Goal: Task Accomplishment & Management: Use online tool/utility

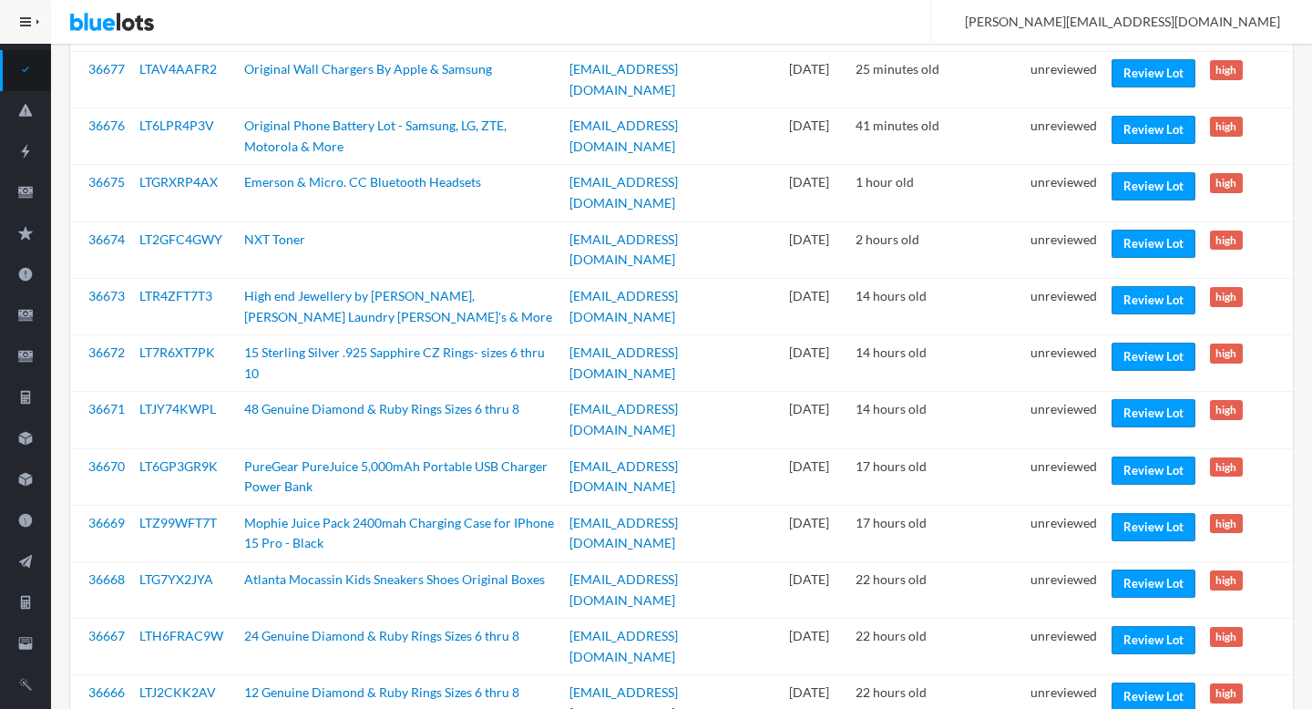
scroll to position [238, 0]
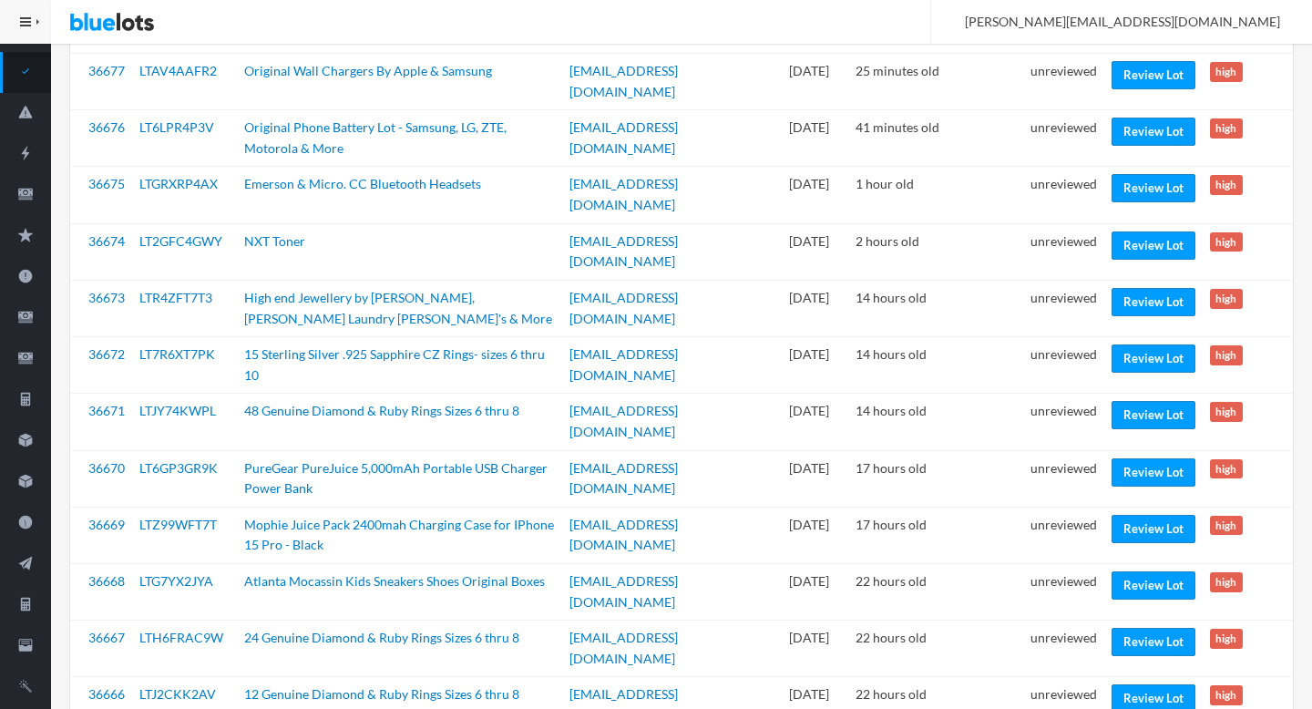
click at [1129, 684] on link "Review Lot" at bounding box center [1154, 698] width 84 height 28
click at [1119, 628] on link "Review Lot" at bounding box center [1154, 642] width 84 height 28
click at [1139, 571] on link "Review Lot" at bounding box center [1154, 585] width 84 height 28
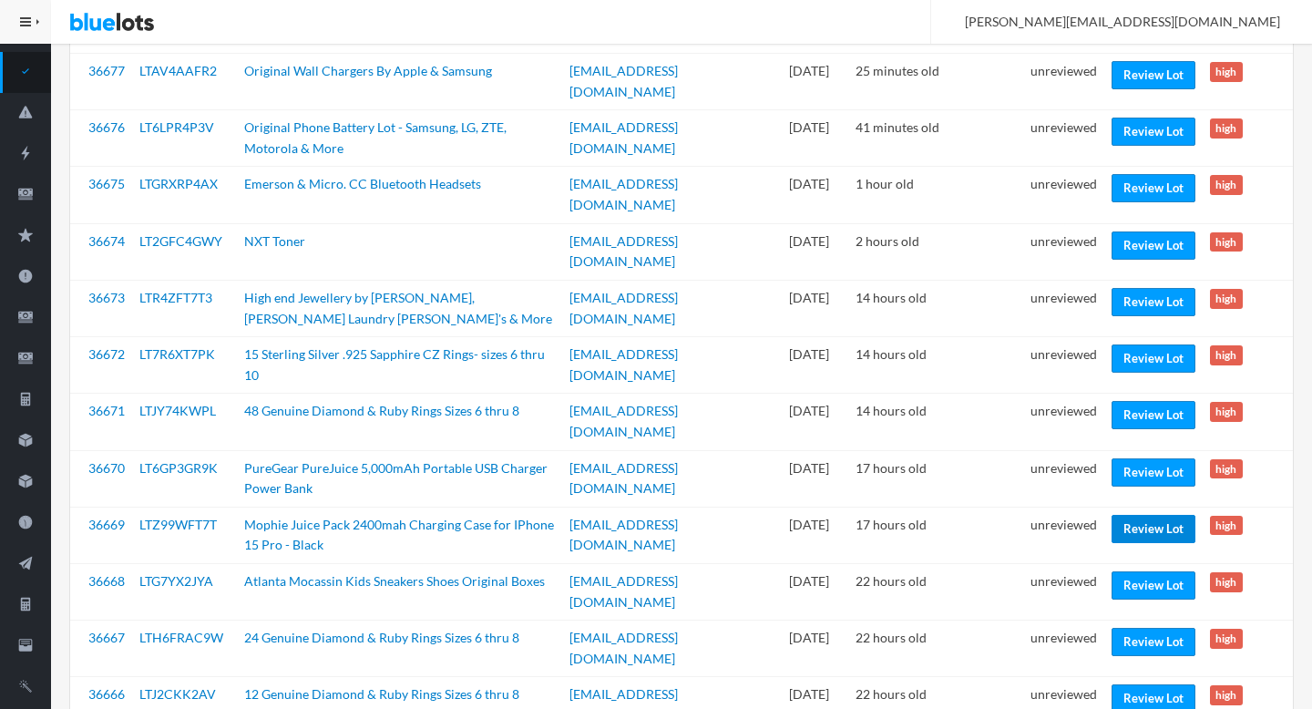
click at [1119, 515] on link "Review Lot" at bounding box center [1154, 529] width 84 height 28
click at [1116, 458] on link "Review Lot" at bounding box center [1154, 472] width 84 height 28
click at [1133, 401] on link "Review Lot" at bounding box center [1154, 415] width 84 height 28
click at [1120, 344] on link "Review Lot" at bounding box center [1154, 358] width 84 height 28
click at [1130, 288] on link "Review Lot" at bounding box center [1154, 302] width 84 height 28
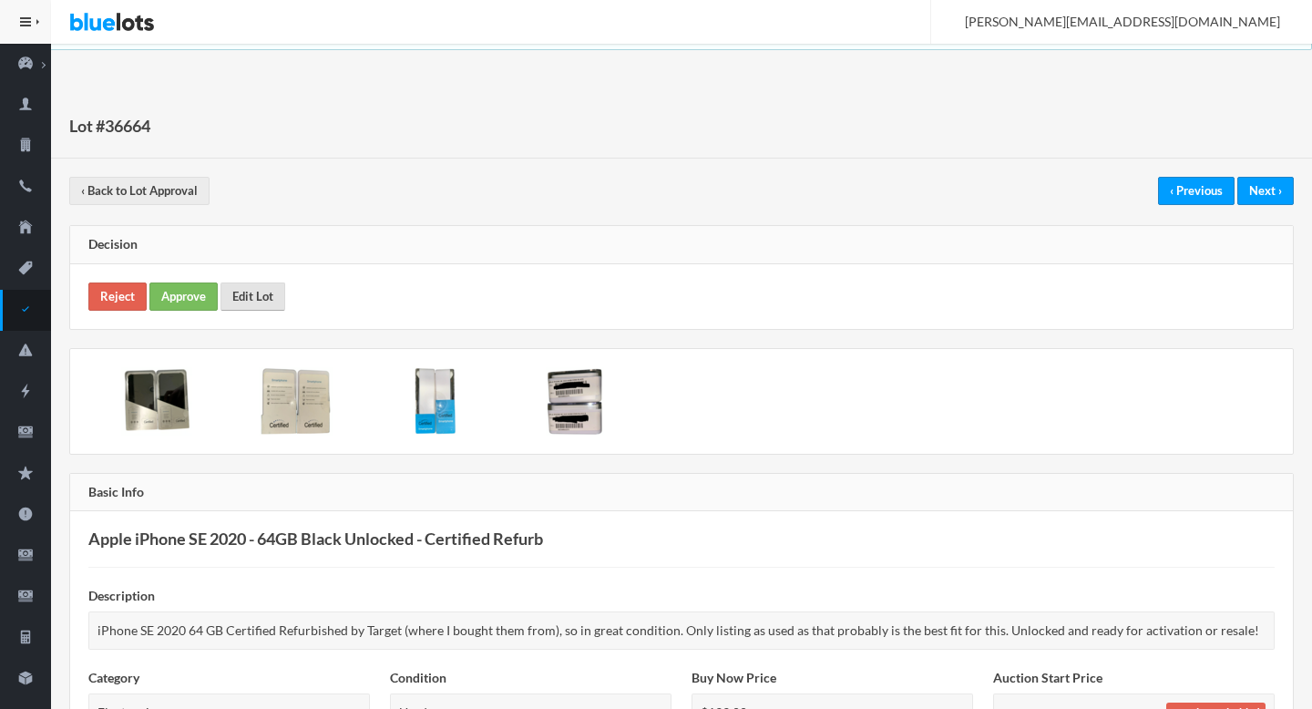
click at [235, 288] on link "Edit Lot" at bounding box center [253, 296] width 65 height 28
click at [176, 291] on link "Approve" at bounding box center [183, 296] width 68 height 28
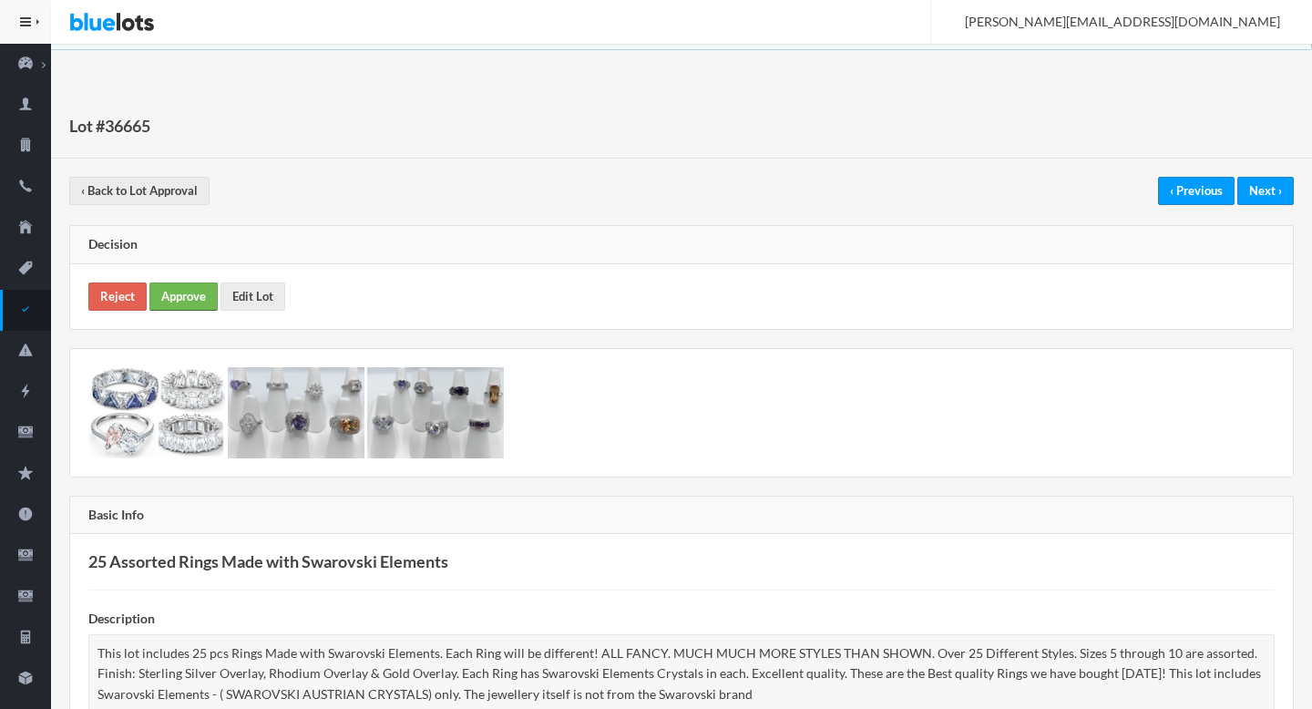
click at [194, 298] on link "Approve" at bounding box center [183, 296] width 68 height 28
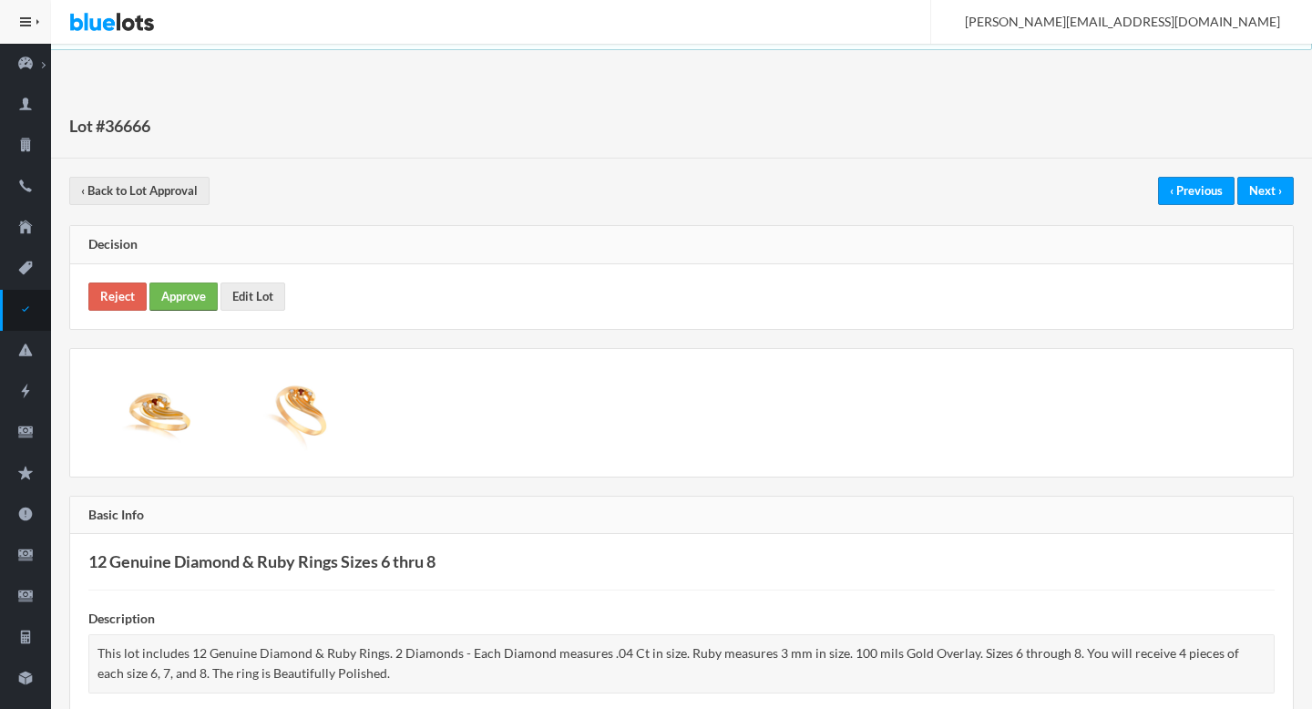
click at [186, 287] on link "Approve" at bounding box center [183, 296] width 68 height 28
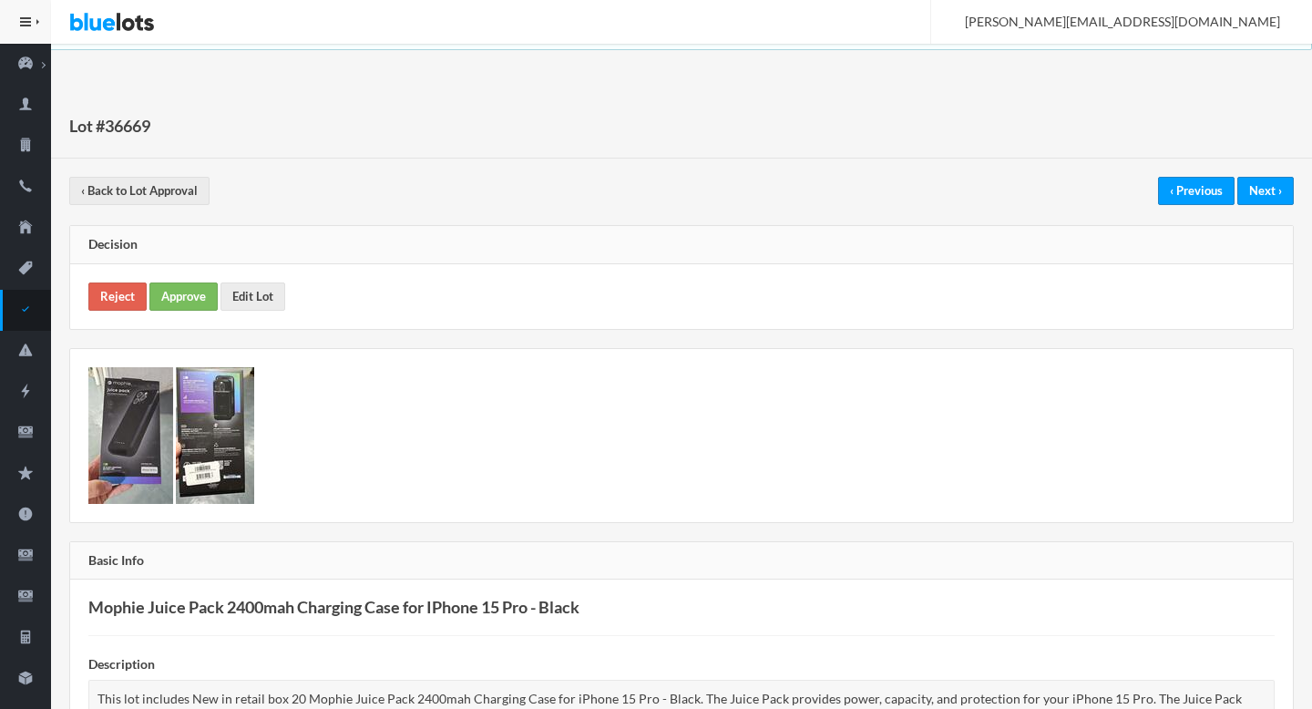
click at [85, 311] on div "Reject Approve Edit Lot" at bounding box center [681, 296] width 1223 height 65
click at [123, 297] on link "Reject" at bounding box center [117, 296] width 58 height 28
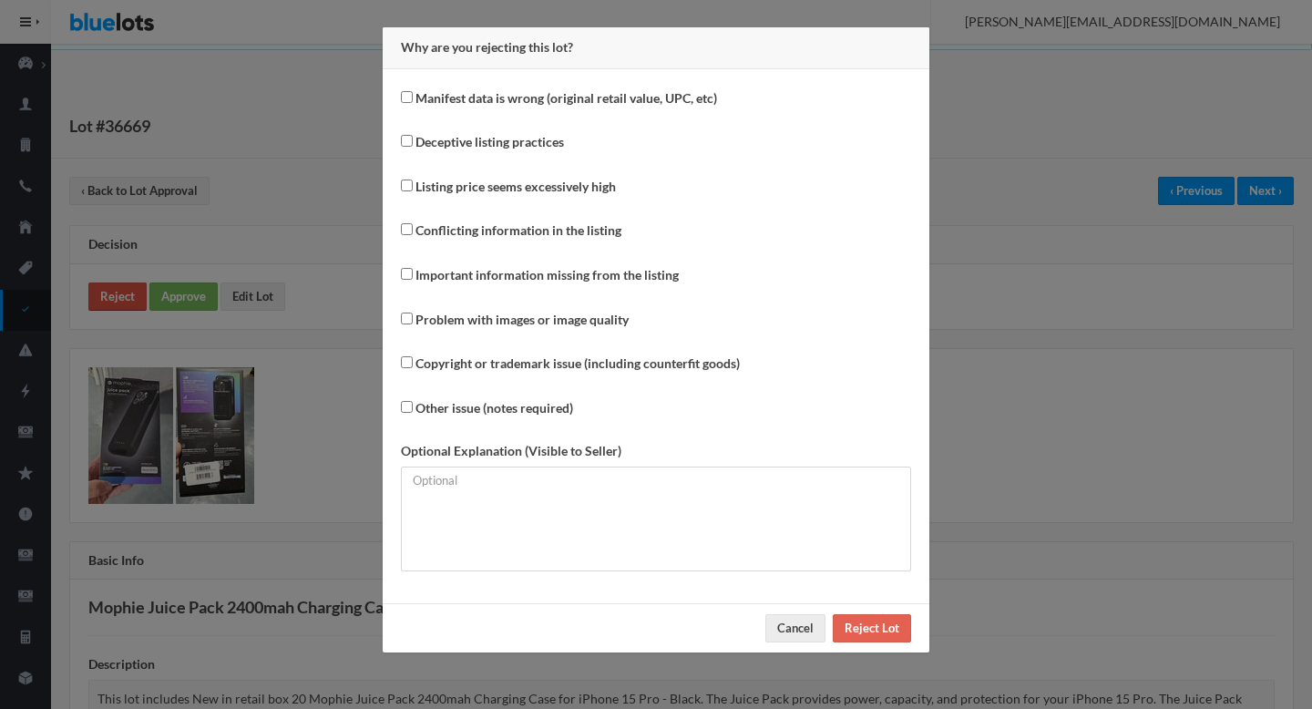
click at [123, 297] on div "Why are you rejecting this lot? Manifest data is wrong (original retail value, …" at bounding box center [656, 354] width 1312 height 709
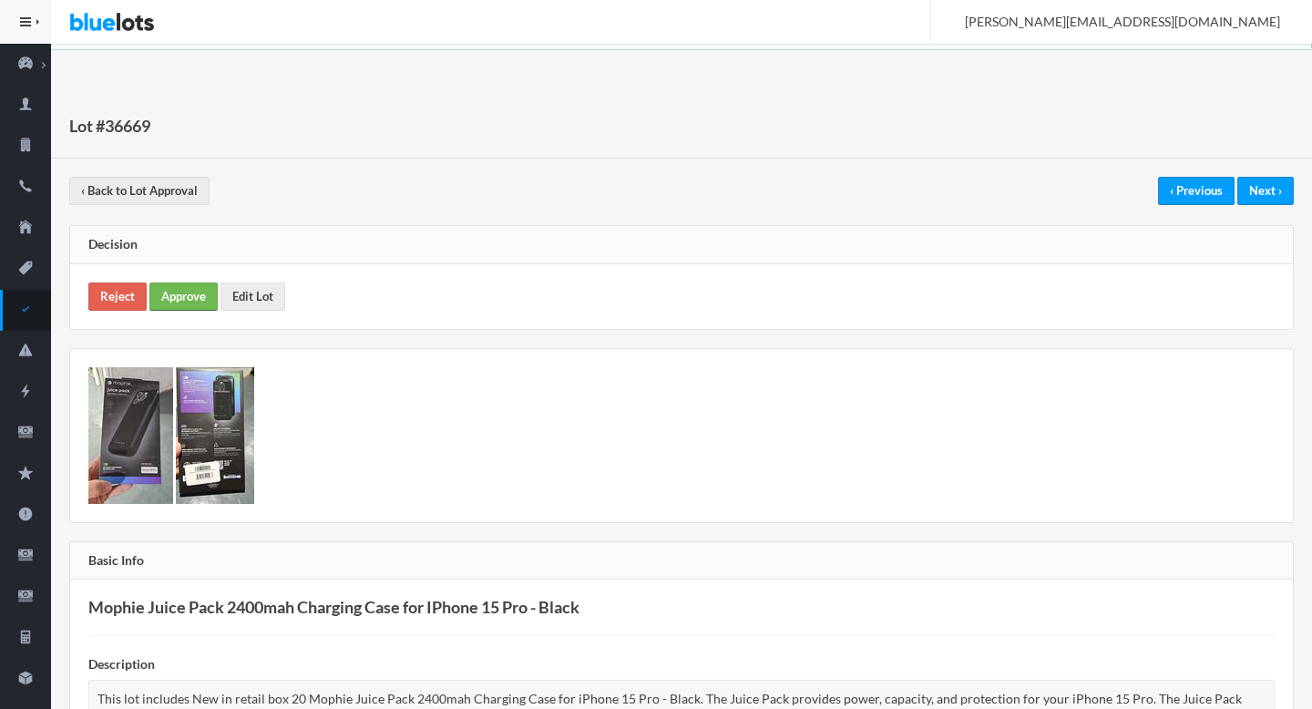
click at [201, 296] on link "Approve" at bounding box center [183, 296] width 68 height 28
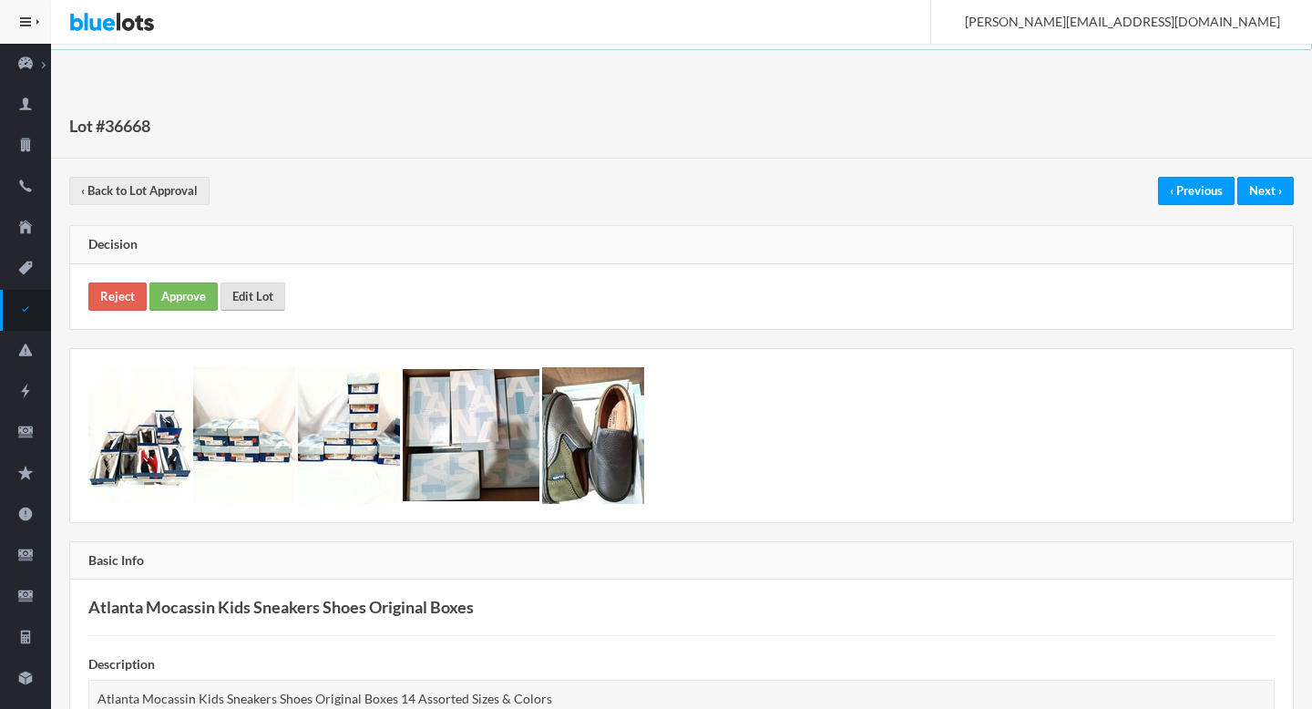
click at [279, 300] on link "Edit Lot" at bounding box center [253, 296] width 65 height 28
click at [123, 310] on link "Reject" at bounding box center [117, 296] width 58 height 28
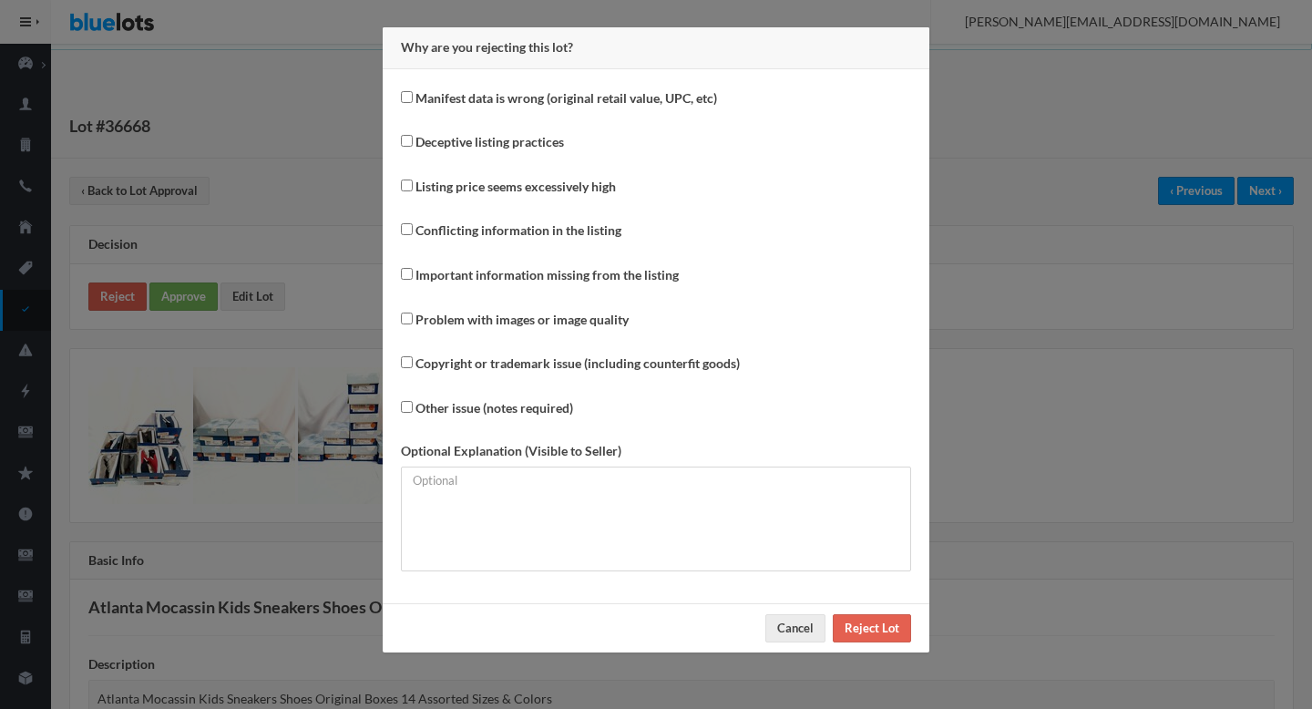
click at [582, 577] on div "Manifest data is wrong (original retail value, UPC, etc) Deceptive listing prac…" at bounding box center [656, 336] width 547 height 534
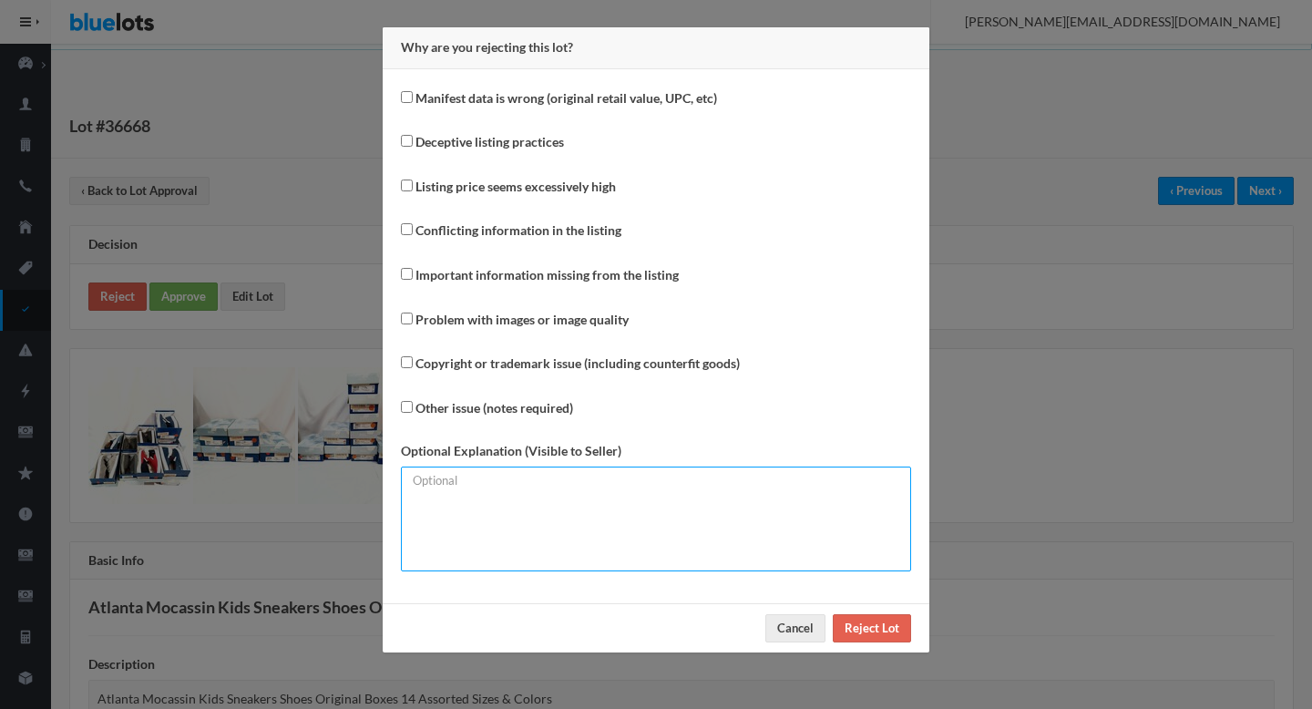
click at [477, 510] on textarea at bounding box center [656, 519] width 510 height 105
type textarea "Manifest stated 13 units."
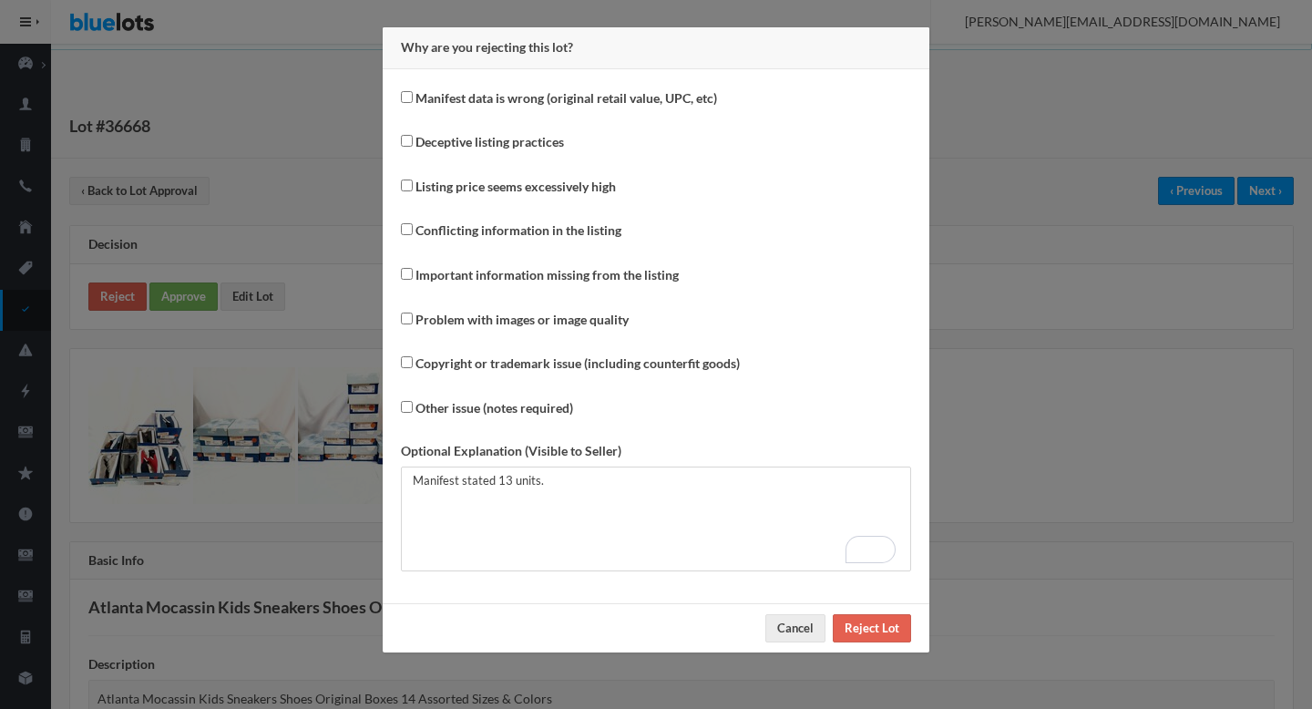
click at [477, 242] on label "Conflicting information in the listing" at bounding box center [511, 233] width 221 height 26
click at [413, 235] on input "Conflicting information in the listing" at bounding box center [407, 229] width 12 height 12
checkbox input "true"
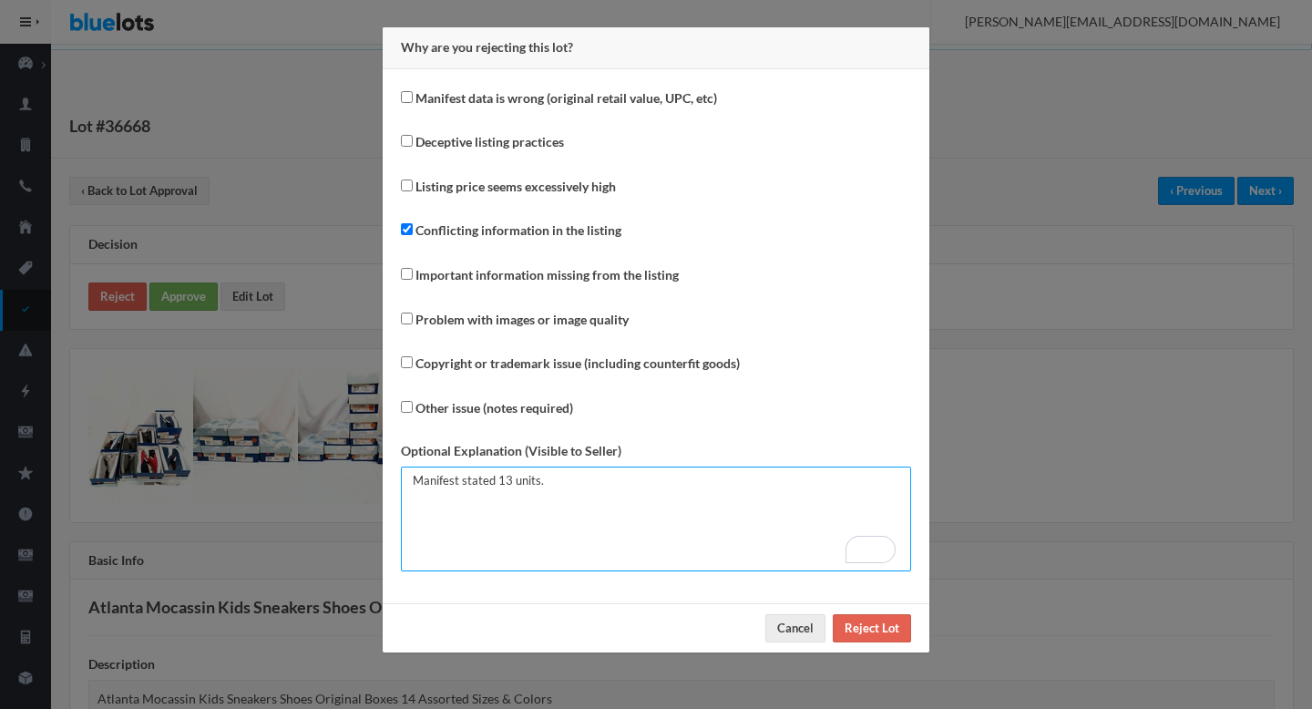
click at [410, 489] on textarea "Manifest stated 13 units." at bounding box center [656, 519] width 510 height 105
type textarea "Mismatched number of units - Manifest stated 13 units."
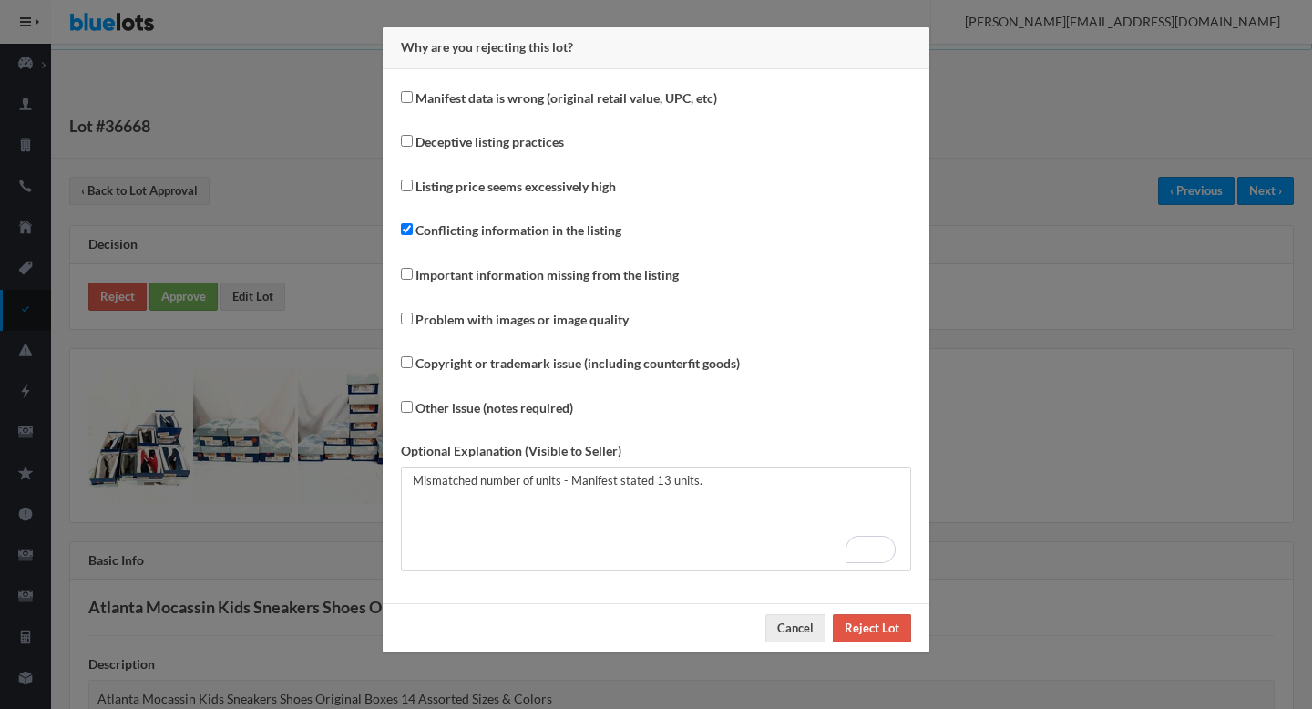
click at [905, 631] on input "Reject Lot" at bounding box center [872, 628] width 78 height 28
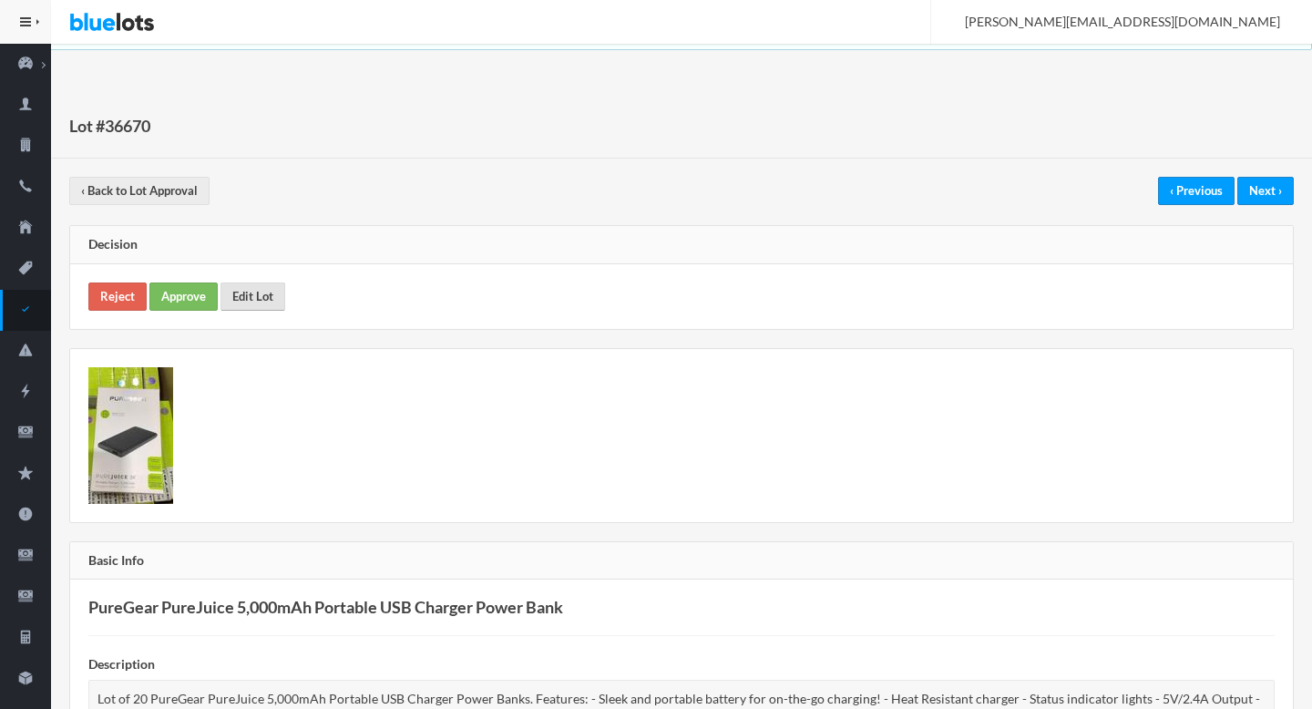
click at [241, 294] on link "Edit Lot" at bounding box center [253, 296] width 65 height 28
click at [193, 300] on link "Approve" at bounding box center [183, 296] width 68 height 28
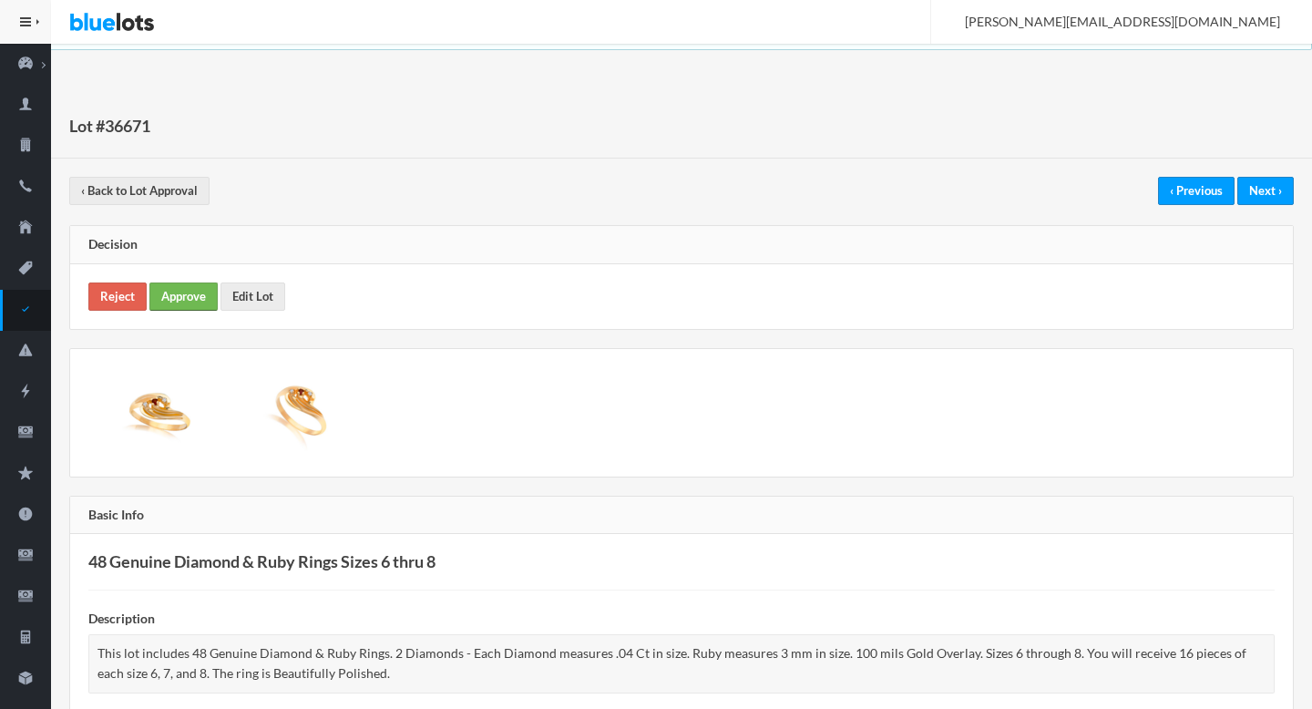
click at [180, 298] on link "Approve" at bounding box center [183, 296] width 68 height 28
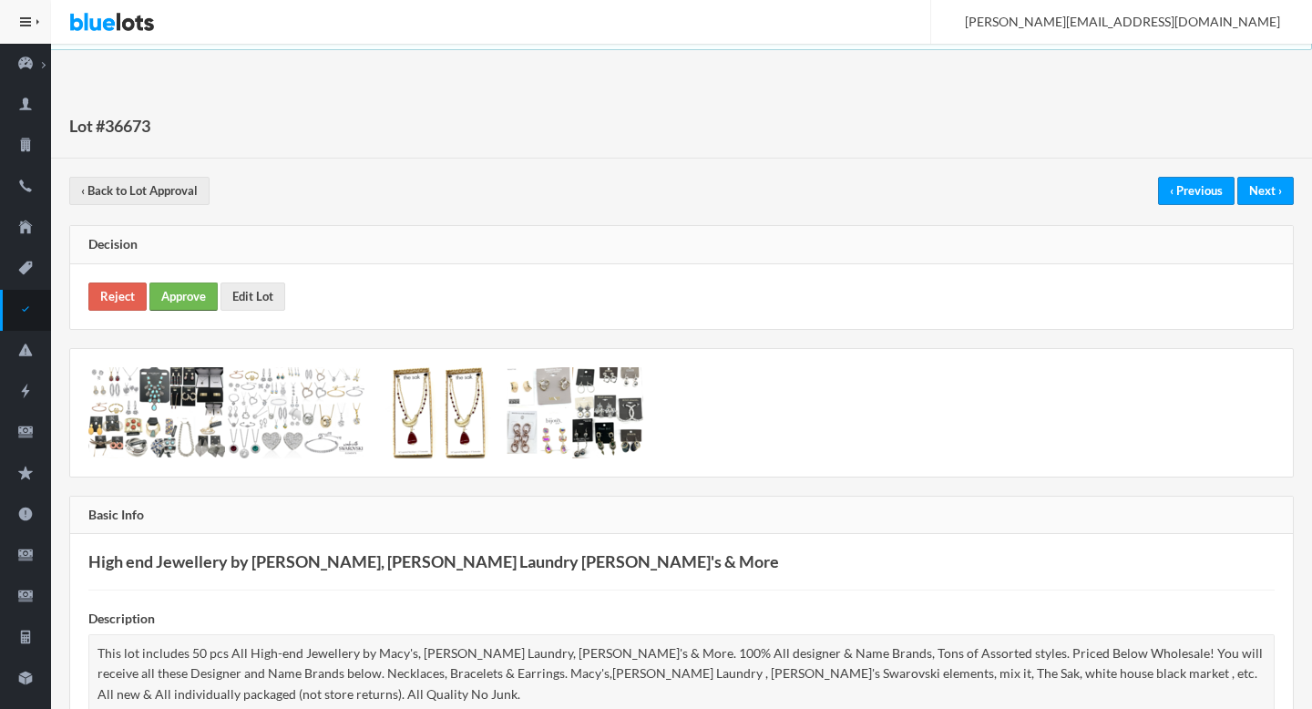
click at [187, 296] on link "Approve" at bounding box center [183, 296] width 68 height 28
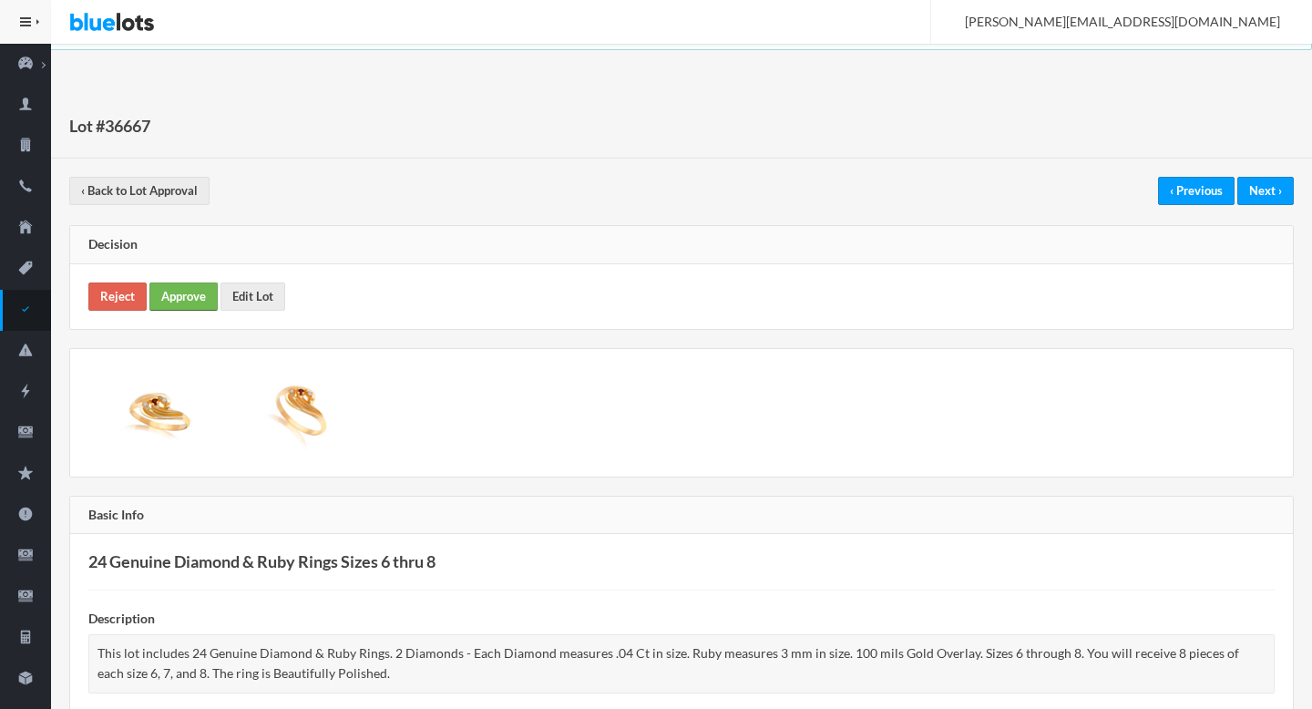
click at [184, 292] on link "Approve" at bounding box center [183, 296] width 68 height 28
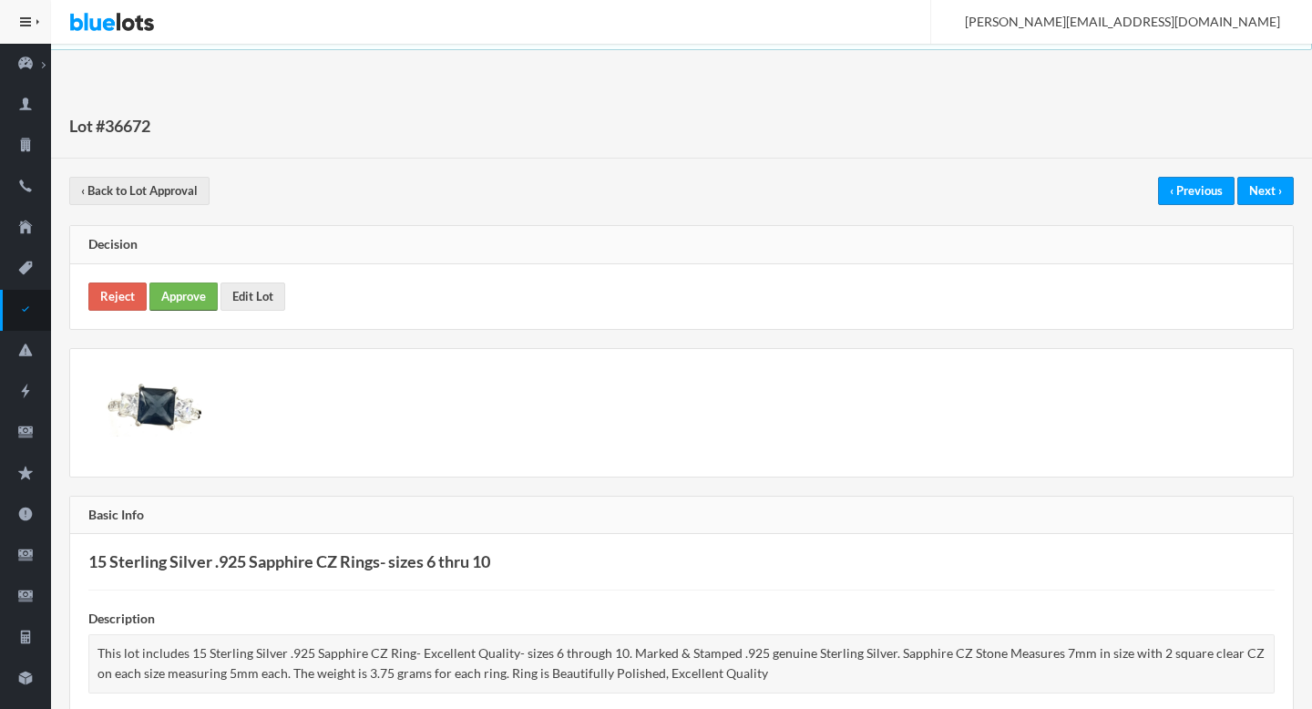
click at [176, 305] on link "Approve" at bounding box center [183, 296] width 68 height 28
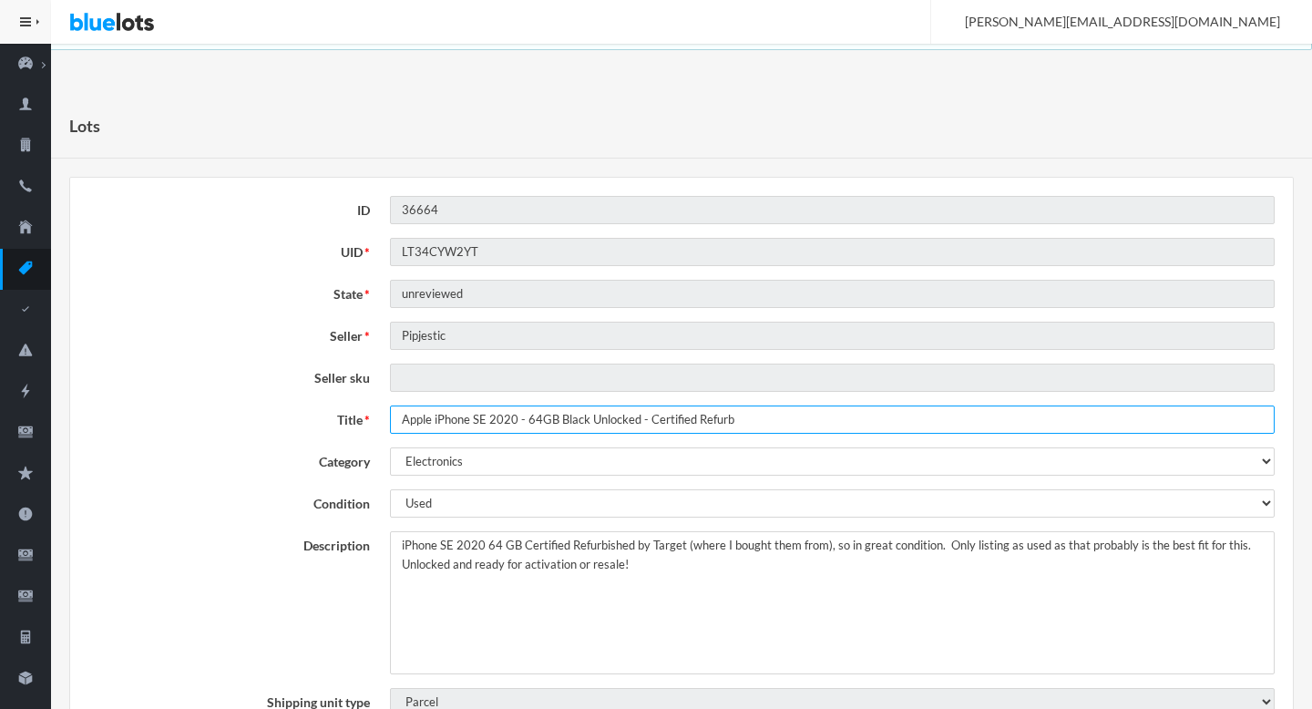
click at [587, 424] on input "Apple iPhone SE 2020 - 64GB Black Unlocked - Certified Refurb" at bounding box center [832, 420] width 885 height 28
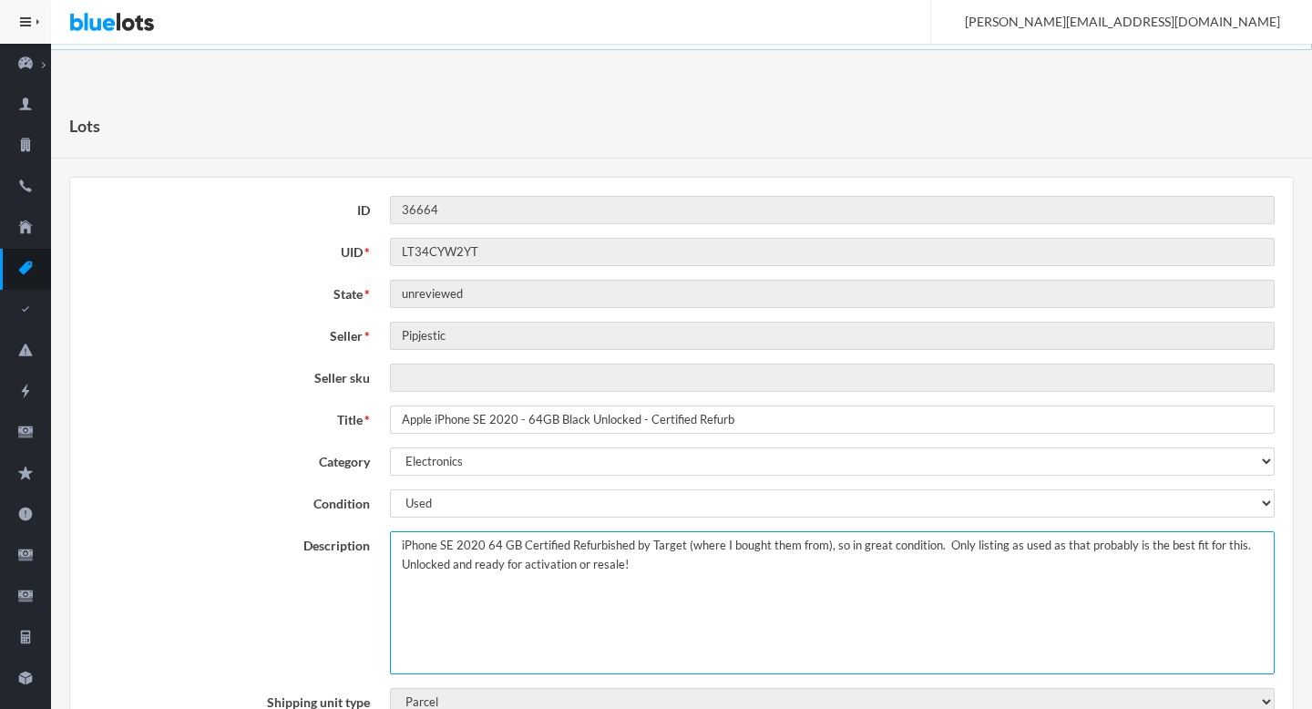
click at [396, 547] on textarea "iPhone SE 2020 64 GB Certified Refurbished by Target (where I bought them from)…" at bounding box center [832, 602] width 885 height 143
type textarea "This lot includes iPhone SE 2020 64 GB Certified Refurbished by Target (where I…"
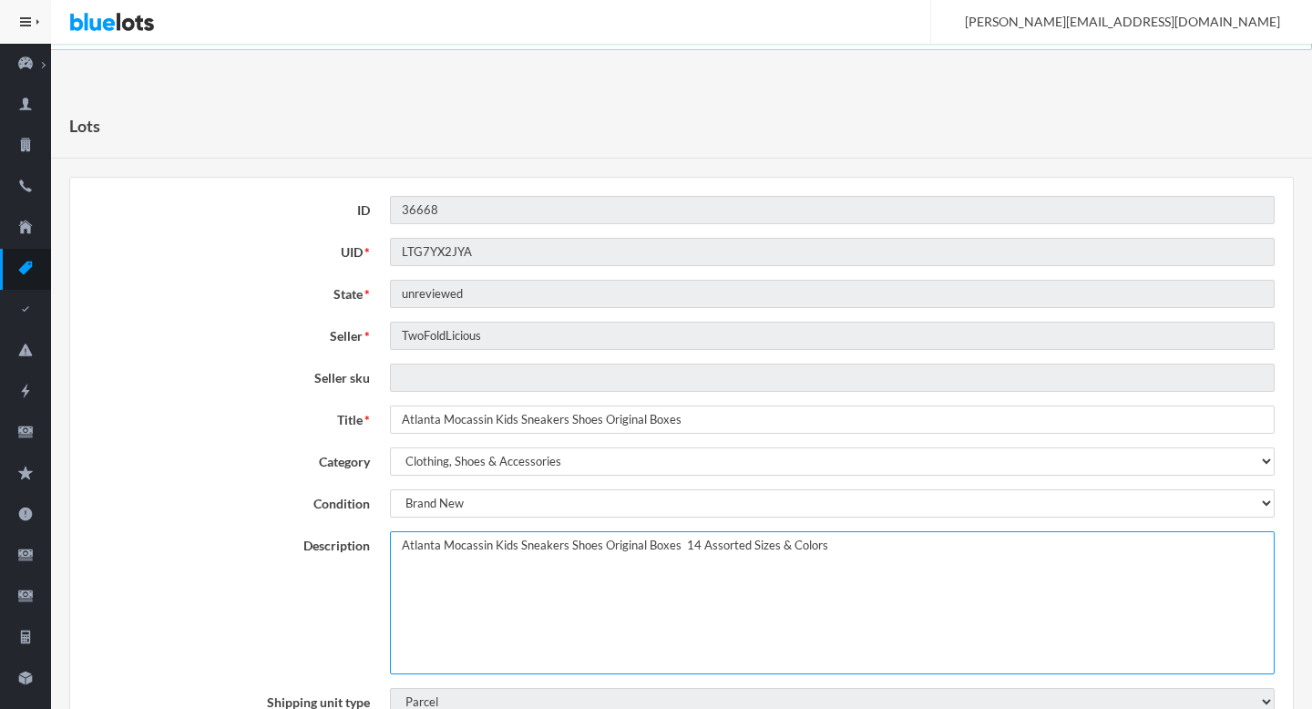
click at [398, 544] on textarea "Atlanta Mocassin Kids Sneakers Shoes Original Boxes 14 Assorted Sizes & Colors" at bounding box center [832, 602] width 885 height 143
paste textarea "This lot includes"
click at [769, 547] on textarea "Atlanta Mocassin Kids Sneakers Shoes Original Boxes 14 Assorted Sizes & Colors" at bounding box center [832, 602] width 885 height 143
type textarea "This lot includes Atlanta Mocassin Kids Sneakers Shoes Original Boxes 14 Assort…"
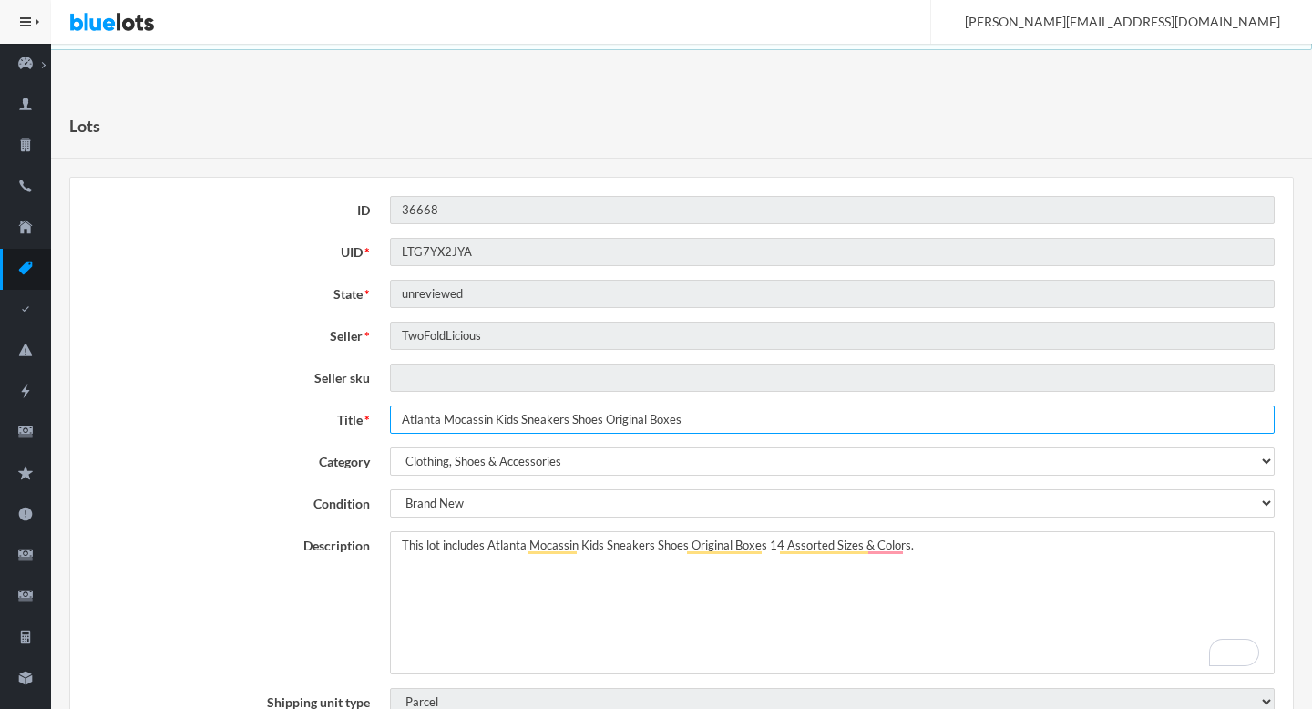
click at [730, 419] on input "Atlanta Mocassin Kids Sneakers Shoes Original Boxes" at bounding box center [832, 420] width 885 height 28
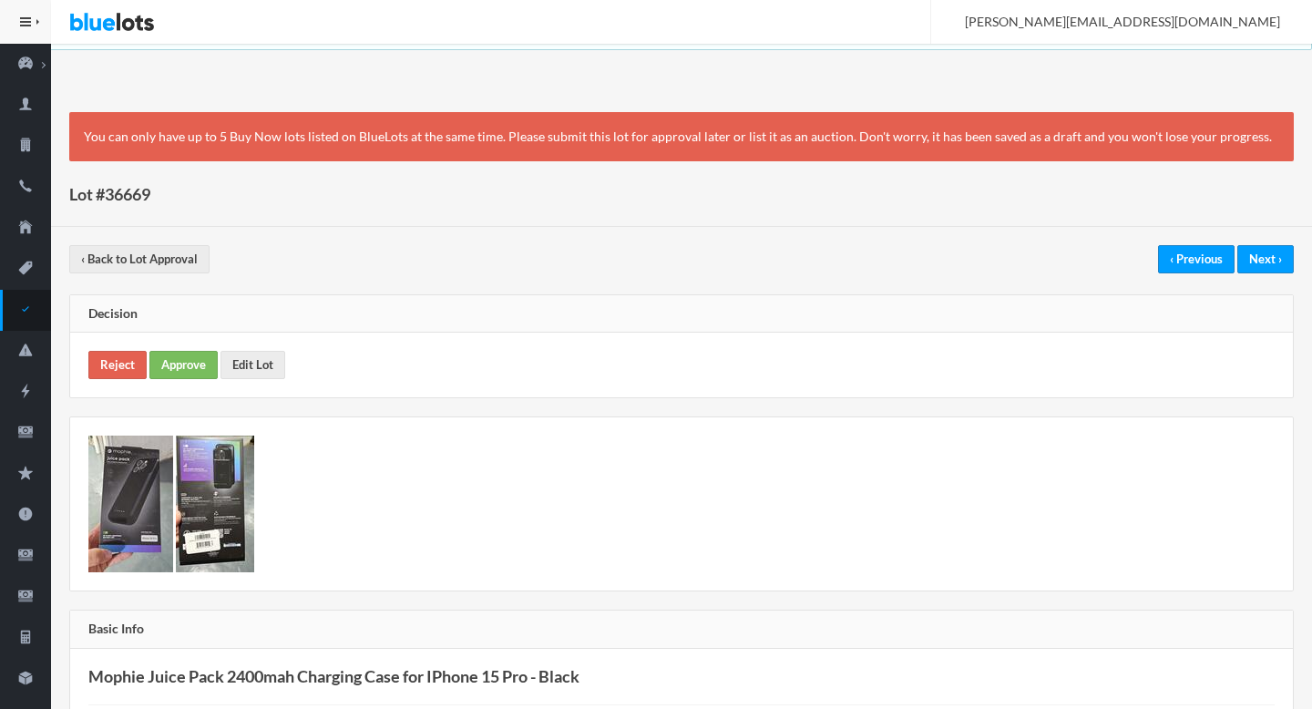
click at [96, 135] on div "You can only have up to 5 Buy Now lots listed on BlueLots at the same time. Ple…" at bounding box center [681, 137] width 1225 height 50
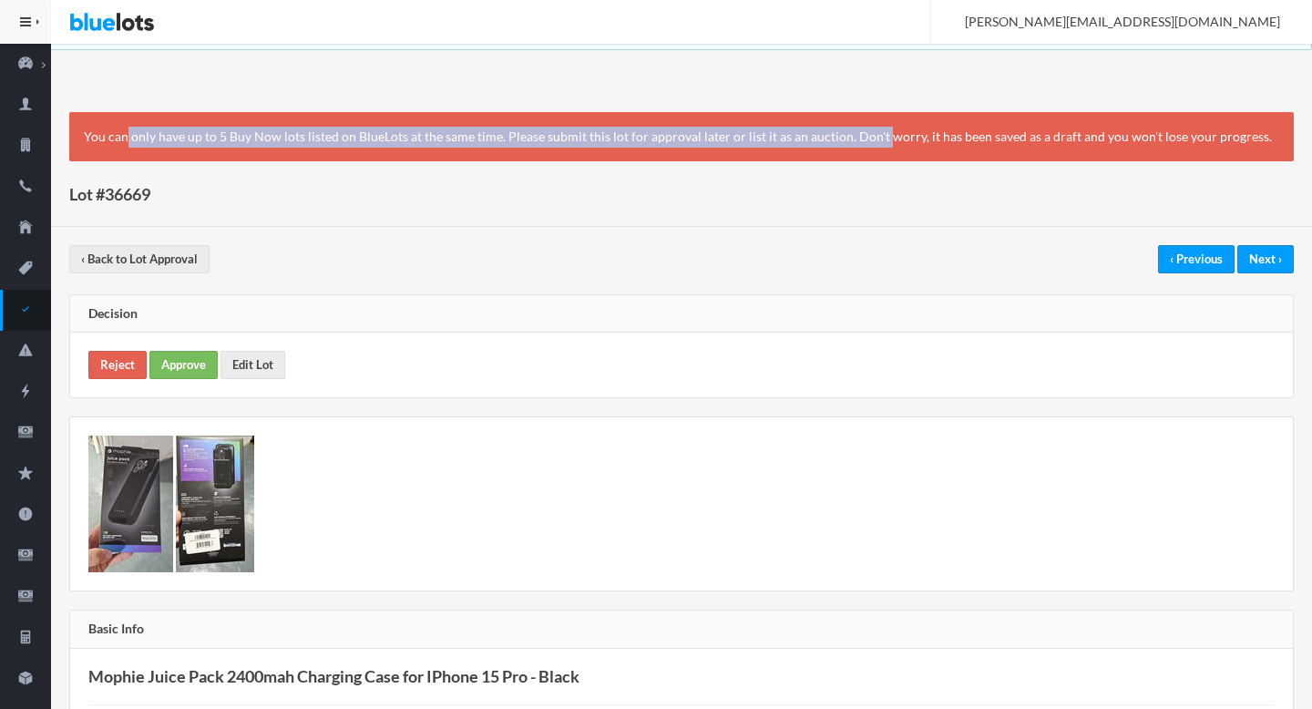
drag, startPoint x: 96, startPoint y: 135, endPoint x: 834, endPoint y: 139, distance: 738.1
click at [834, 139] on div "You can only have up to 5 Buy Now lots listed on BlueLots at the same time. Ple…" at bounding box center [681, 137] width 1225 height 50
copy div "You can only have up to 5 Buy Now lots listed on BlueLots at the same time. Ple…"
click at [118, 367] on link "Reject" at bounding box center [117, 365] width 58 height 28
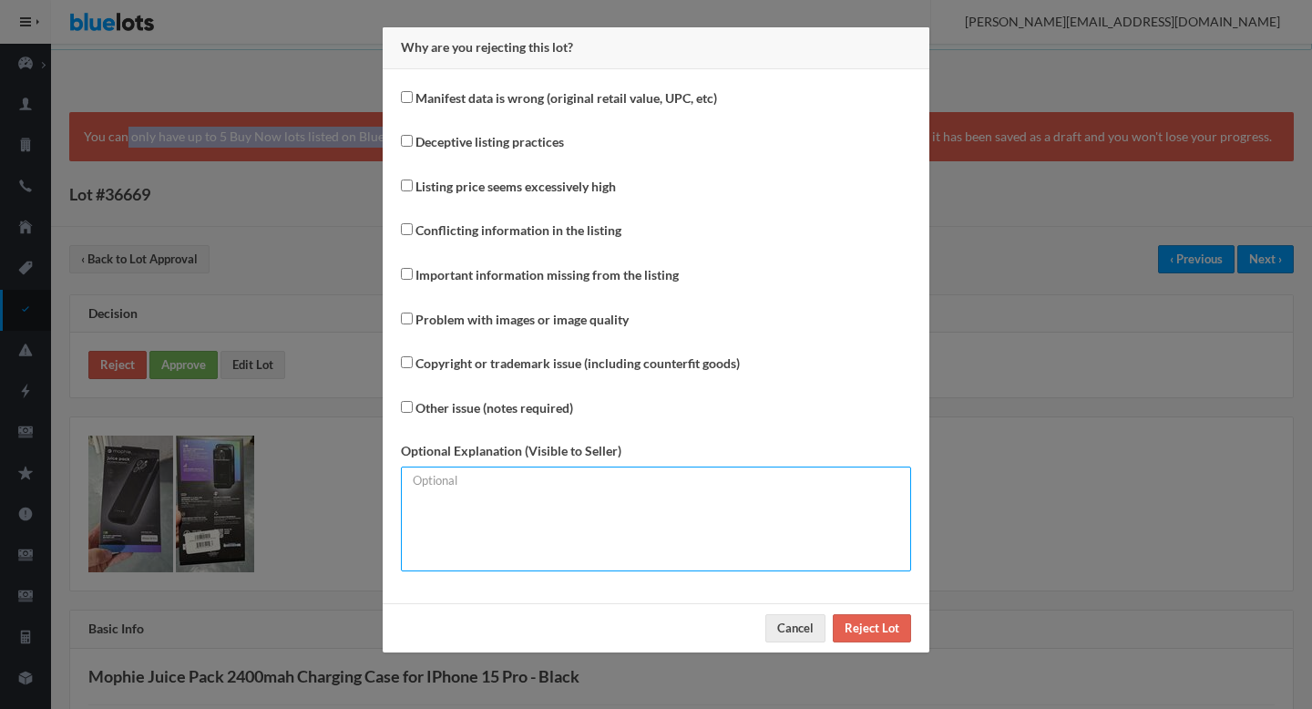
click at [531, 546] on textarea at bounding box center [656, 519] width 510 height 105
paste textarea "You can only have up to 5 Buy Now lots listed on BlueLots at the same time. Ple…"
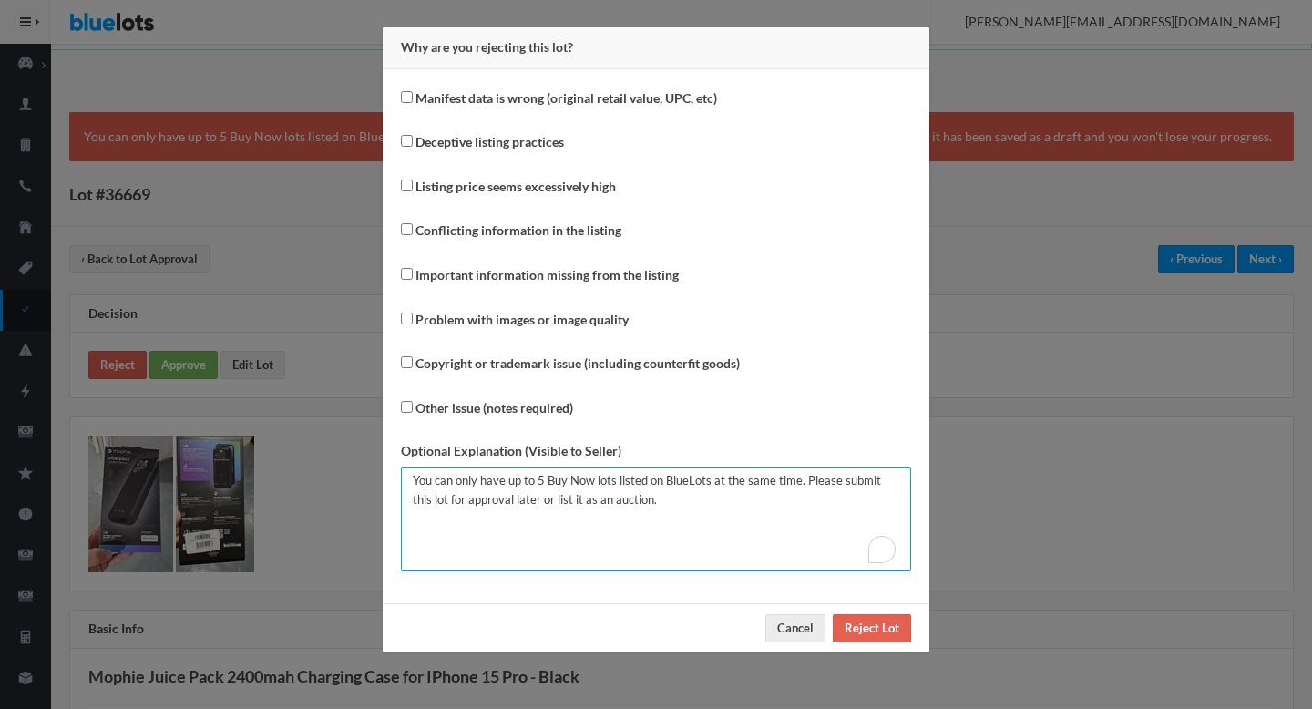
type textarea "You can only have up to 5 Buy Now lots listed on BlueLots at the same time. Ple…"
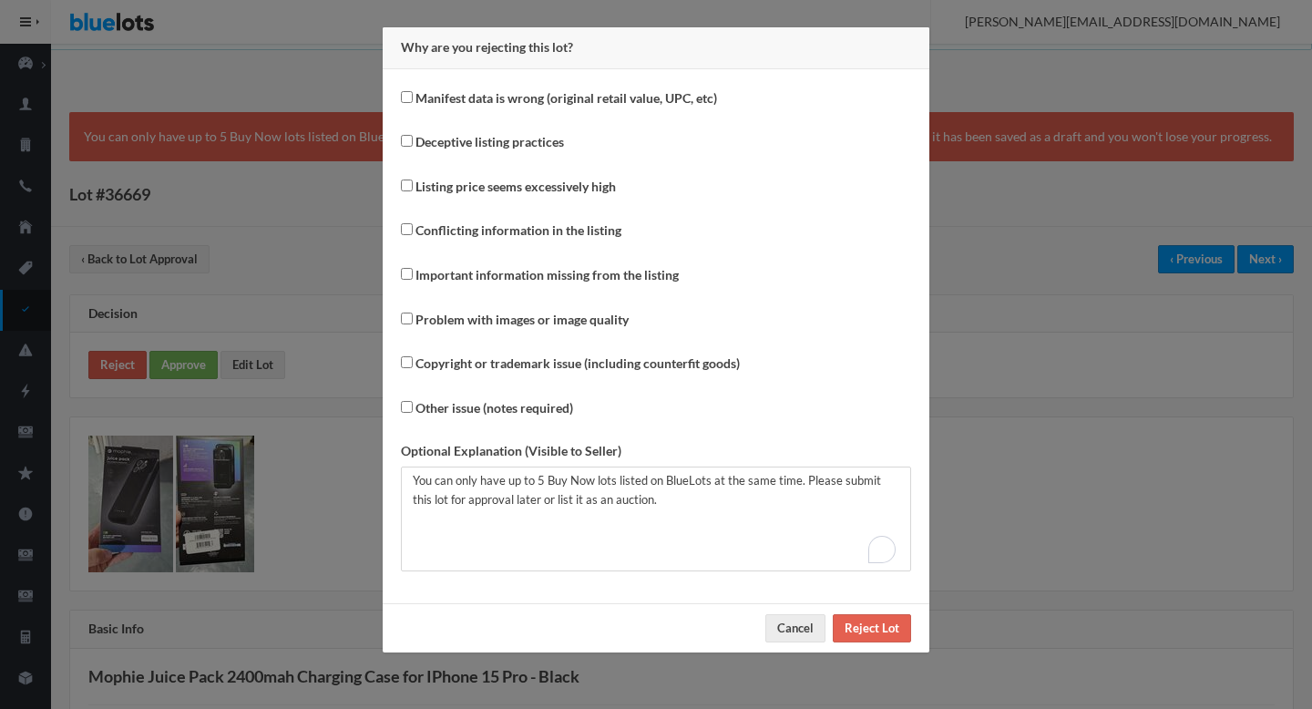
click at [486, 411] on label "Other issue (notes required)" at bounding box center [495, 408] width 158 height 21
click at [413, 411] on input "Other issue (notes required)" at bounding box center [407, 407] width 12 height 12
checkbox input "true"
click at [887, 621] on input "Reject Lot" at bounding box center [872, 628] width 78 height 28
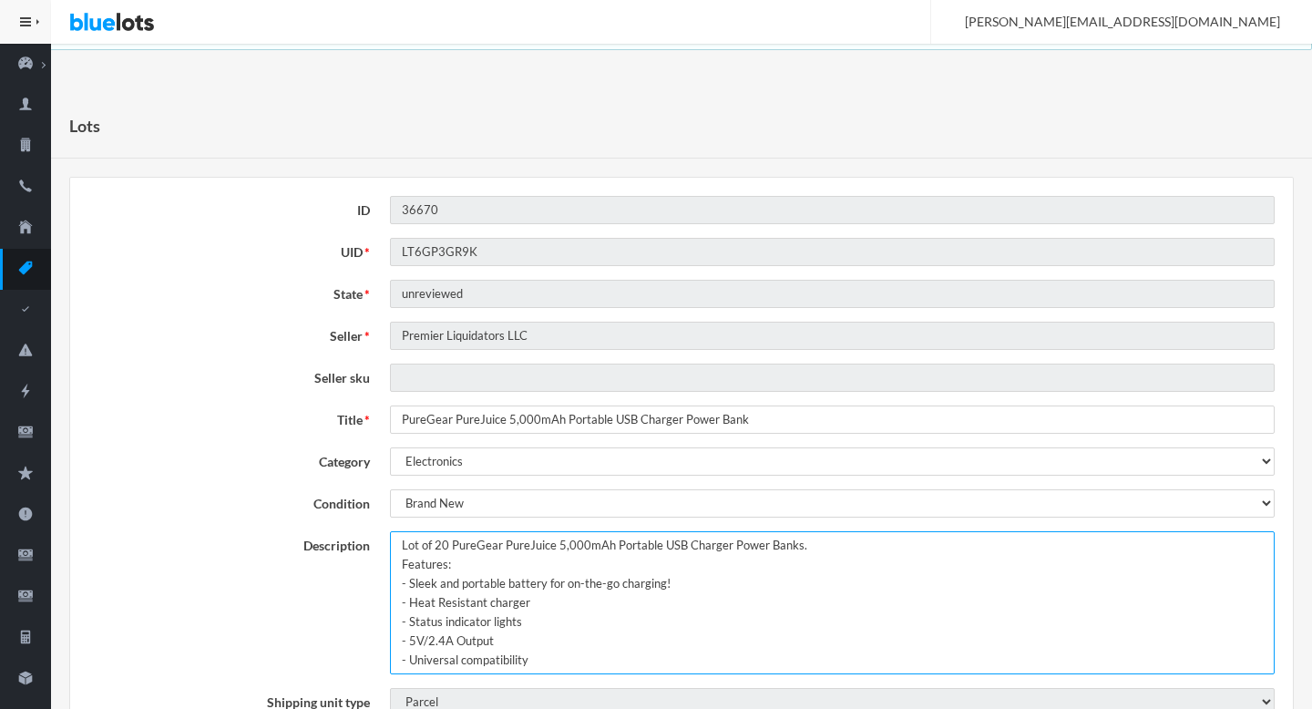
click at [397, 542] on textarea "Lot of 20 PureGear PureJuice 5,000mAh Portable USB Charger Power Banks. Feature…" at bounding box center [832, 602] width 885 height 143
paste textarea "You can only have up to 5 Buy Now lots listed on BlueLots at the same time. Ple…"
click at [902, 558] on textarea "Lot of 20 PureGear PureJuice 5,000mAh Portable USB Charger Power Banks. Feature…" at bounding box center [832, 602] width 885 height 143
click at [884, 549] on textarea "Lot of 20 PureGear PureJuice 5,000mAh Portable USB Charger Power Banks. Feature…" at bounding box center [832, 602] width 885 height 143
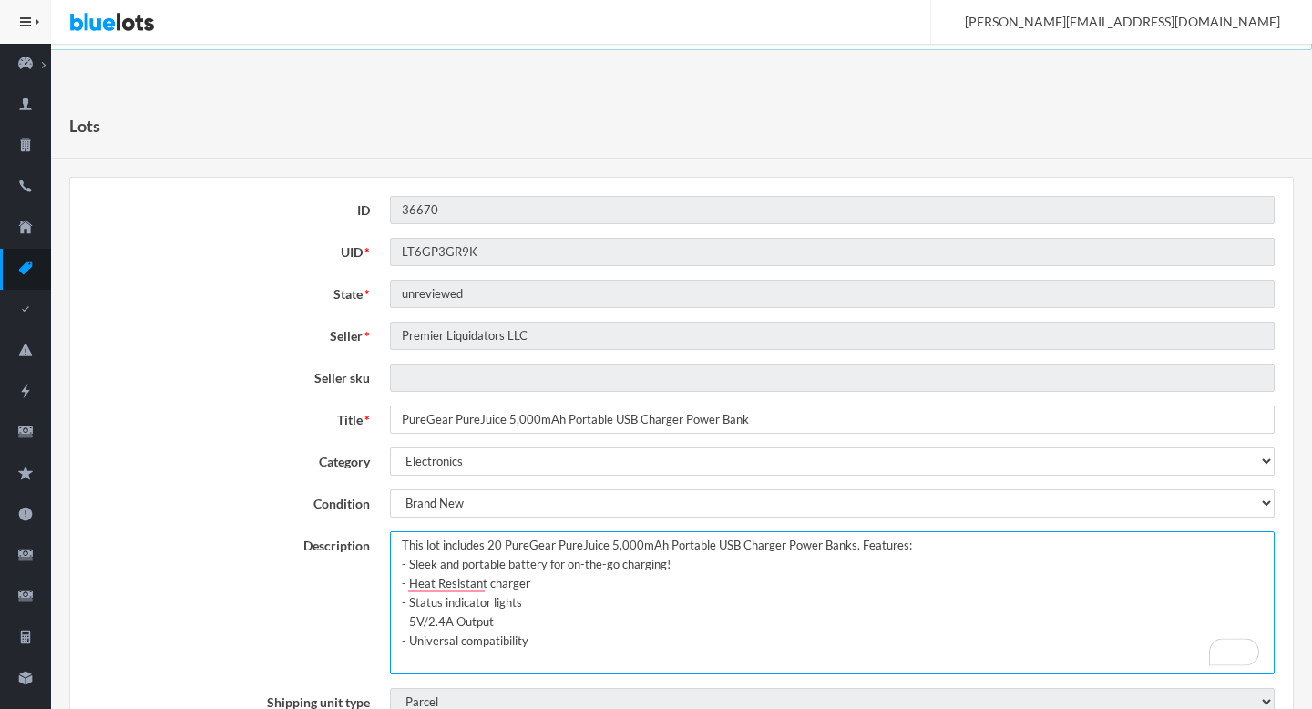
click at [980, 538] on textarea "Lot of 20 PureGear PureJuice 5,000mAh Portable USB Charger Power Banks. Feature…" at bounding box center [832, 602] width 885 height 143
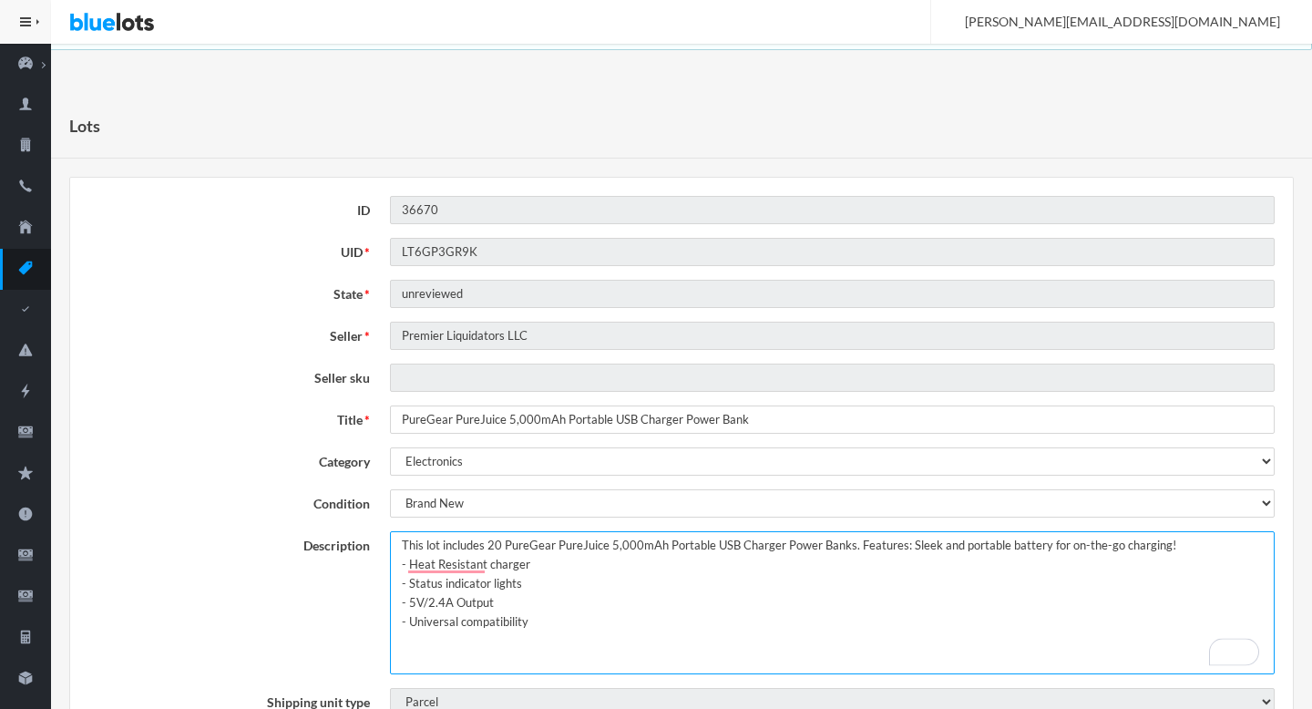
click at [1210, 545] on textarea "Lot of 20 PureGear PureJuice 5,000mAh Portable USB Charger Power Banks. Feature…" at bounding box center [832, 602] width 885 height 143
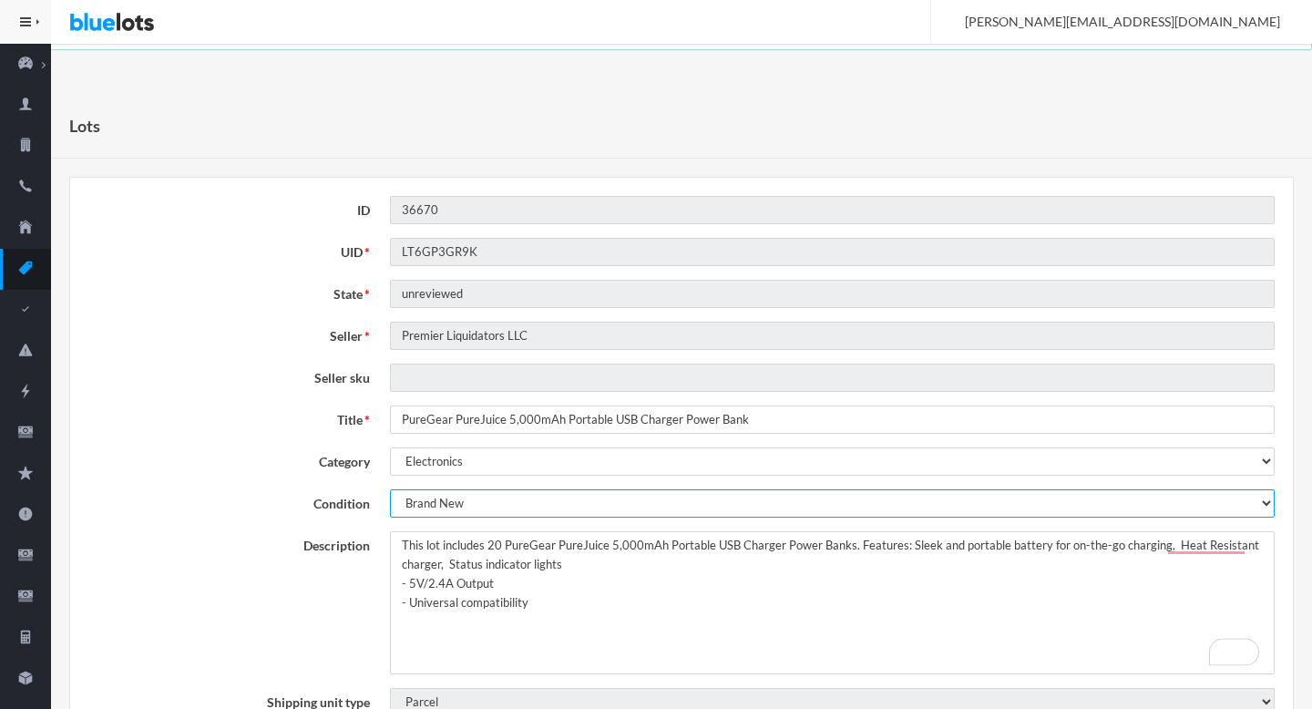
click at [604, 508] on select "Brand New Shelf Pulls Like New Uninspected Returns Customer Returns Used Salvag…" at bounding box center [832, 503] width 885 height 28
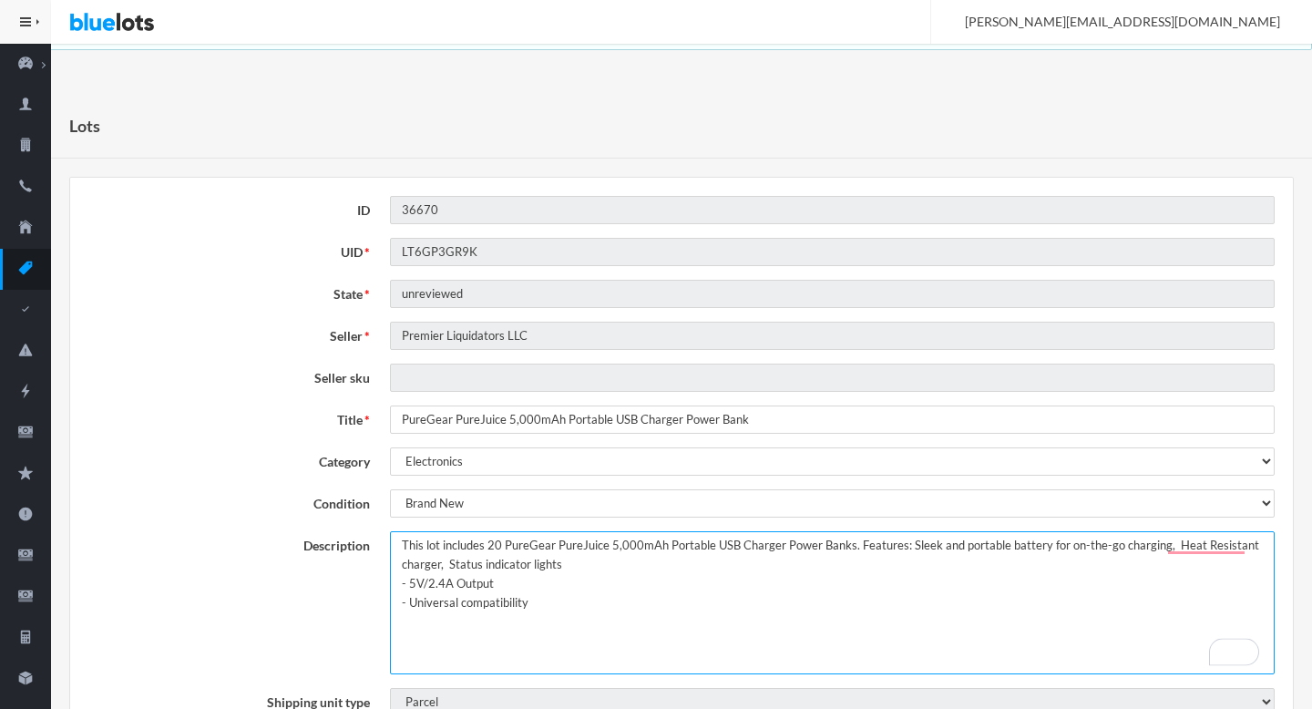
click at [615, 570] on textarea "Lot of 20 PureGear PureJuice 5,000mAh Portable USB Charger Power Banks. Feature…" at bounding box center [832, 602] width 885 height 143
click at [688, 566] on textarea "Lot of 20 PureGear PureJuice 5,000mAh Portable USB Charger Power Banks. Feature…" at bounding box center [832, 602] width 885 height 143
type textarea "This lot includes 20 PureGear PureJuice 5,000mAh Portable USB Charger Power Ban…"
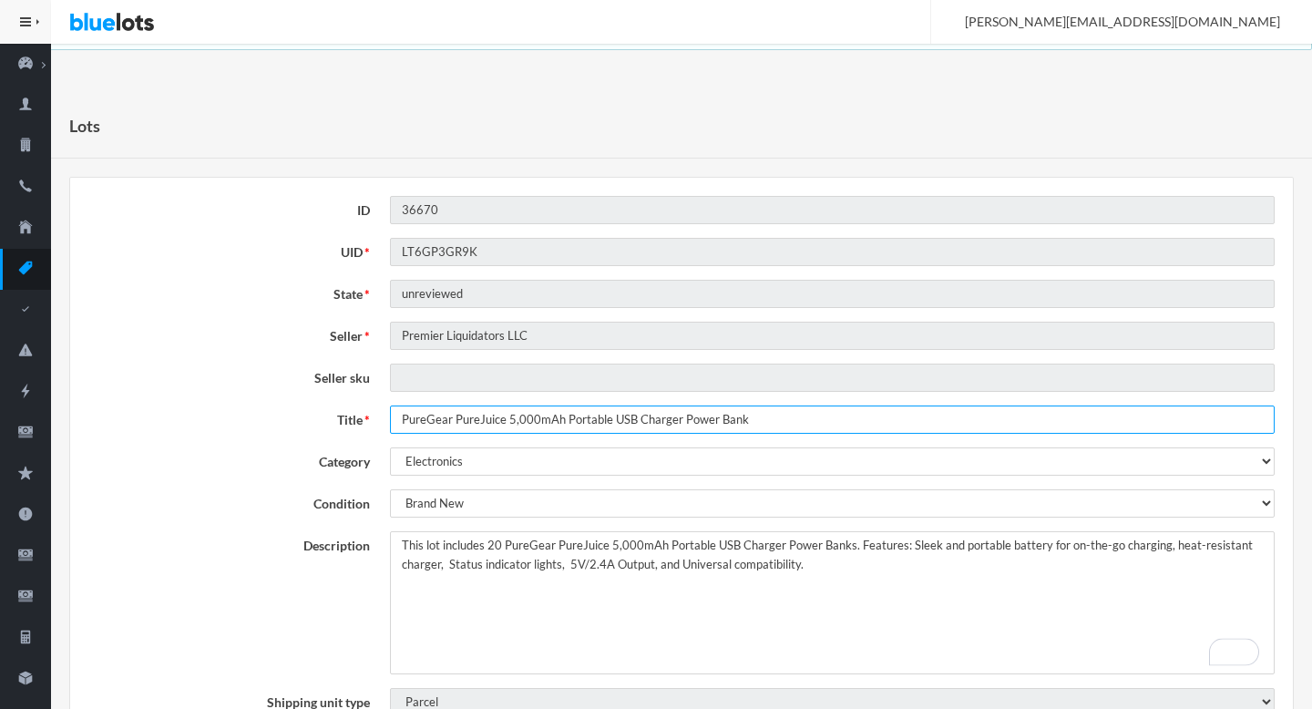
click at [715, 408] on input "PureGear PureJuice 5,000mAh Portable USB Charger Power Bank" at bounding box center [832, 420] width 885 height 28
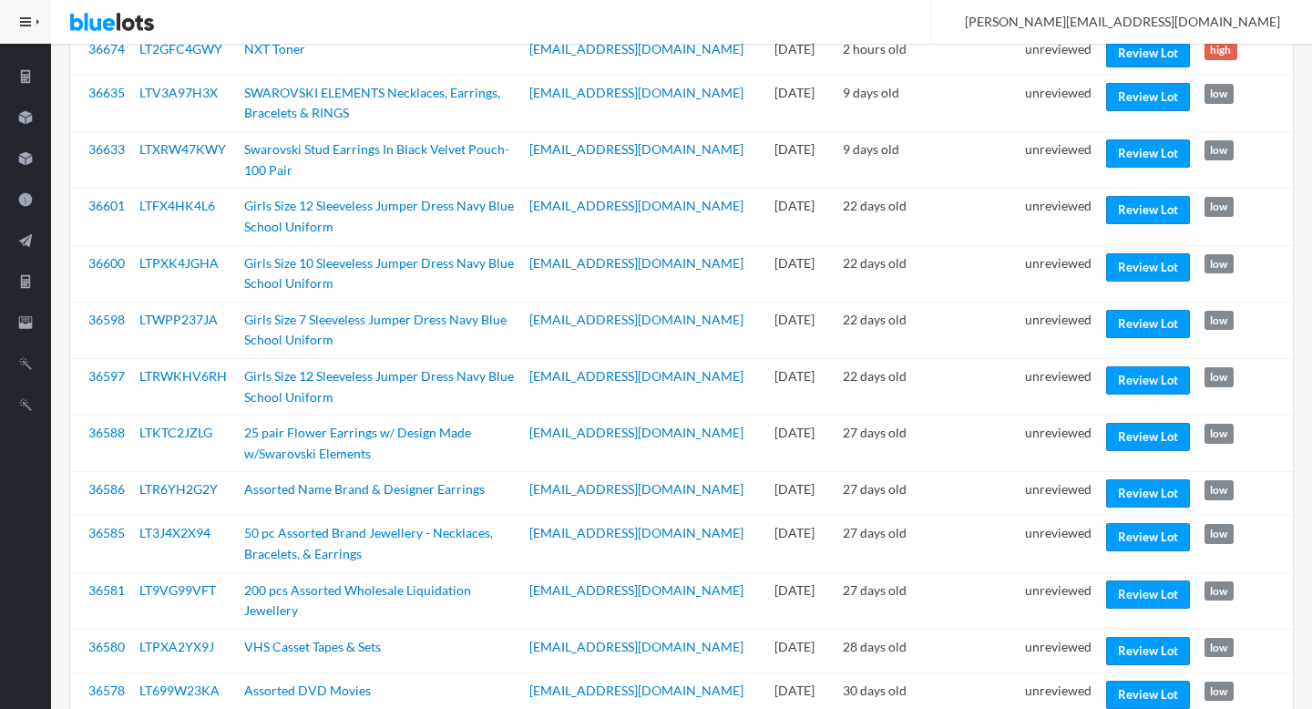
scroll to position [569, 0]
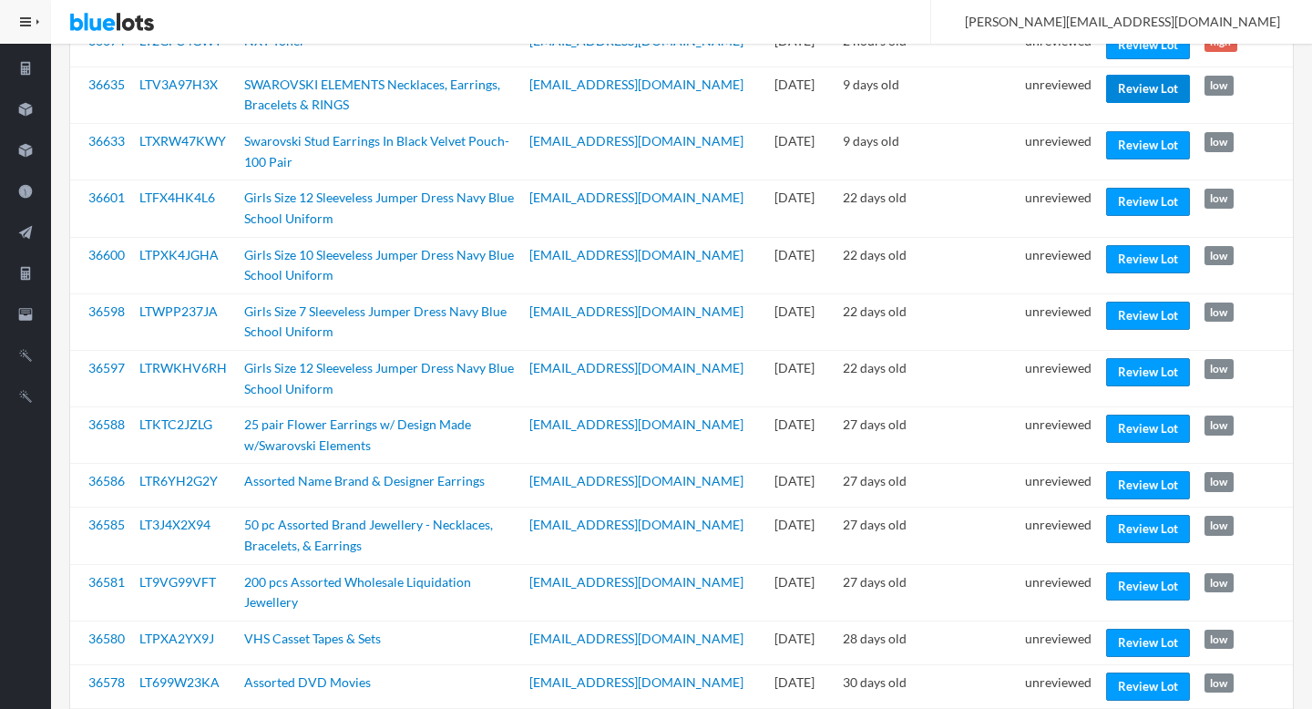
click at [1158, 75] on link "Review Lot" at bounding box center [1148, 89] width 84 height 28
click at [1135, 140] on link "Review Lot" at bounding box center [1148, 145] width 84 height 28
click at [1119, 188] on link "Review Lot" at bounding box center [1148, 202] width 84 height 28
click at [1117, 245] on link "Review Lot" at bounding box center [1148, 259] width 84 height 28
click at [1131, 471] on link "Review Lot" at bounding box center [1148, 485] width 84 height 28
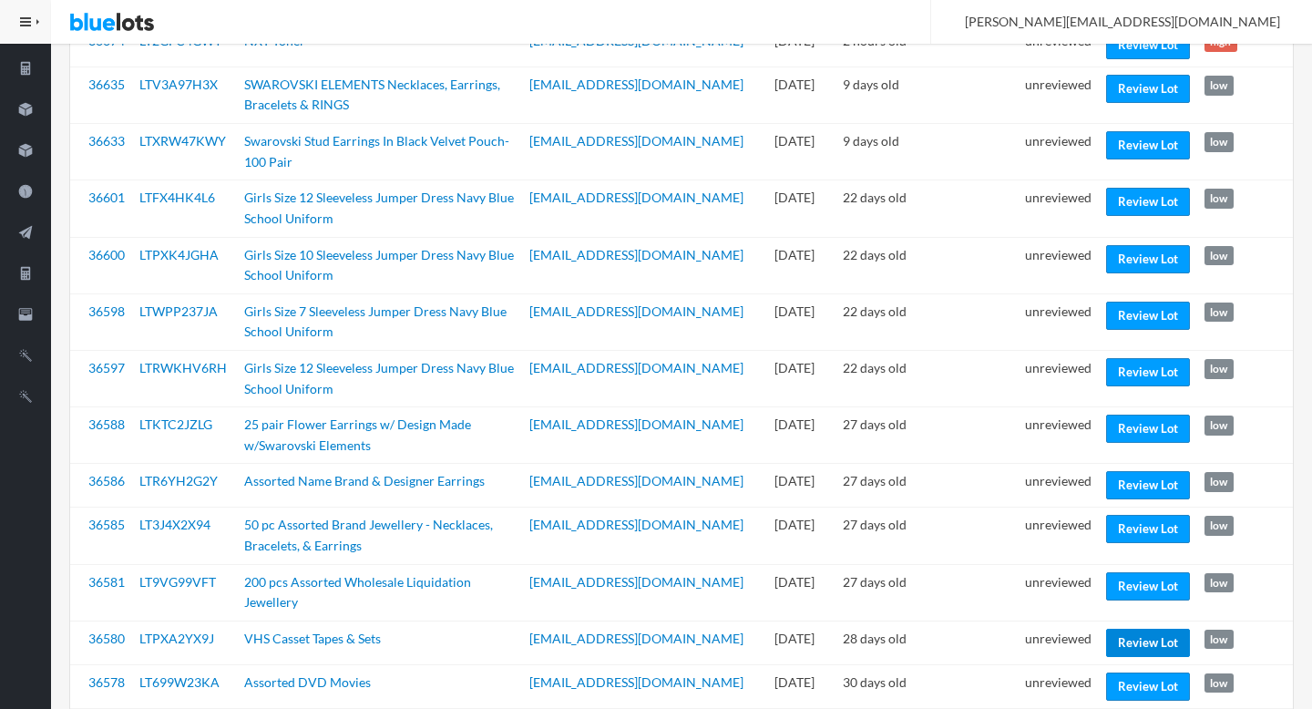
click at [1127, 629] on link "Review Lot" at bounding box center [1148, 643] width 84 height 28
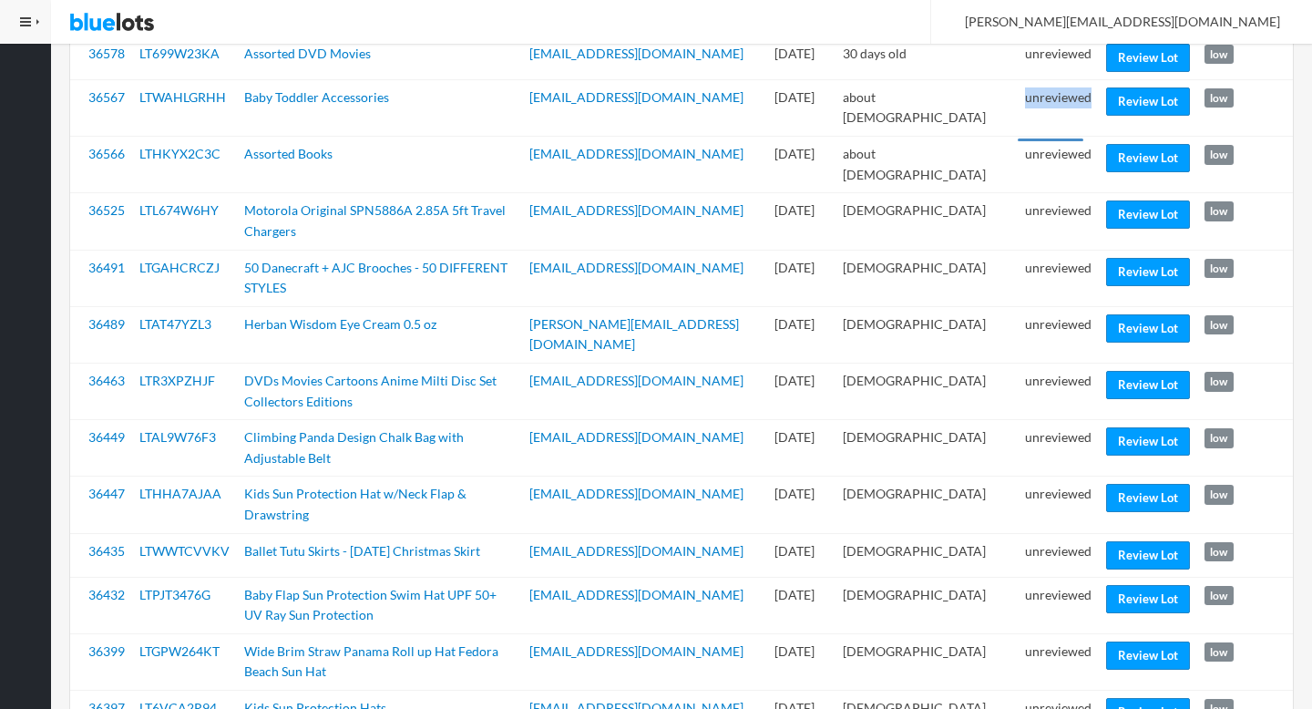
scroll to position [1204, 0]
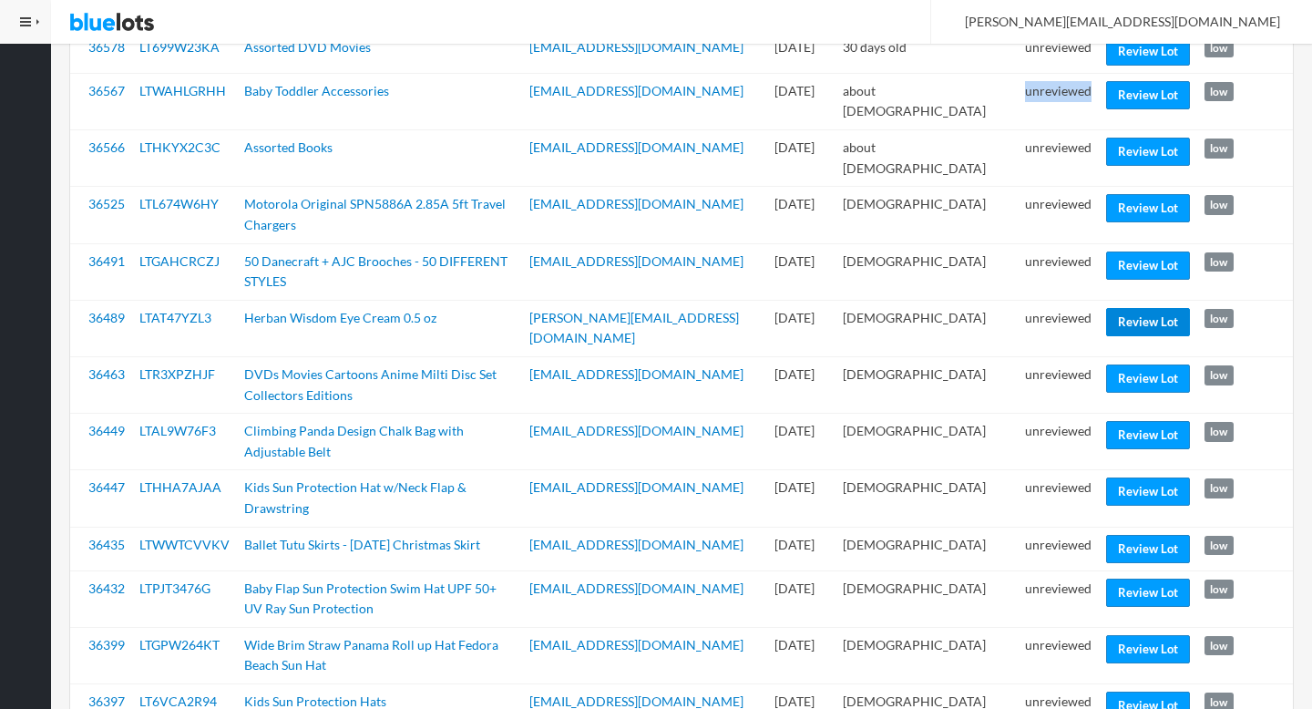
click at [1141, 308] on link "Review Lot" at bounding box center [1148, 322] width 84 height 28
click at [1141, 421] on link "Review Lot" at bounding box center [1148, 435] width 84 height 28
click at [1134, 535] on link "Review Lot" at bounding box center [1148, 549] width 84 height 28
click at [1145, 635] on link "Review Lot" at bounding box center [1148, 649] width 84 height 28
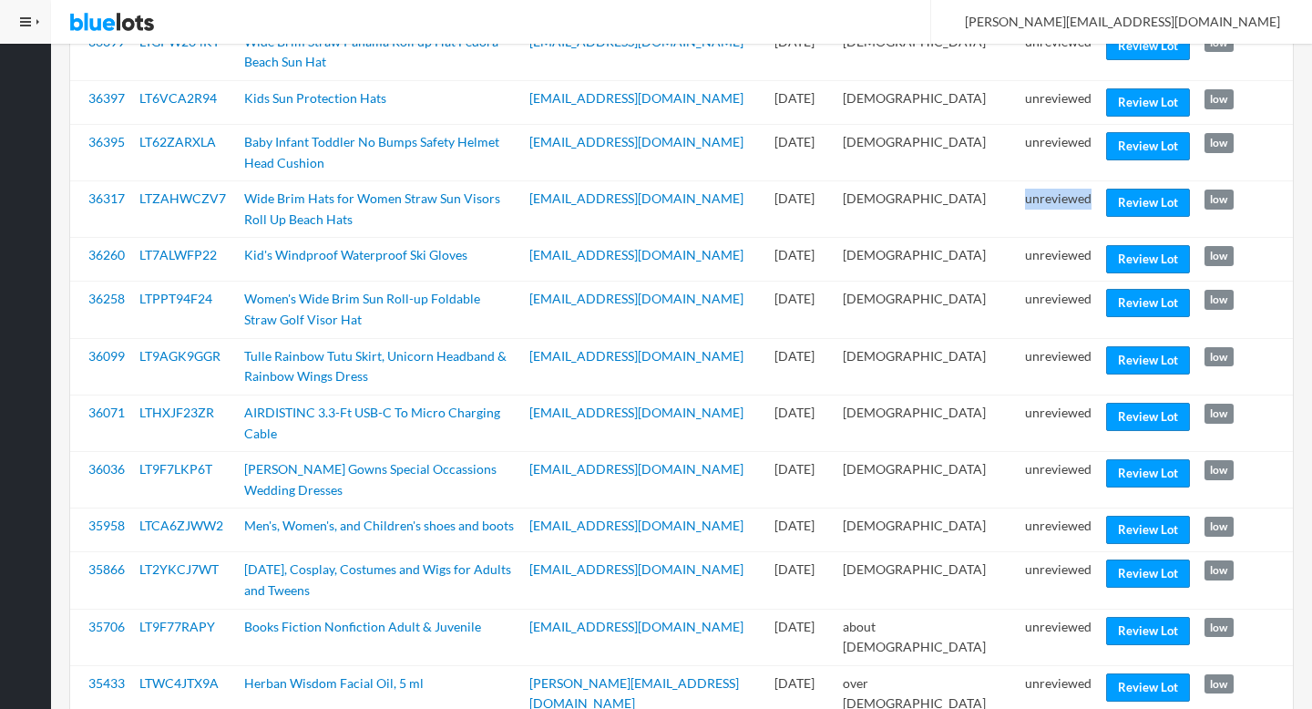
scroll to position [1827, 0]
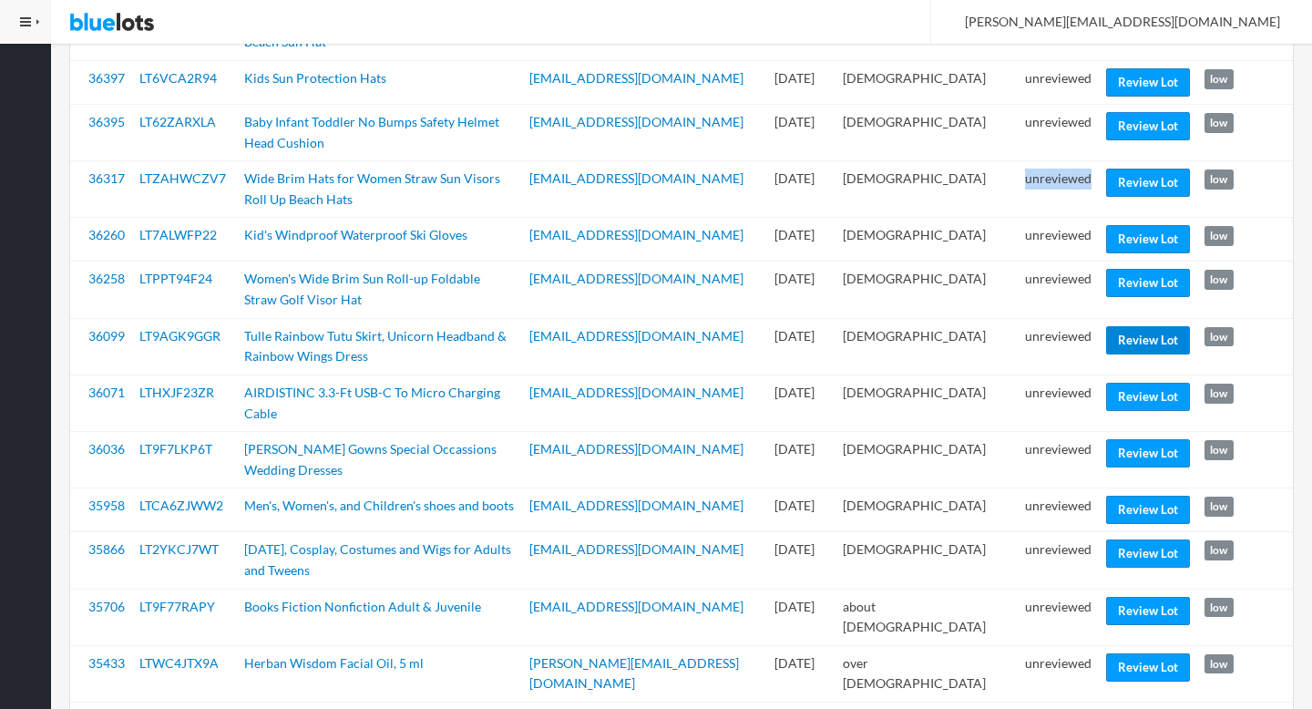
click at [1122, 326] on link "Review Lot" at bounding box center [1148, 340] width 84 height 28
click at [1123, 383] on link "Review Lot" at bounding box center [1148, 397] width 84 height 28
click at [1124, 439] on link "Review Lot" at bounding box center [1148, 453] width 84 height 28
click at [1128, 496] on link "Review Lot" at bounding box center [1148, 510] width 84 height 28
click at [1128, 539] on link "Review Lot" at bounding box center [1148, 553] width 84 height 28
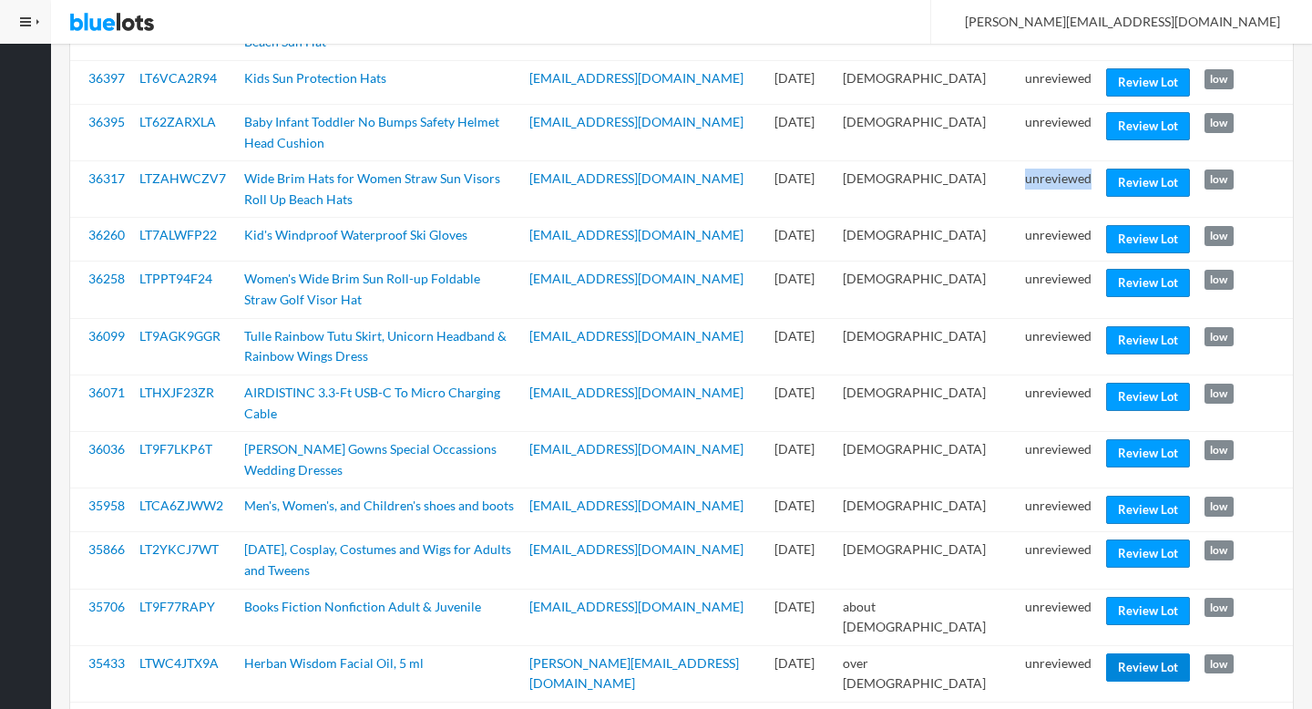
click at [1137, 653] on link "Review Lot" at bounding box center [1148, 667] width 84 height 28
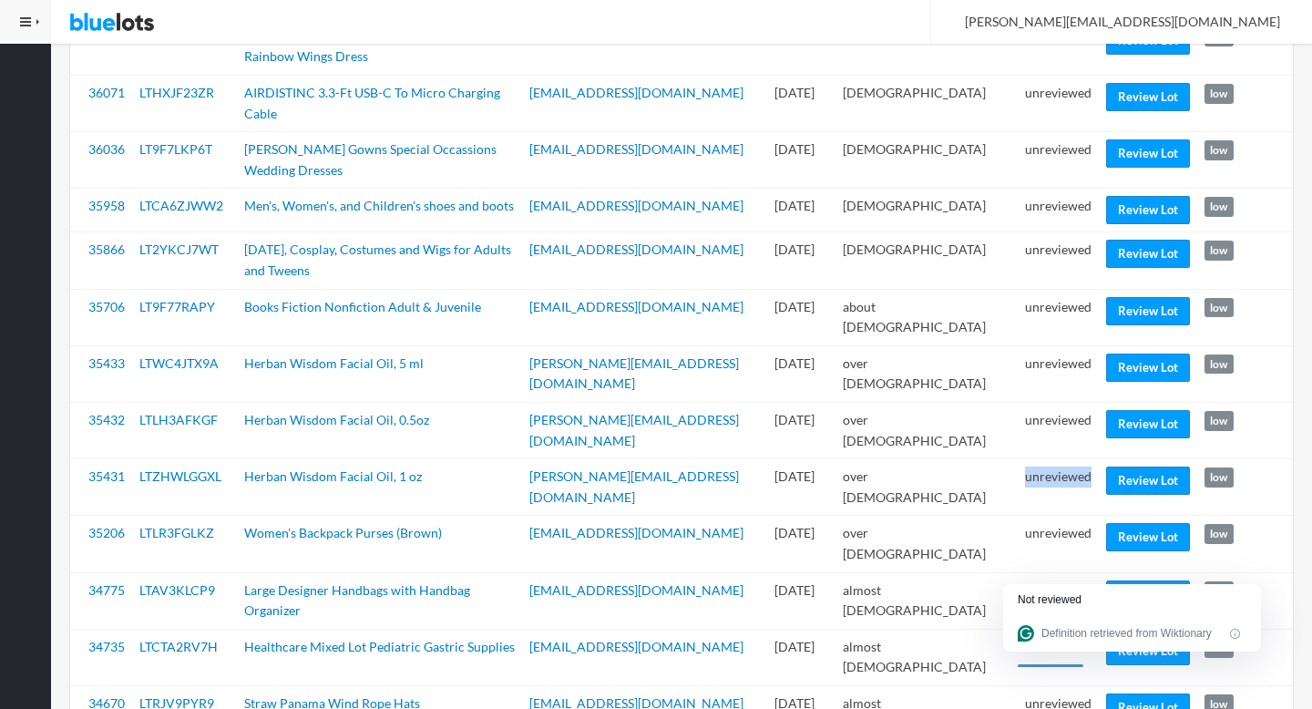
scroll to position [2246, 0]
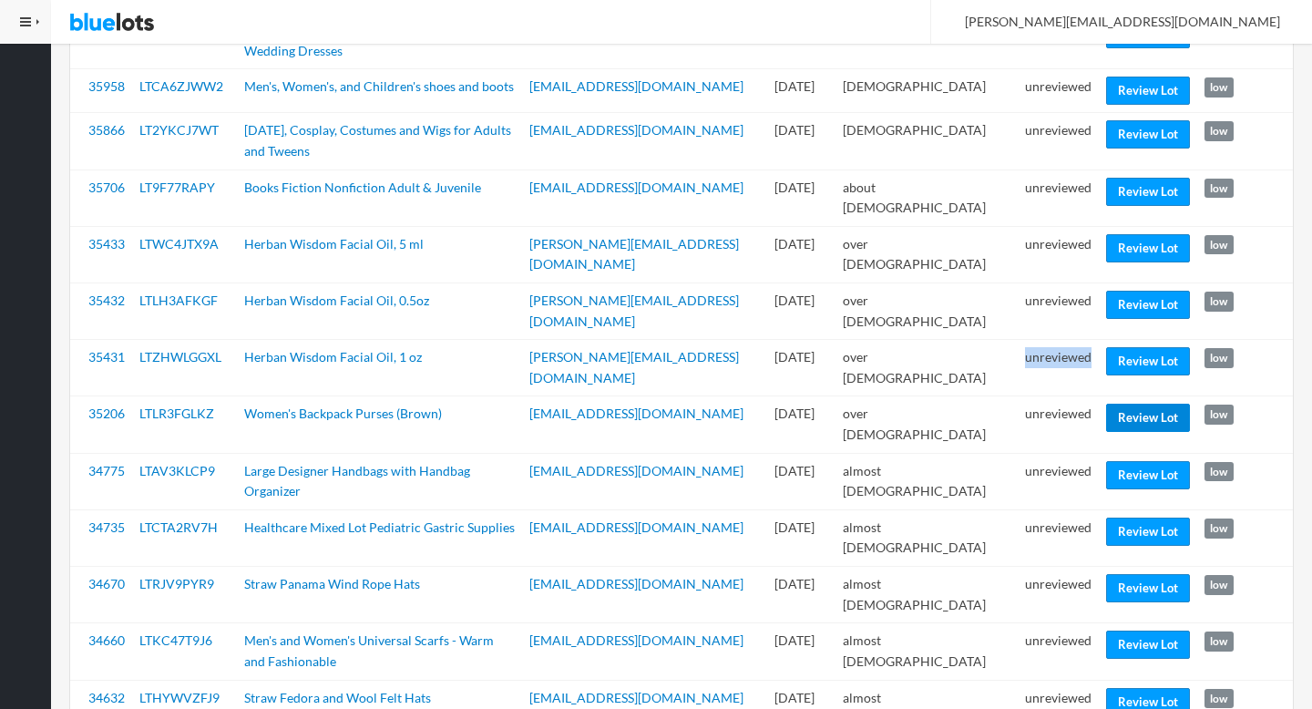
click at [1141, 404] on link "Review Lot" at bounding box center [1148, 418] width 84 height 28
click at [1141, 461] on link "Review Lot" at bounding box center [1148, 475] width 84 height 28
click at [1143, 574] on link "Review Lot" at bounding box center [1148, 588] width 84 height 28
click at [1131, 518] on link "Review Lot" at bounding box center [1148, 532] width 84 height 28
click at [1131, 688] on link "Review Lot" at bounding box center [1148, 702] width 84 height 28
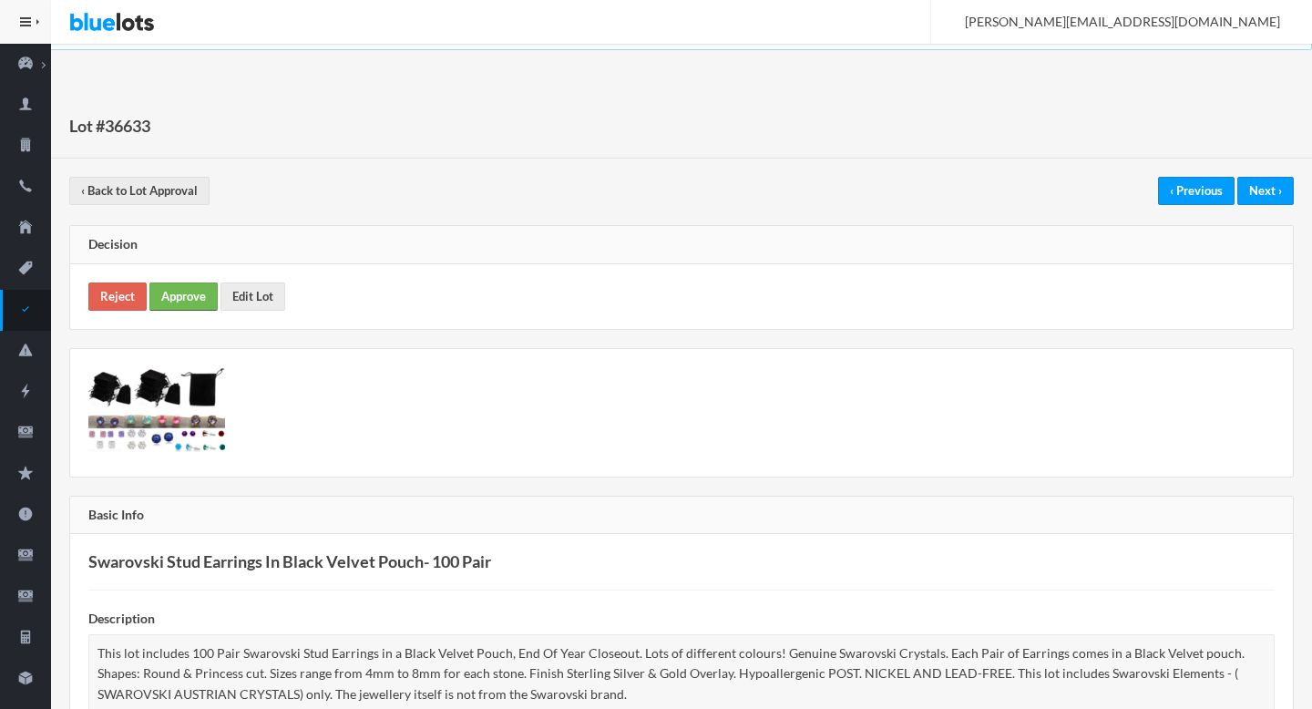
click at [178, 290] on link "Approve" at bounding box center [183, 296] width 68 height 28
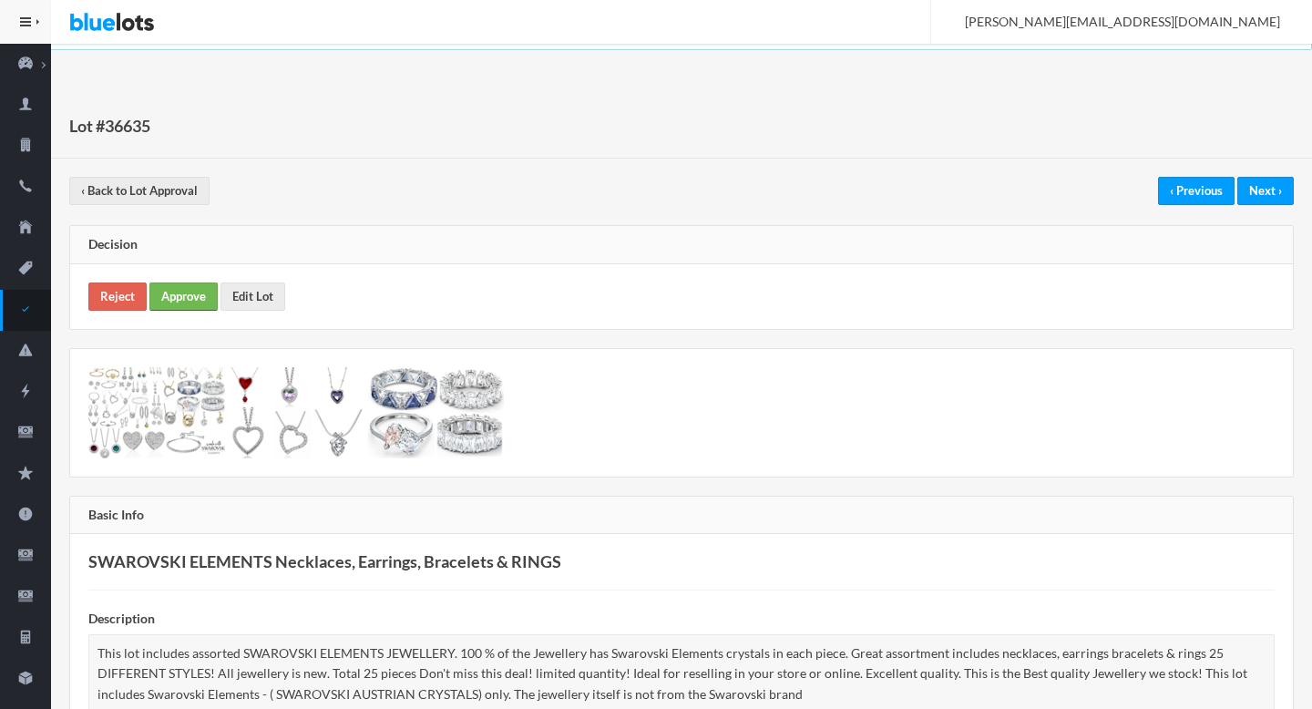
click at [184, 291] on link "Approve" at bounding box center [183, 296] width 68 height 28
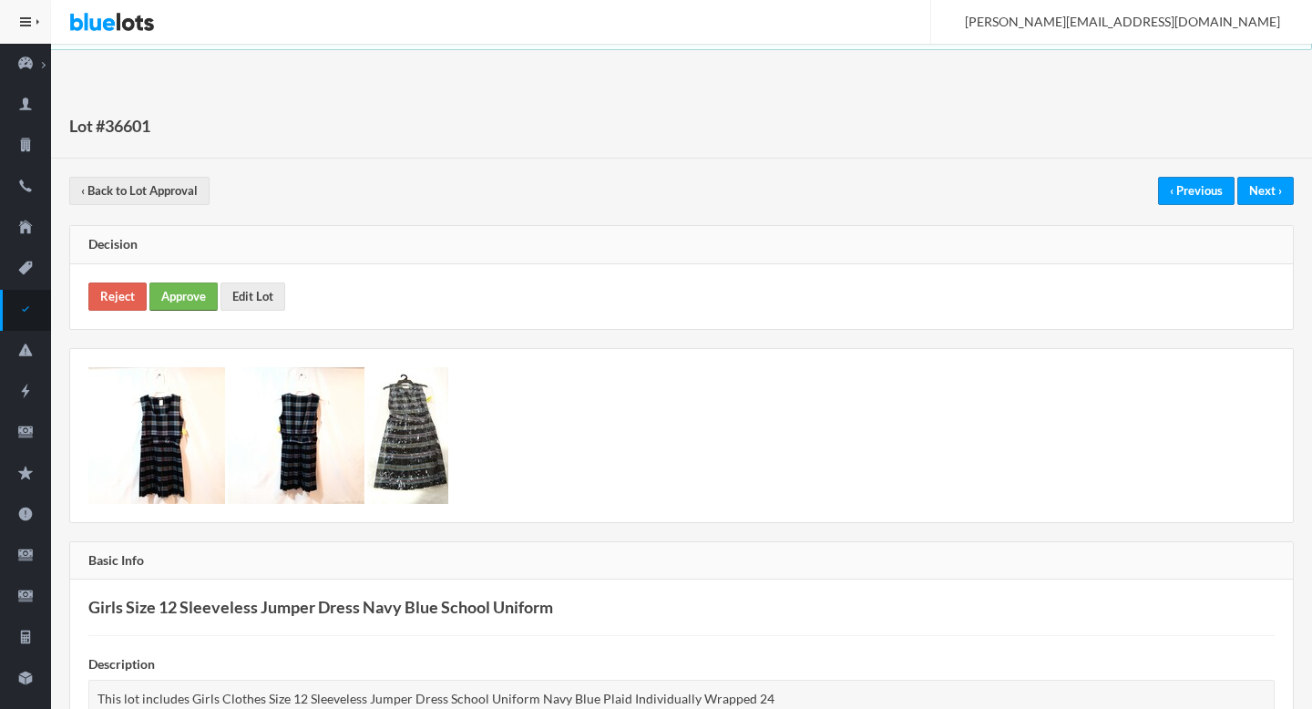
click at [172, 301] on link "Approve" at bounding box center [183, 296] width 68 height 28
click at [210, 292] on link "Approve" at bounding box center [183, 296] width 68 height 28
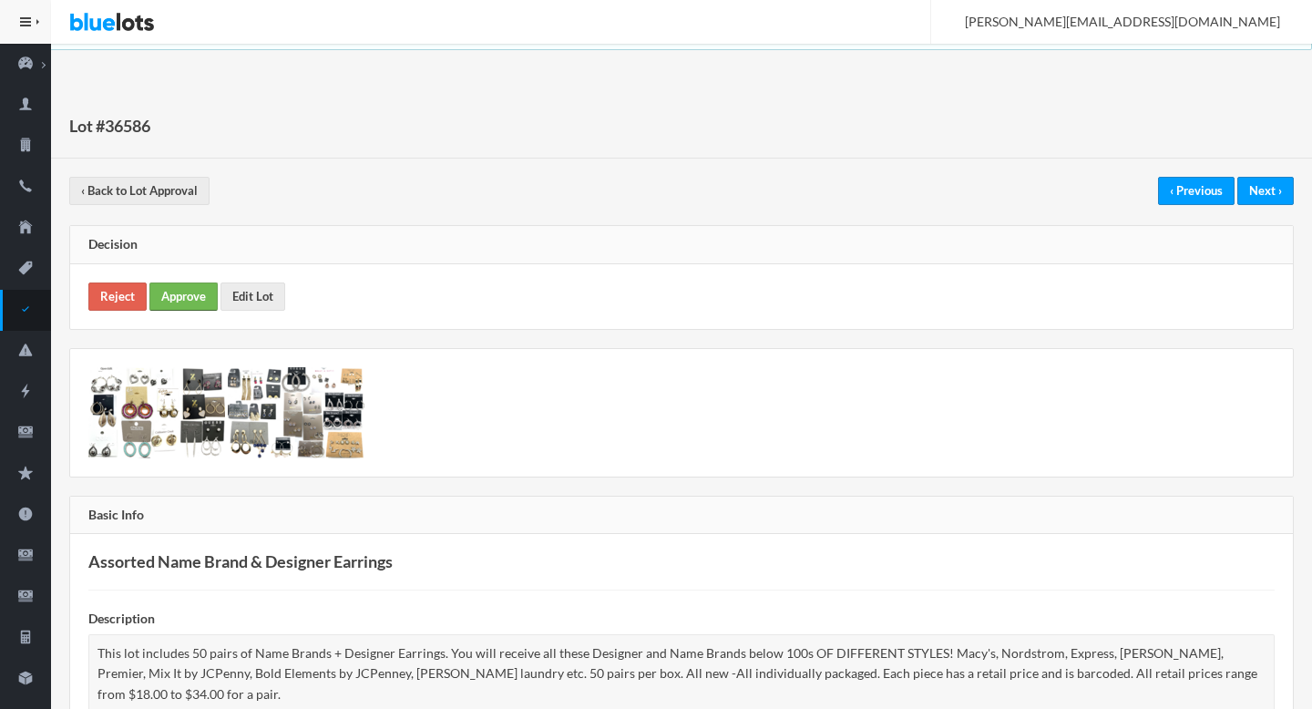
click at [149, 298] on link "Approve" at bounding box center [183, 296] width 68 height 28
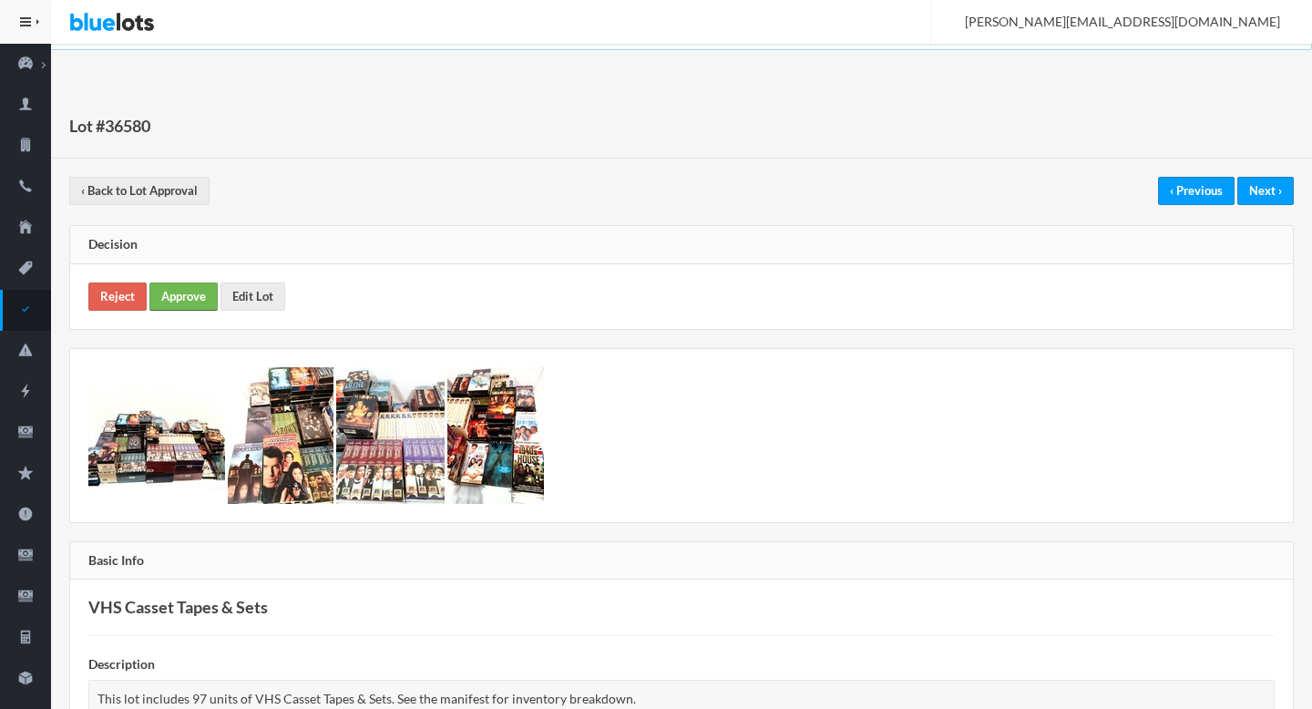
click at [197, 287] on link "Approve" at bounding box center [183, 296] width 68 height 28
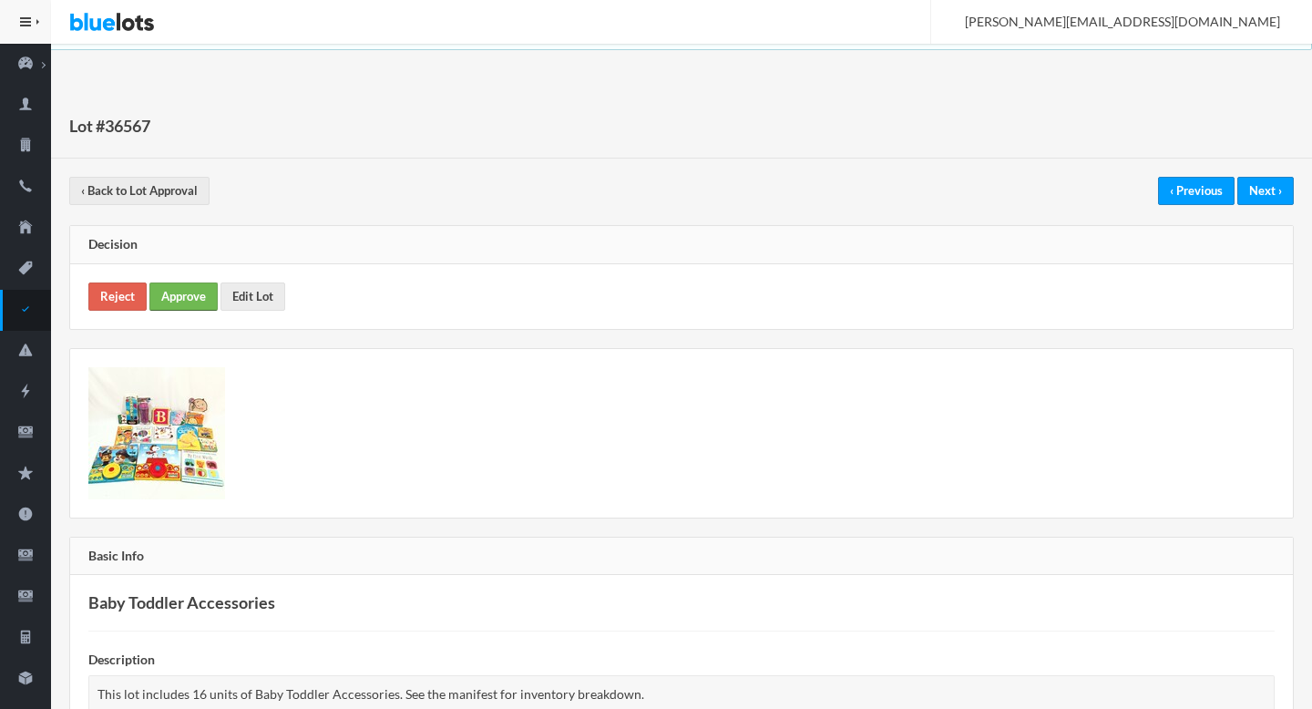
click at [199, 290] on link "Approve" at bounding box center [183, 296] width 68 height 28
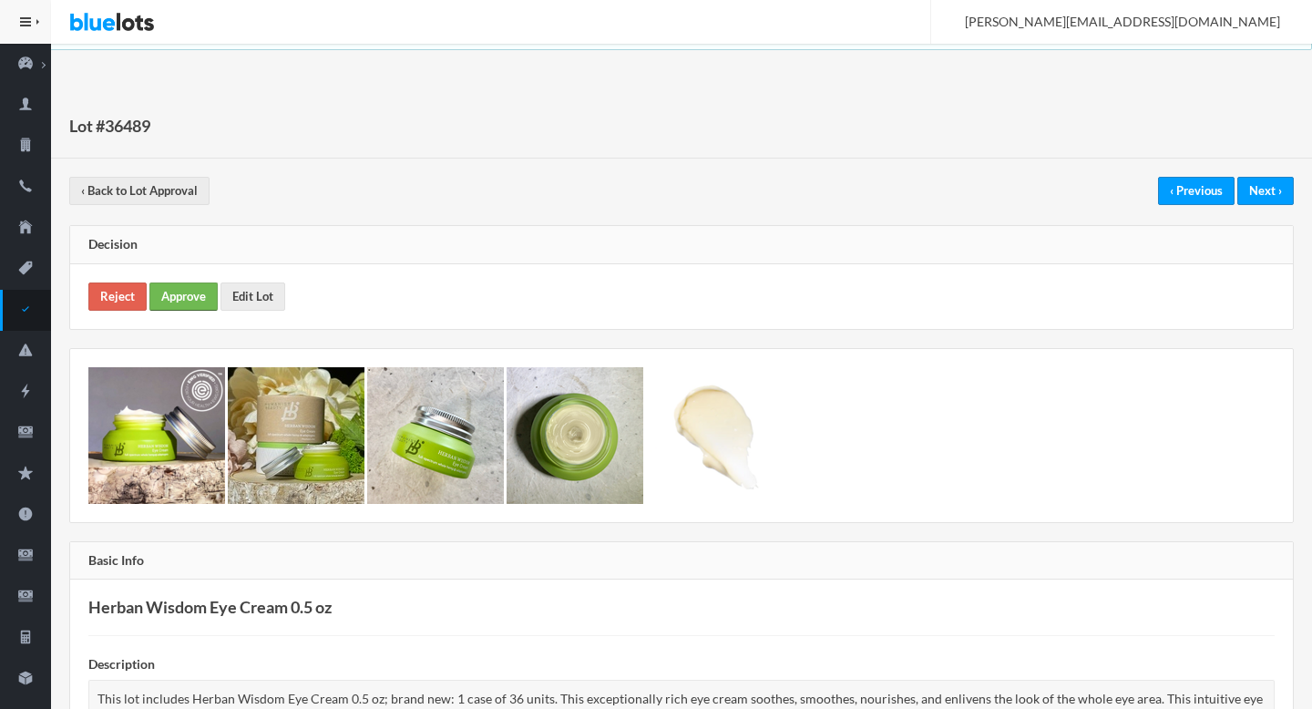
click at [193, 301] on link "Approve" at bounding box center [183, 296] width 68 height 28
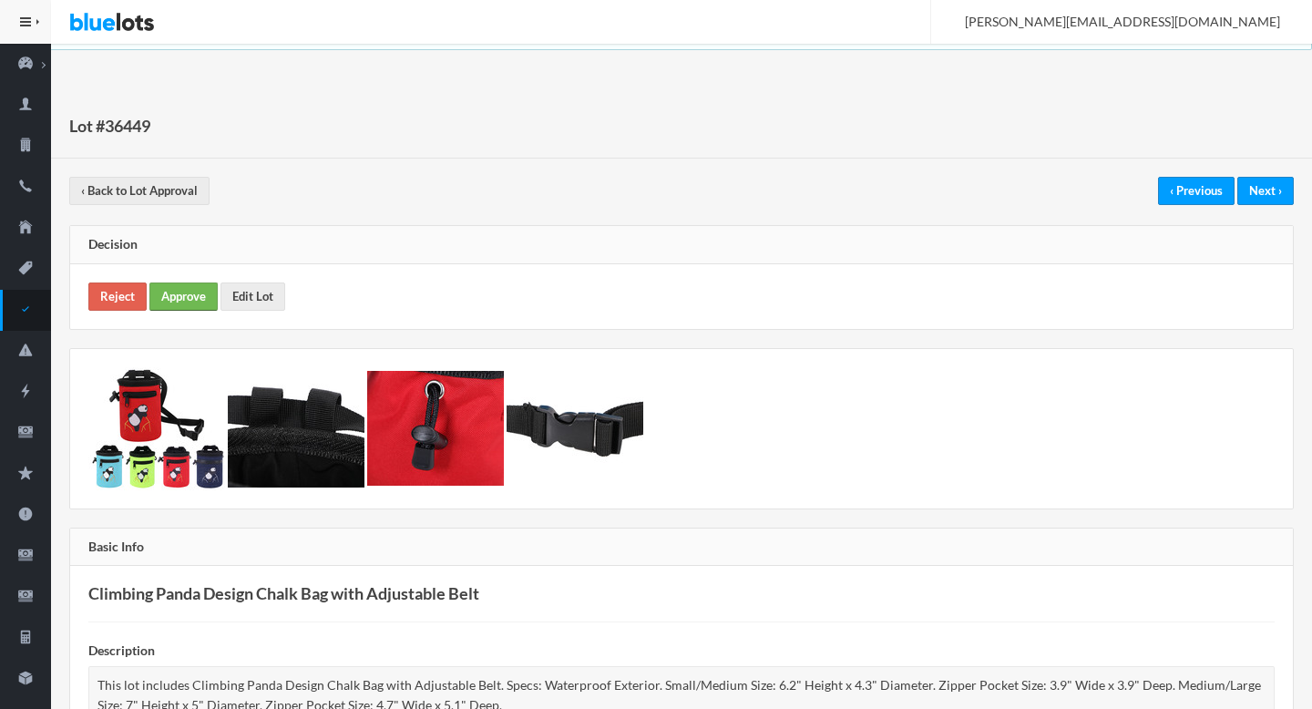
click at [184, 308] on link "Approve" at bounding box center [183, 296] width 68 height 28
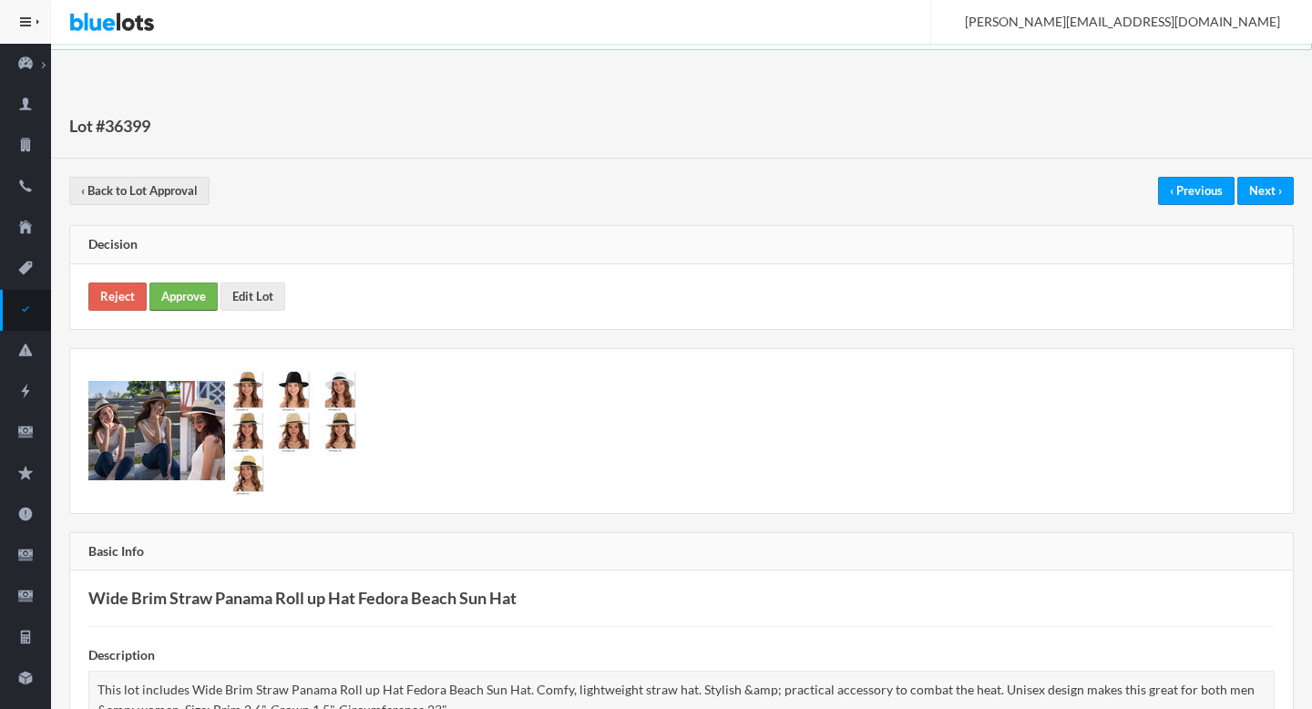
click at [202, 297] on link "Approve" at bounding box center [183, 296] width 68 height 28
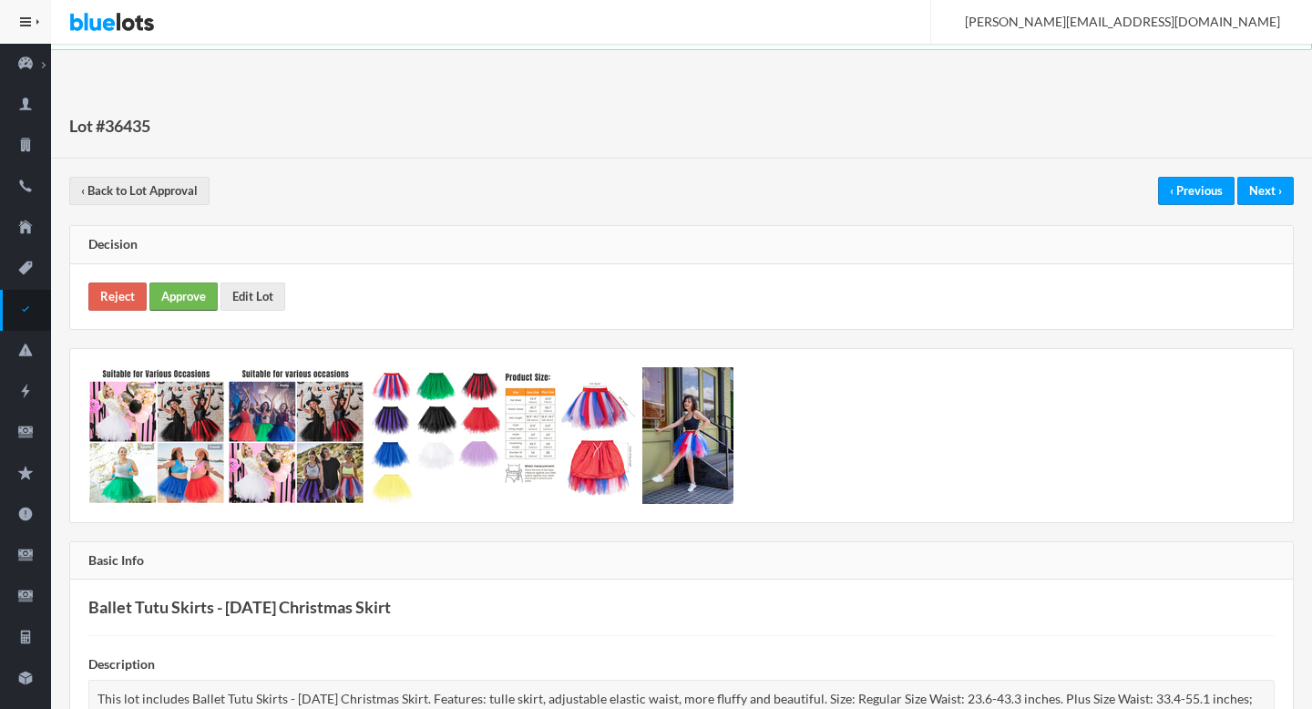
click at [174, 284] on link "Approve" at bounding box center [183, 296] width 68 height 28
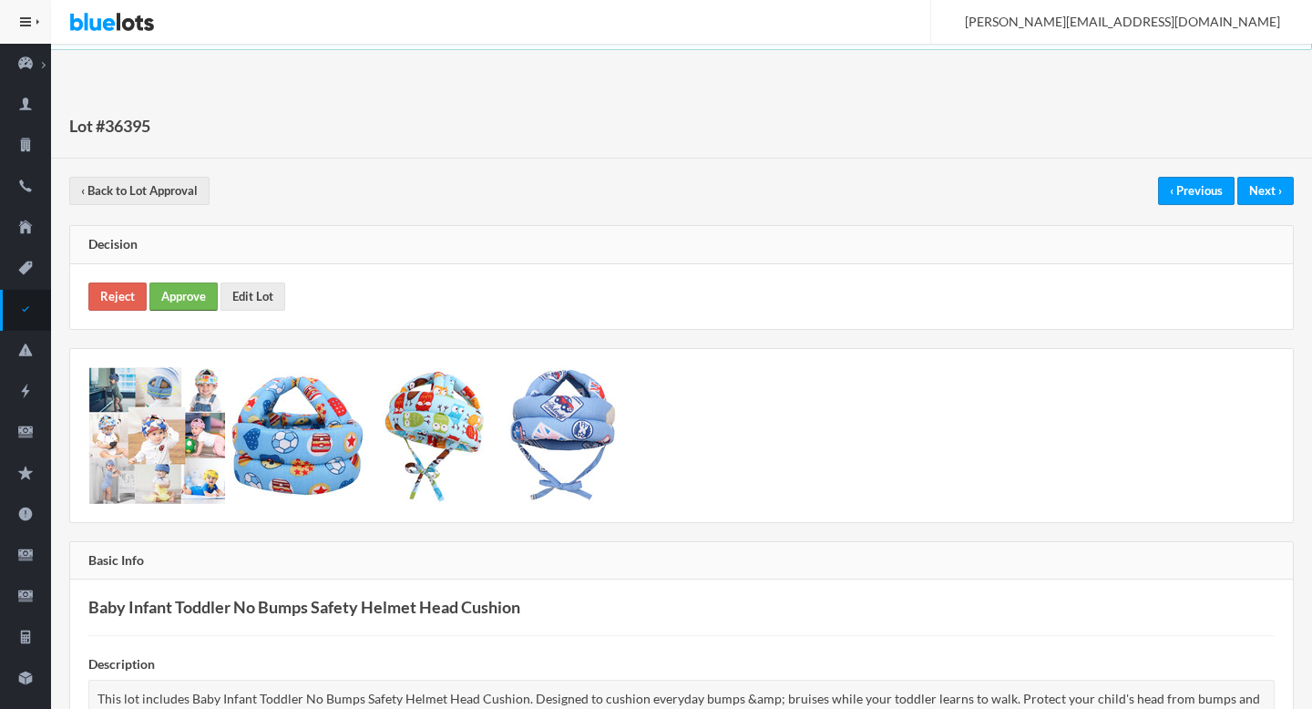
click at [194, 288] on link "Approve" at bounding box center [183, 296] width 68 height 28
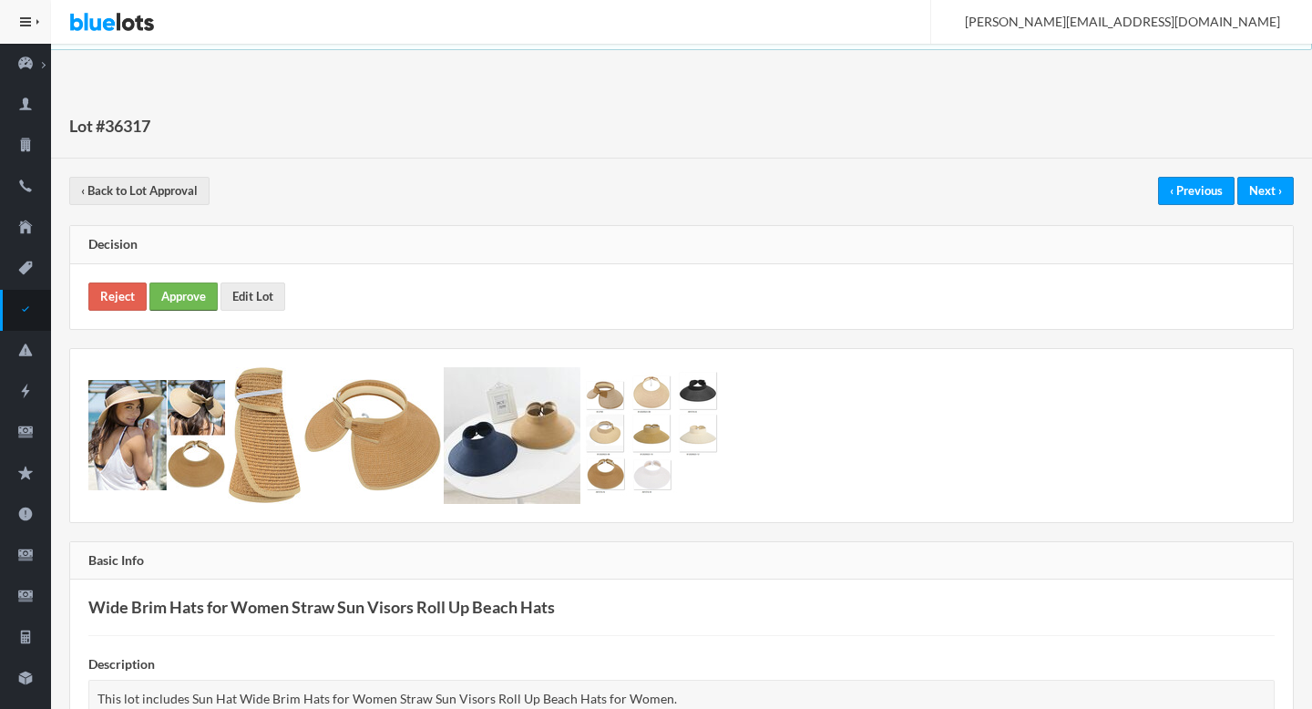
click at [193, 293] on link "Approve" at bounding box center [183, 296] width 68 height 28
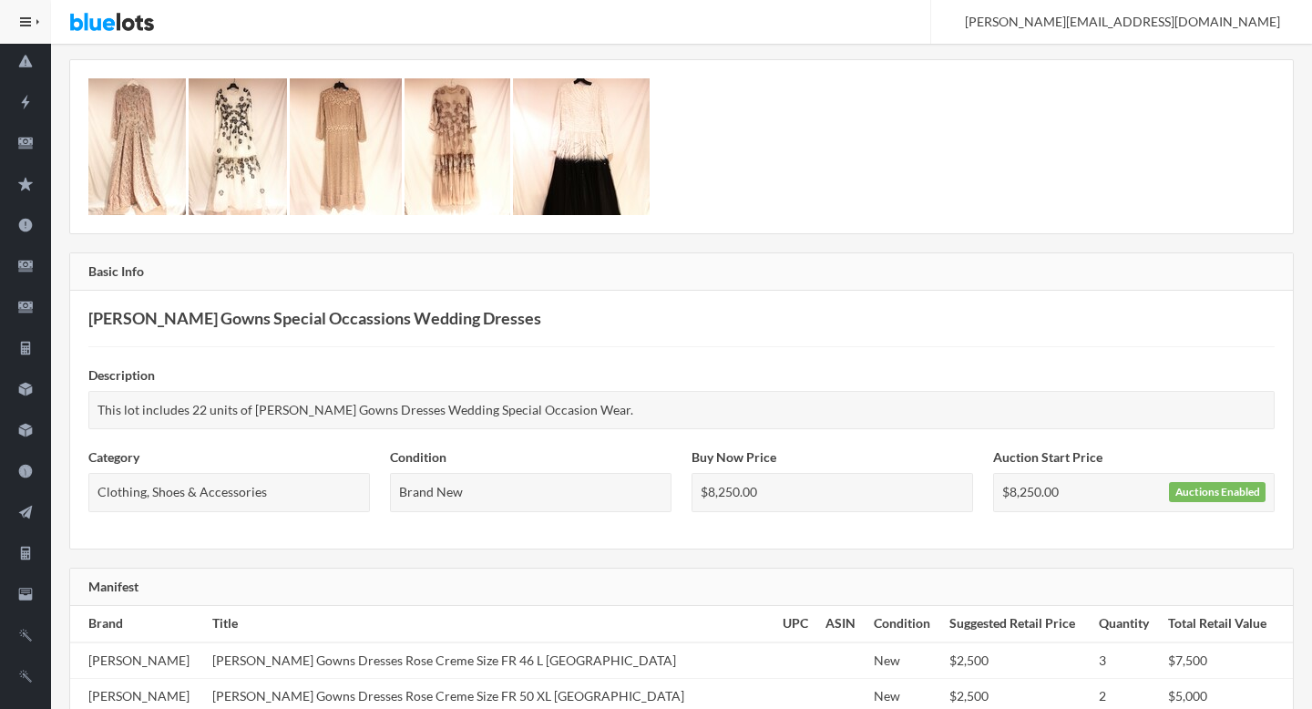
scroll to position [1040, 0]
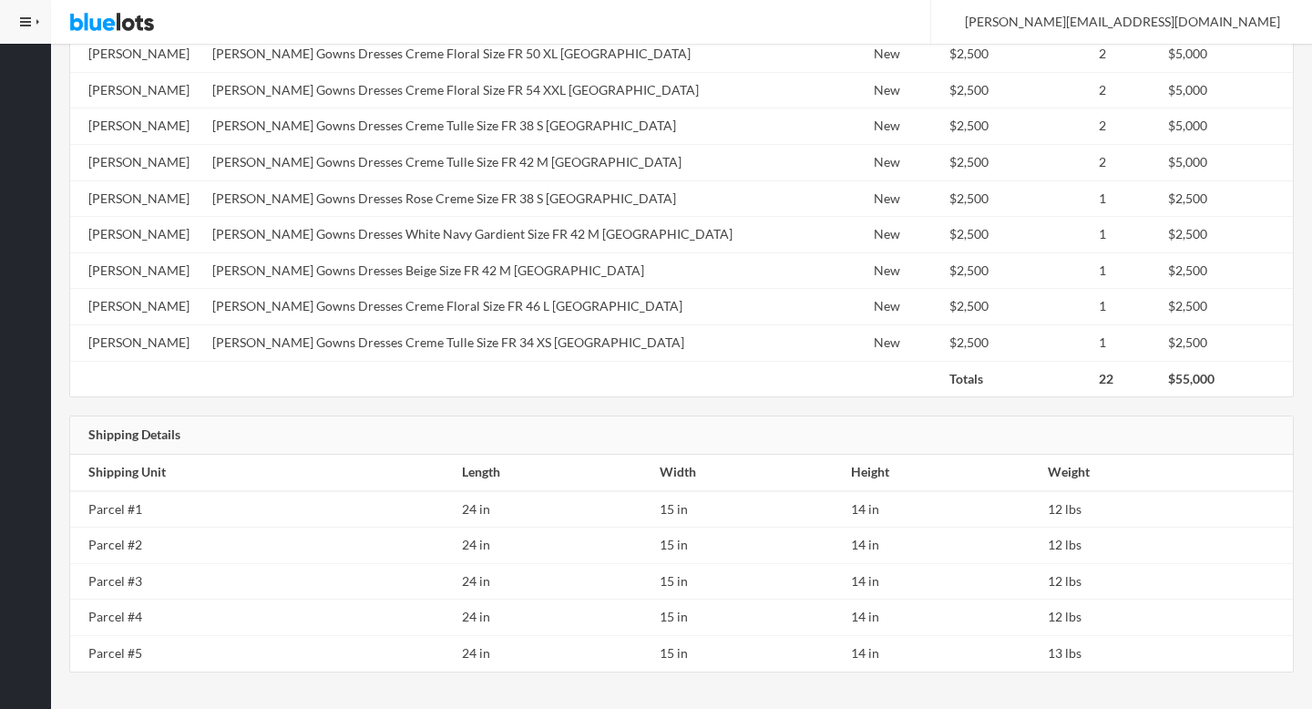
click at [464, 241] on td "[PERSON_NAME] Gowns Dresses White Navy Gardient Size FR 42 M [GEOGRAPHIC_DATA]" at bounding box center [490, 235] width 570 height 36
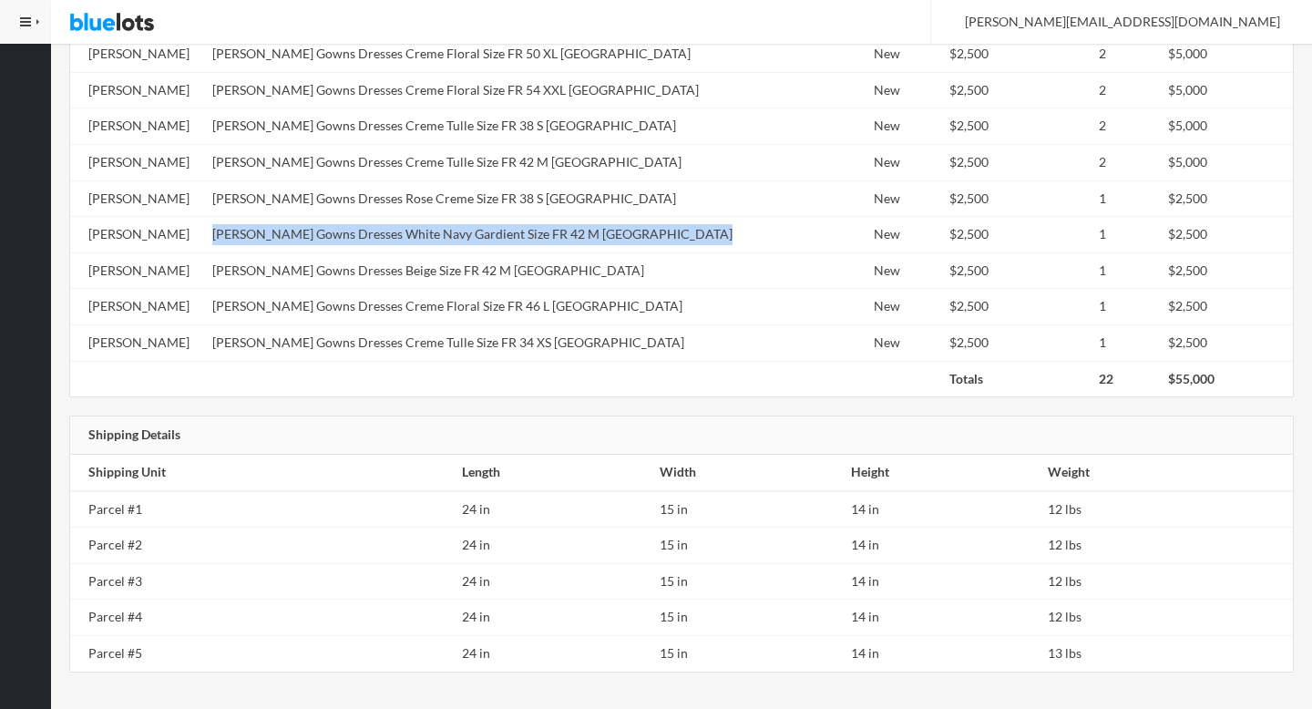
copy tr "[PERSON_NAME] Gowns Dresses White Navy Gardient Size FR 42 M [GEOGRAPHIC_DATA]"
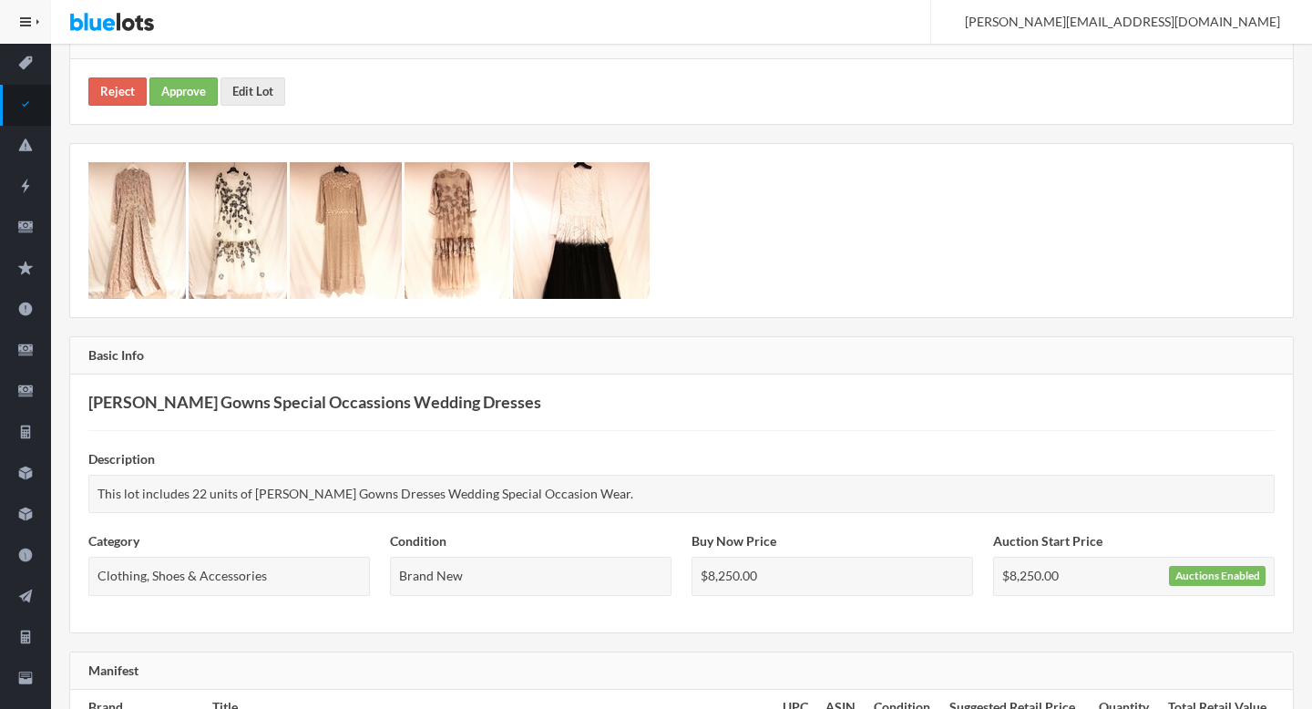
scroll to position [0, 0]
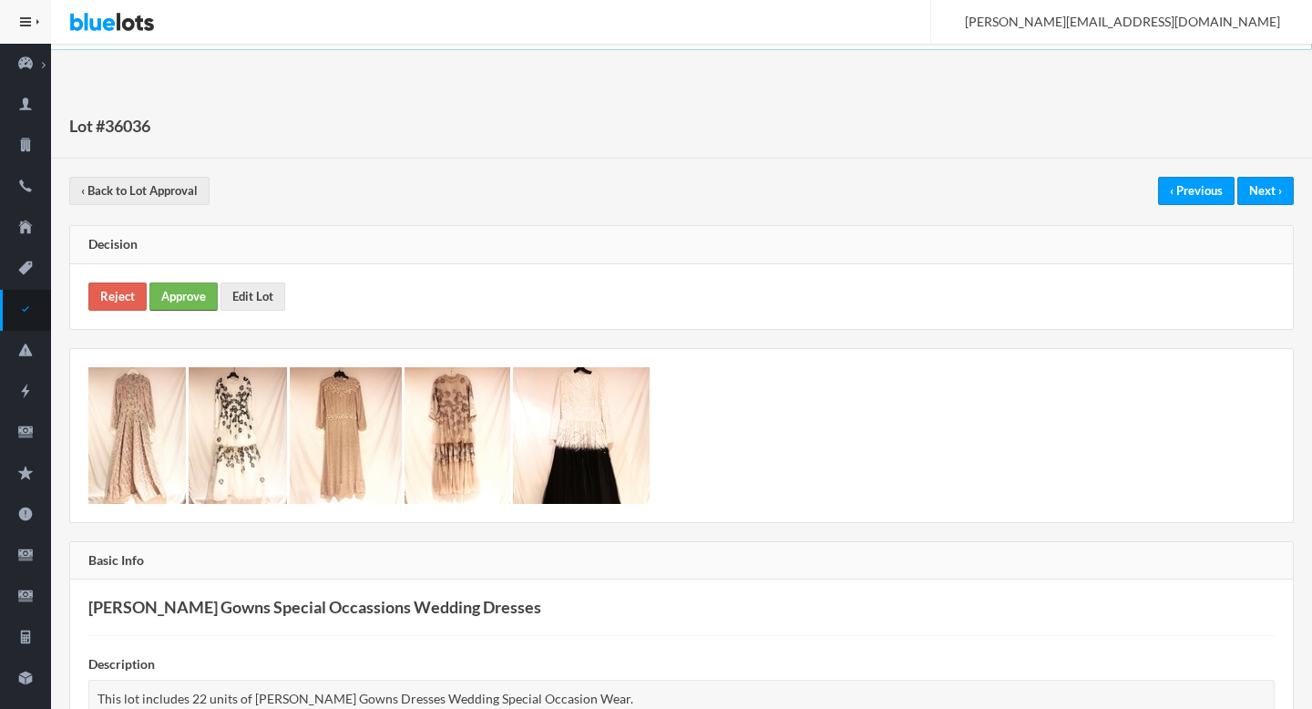
click at [182, 296] on link "Approve" at bounding box center [183, 296] width 68 height 28
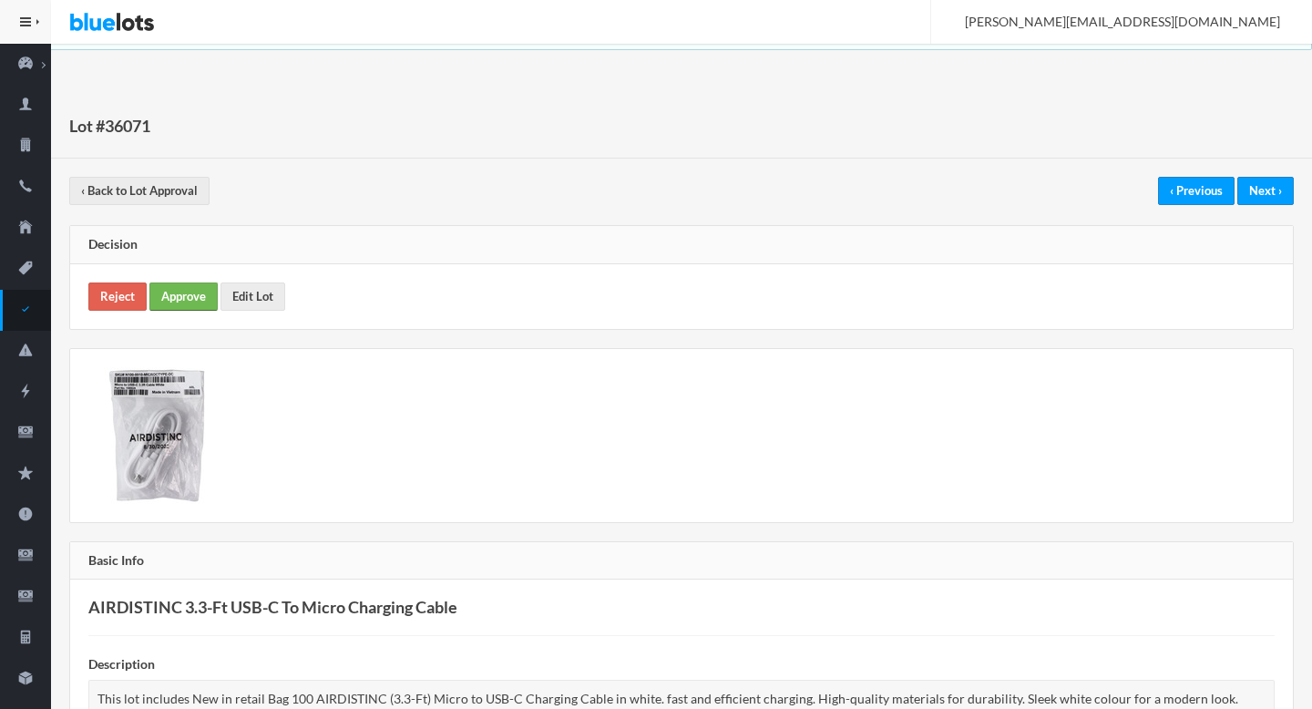
click at [193, 282] on link "Approve" at bounding box center [183, 296] width 68 height 28
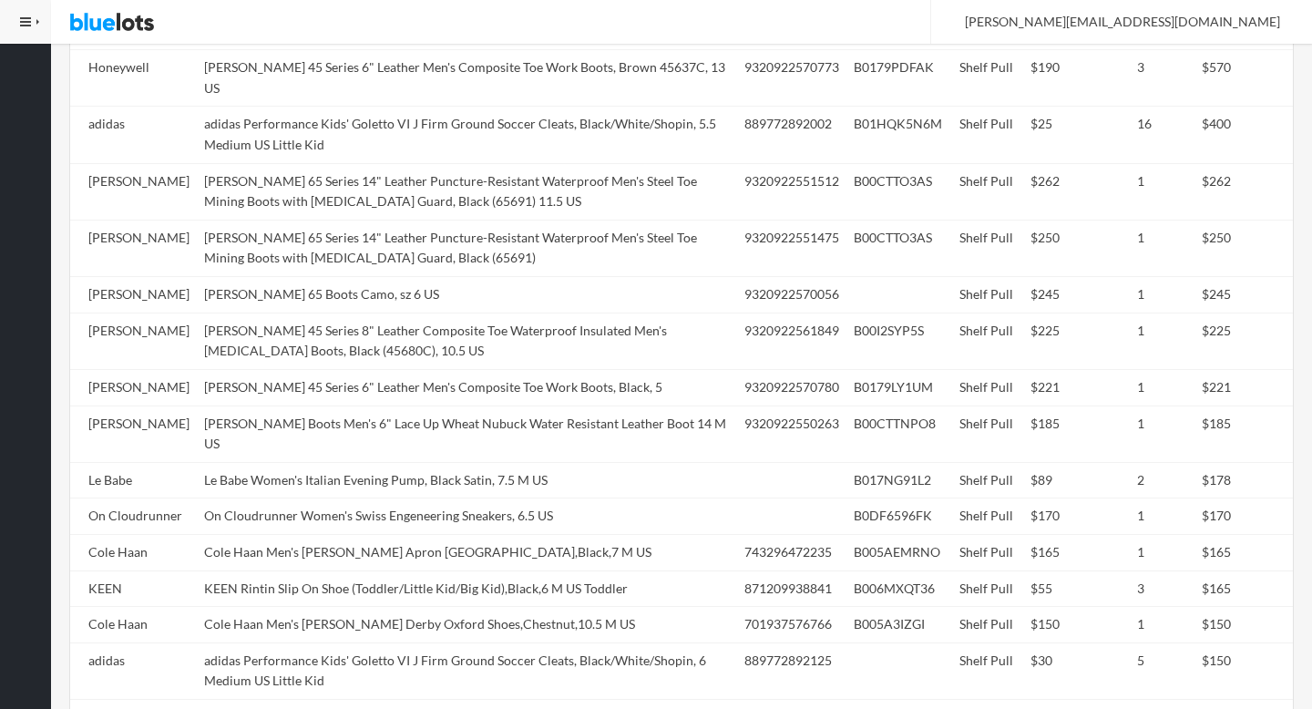
scroll to position [1163, 0]
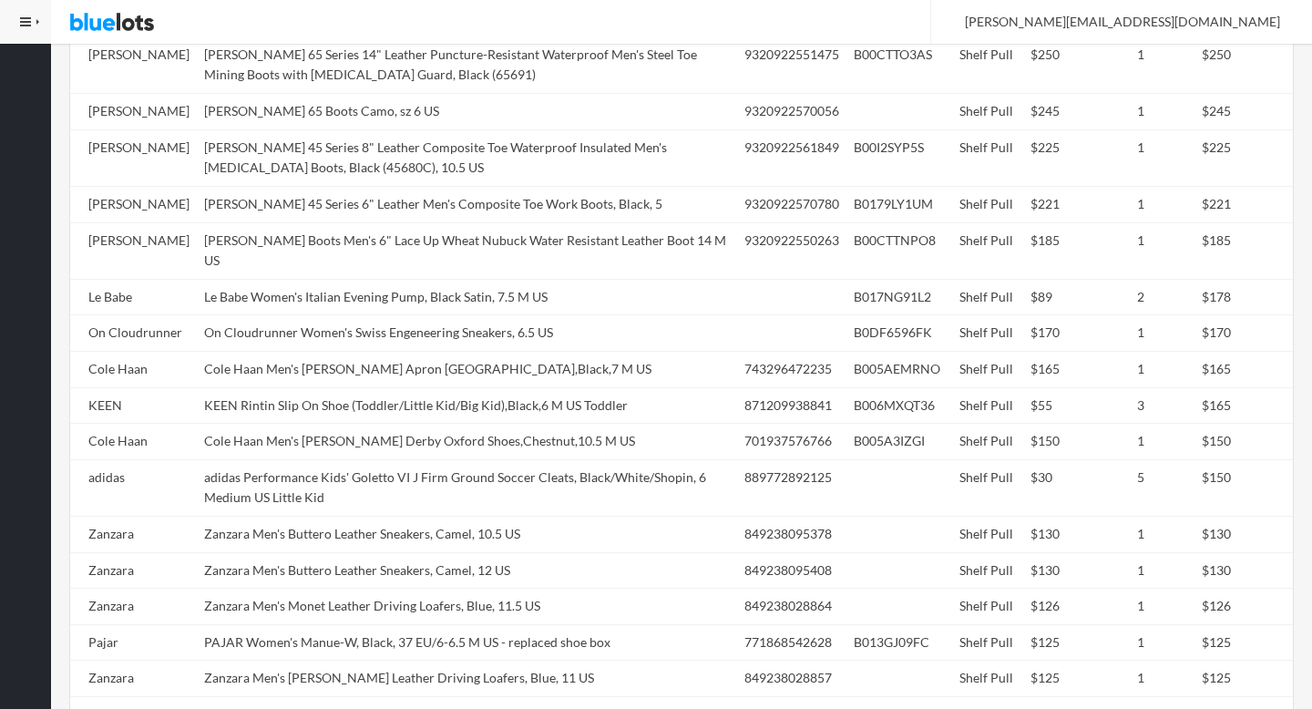
click at [516, 279] on td "Le Babe Women's Italian Evening Pump, Black Satin, 7.5 M US" at bounding box center [467, 297] width 540 height 36
copy tr "Le Babe Women's Italian Evening Pump, Black Satin, 7.5 M US"
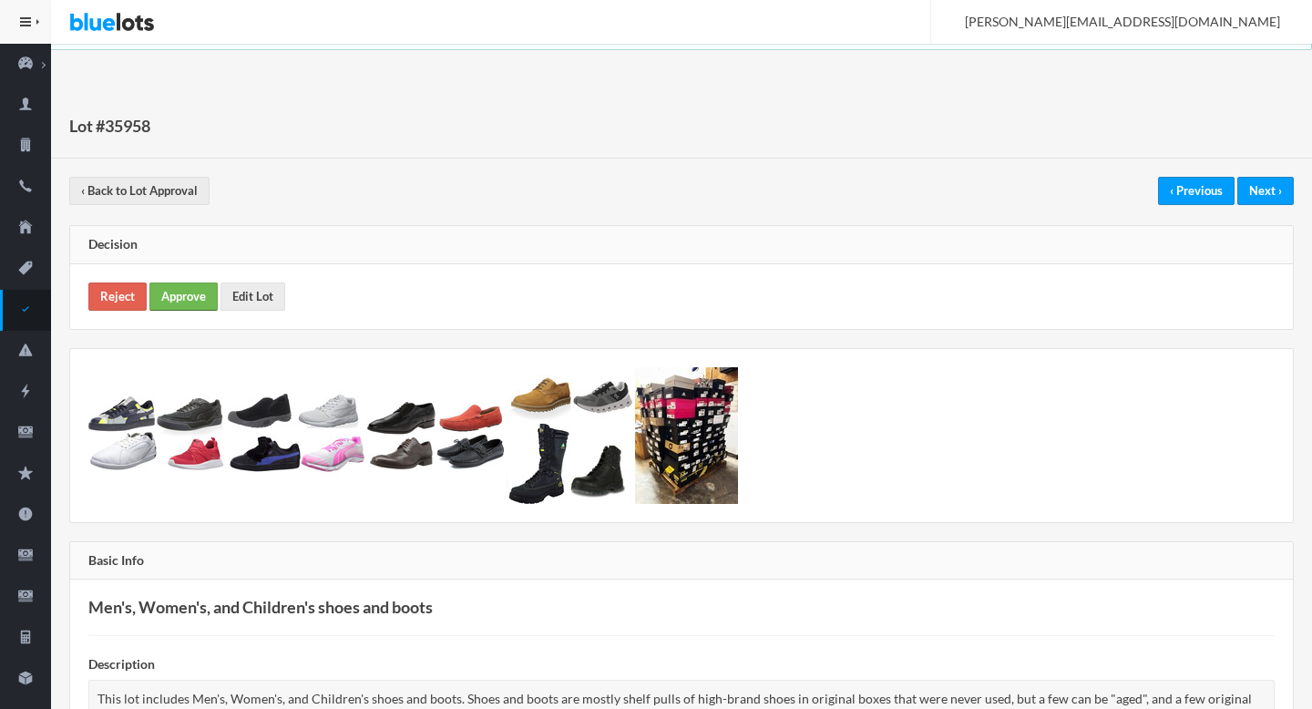
click at [195, 294] on link "Approve" at bounding box center [183, 296] width 68 height 28
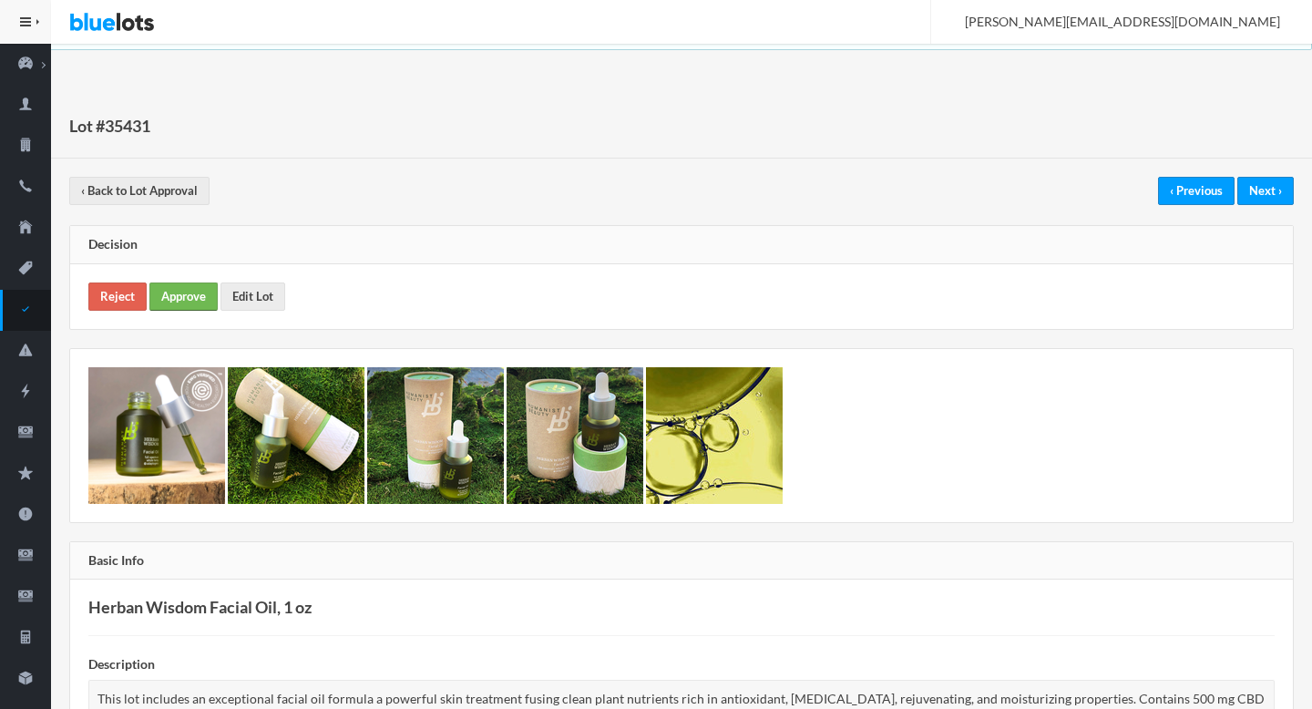
click at [210, 299] on link "Approve" at bounding box center [183, 296] width 68 height 28
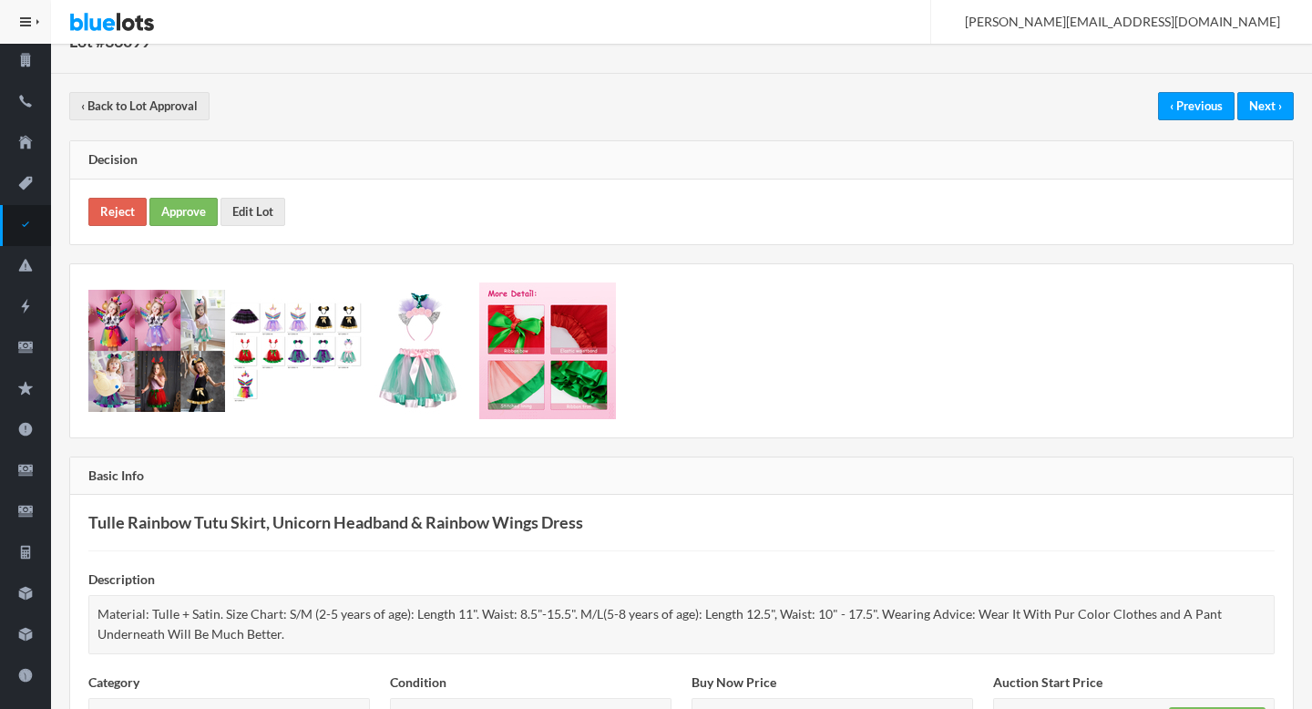
scroll to position [42, 0]
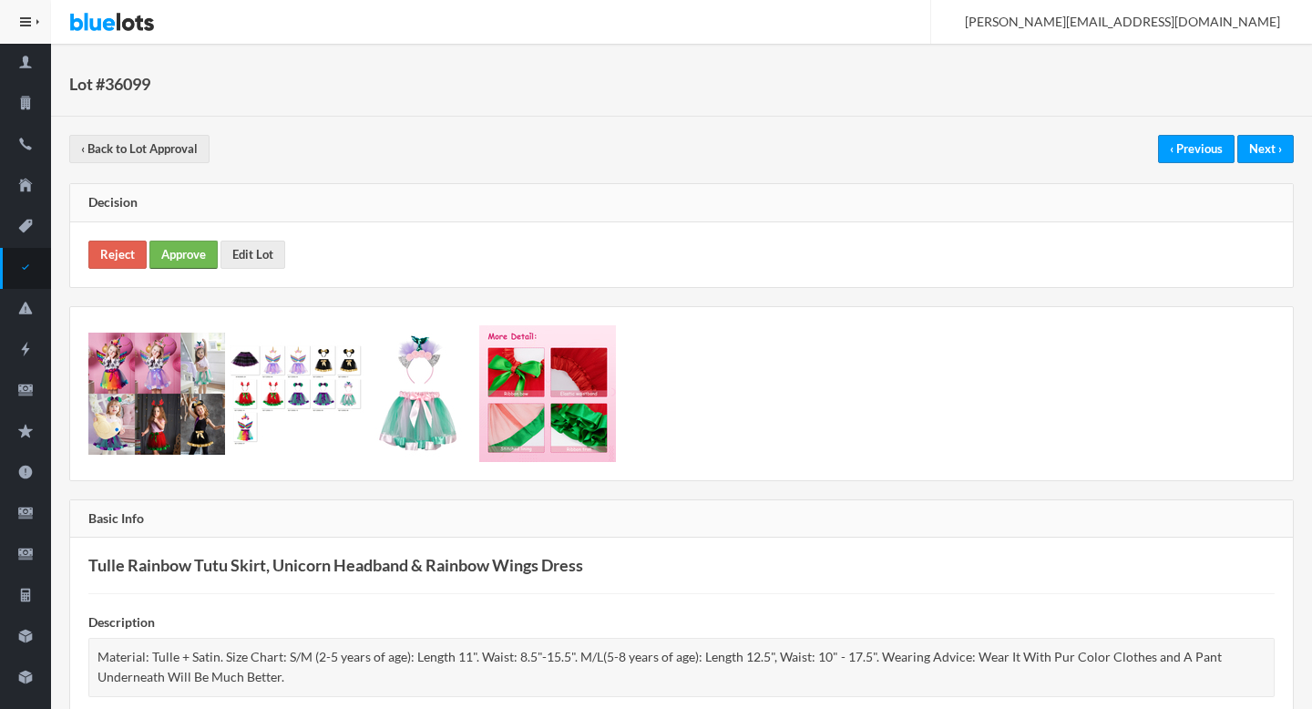
click at [180, 250] on link "Approve" at bounding box center [183, 255] width 68 height 28
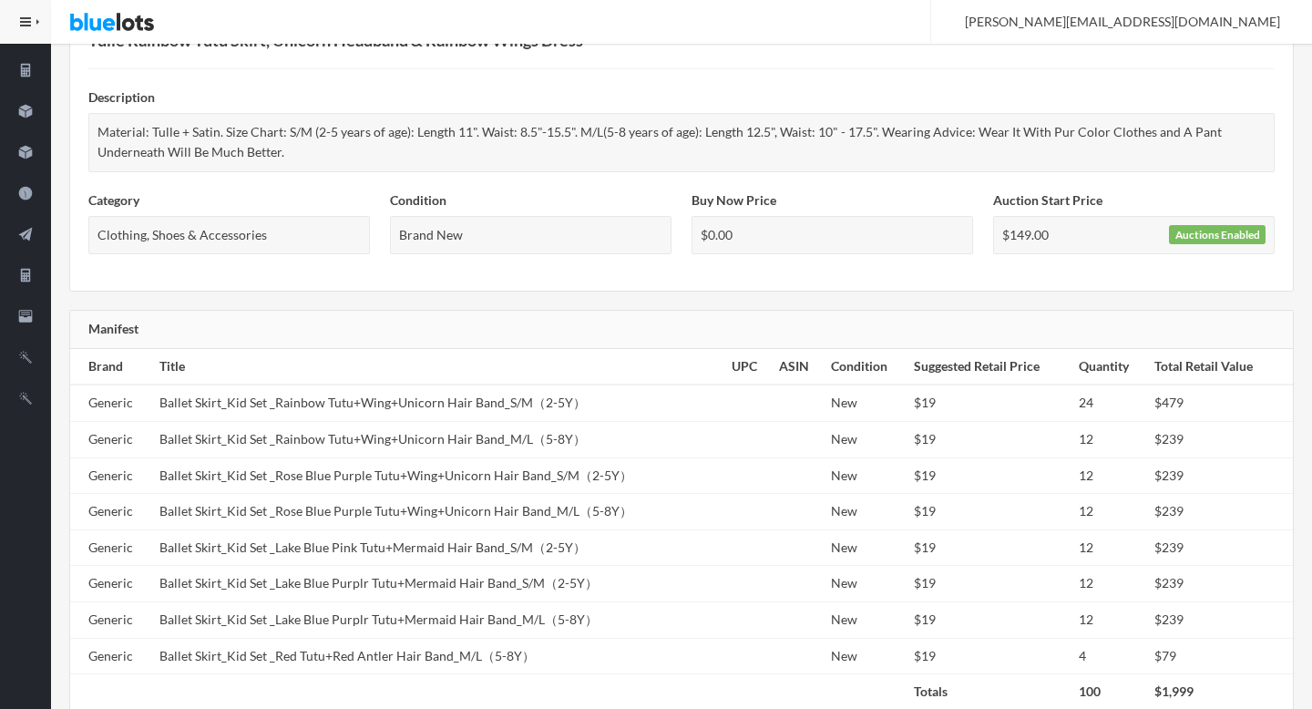
scroll to position [735, 0]
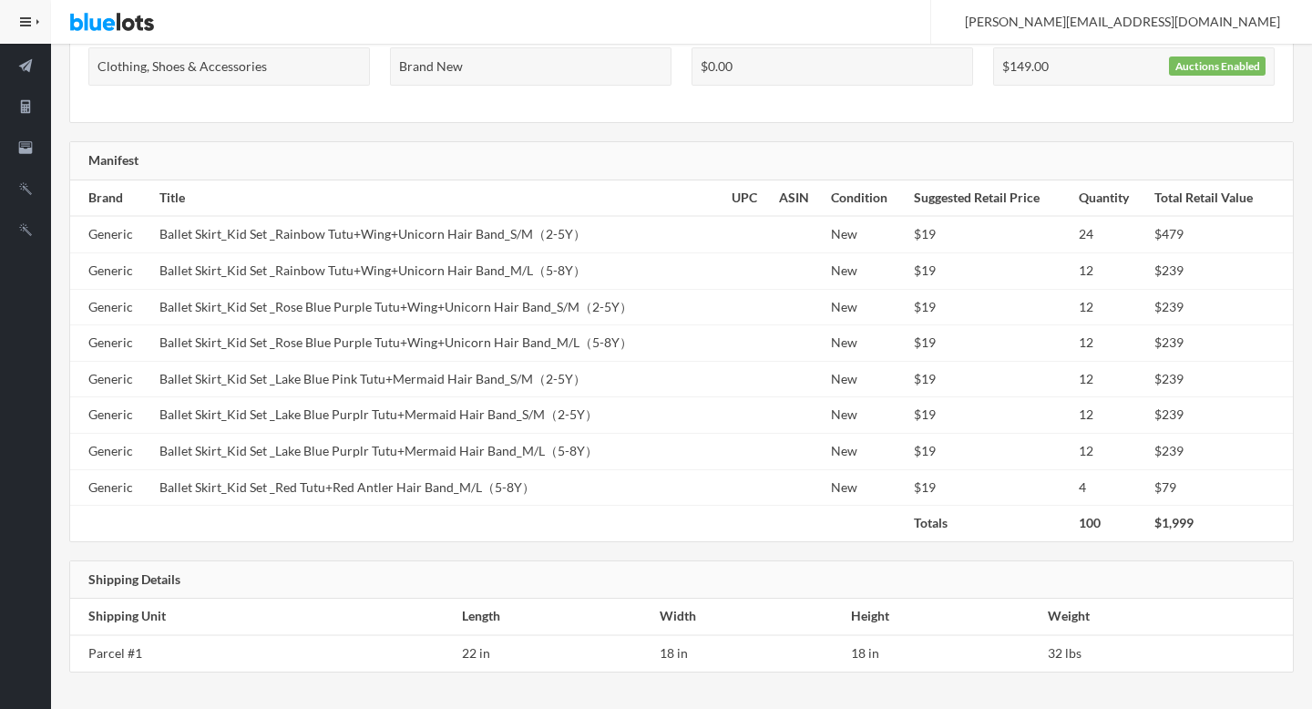
click at [448, 330] on td "Ballet Skirt_Kid Set _Rose Blue Purple Tutu+Wing+Unicorn Hair Band_M/L（5-8Y）" at bounding box center [438, 343] width 572 height 36
copy tr "Ballet Skirt_Kid Set _Rose Blue Purple Tutu+Wing+Unicorn Hair Band_M/L（5-8Y）"
click at [429, 245] on td "Ballet Skirt_Kid Set _Rainbow Tutu+Wing+Unicorn Hair Band_S/M（2-5Y）" at bounding box center [438, 234] width 572 height 36
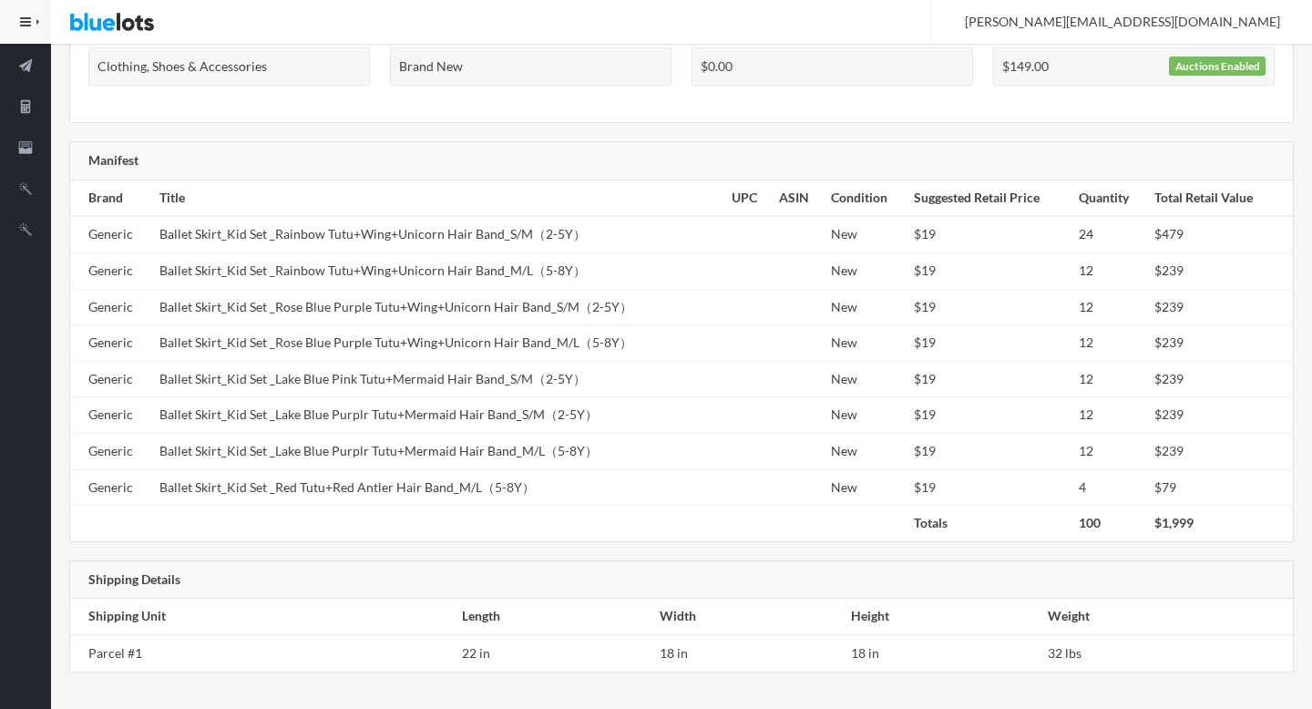
click at [429, 245] on td "Ballet Skirt_Kid Set _Rainbow Tutu+Wing+Unicorn Hair Band_S/M（2-5Y）" at bounding box center [438, 234] width 572 height 36
copy tr "Ballet Skirt_Kid Set _Rainbow Tutu+Wing+Unicorn Hair Band_S/M（2-5Y）"
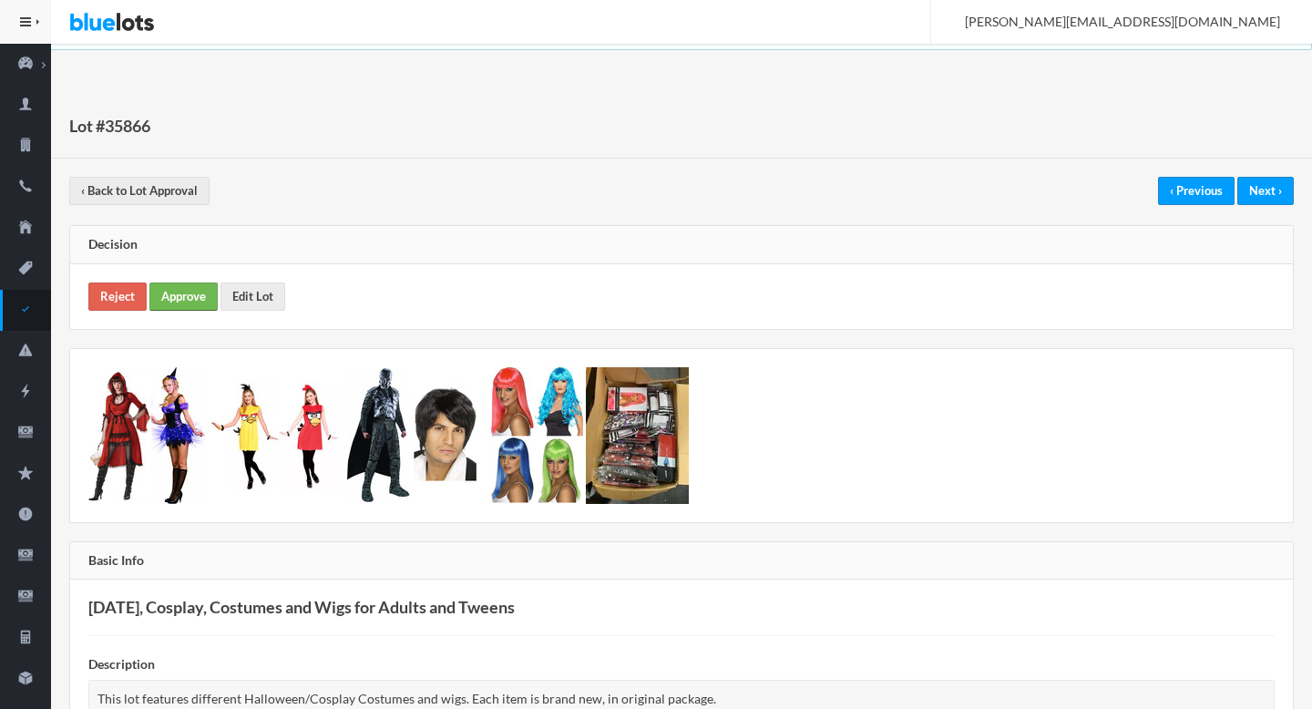
click at [186, 282] on link "Approve" at bounding box center [183, 296] width 68 height 28
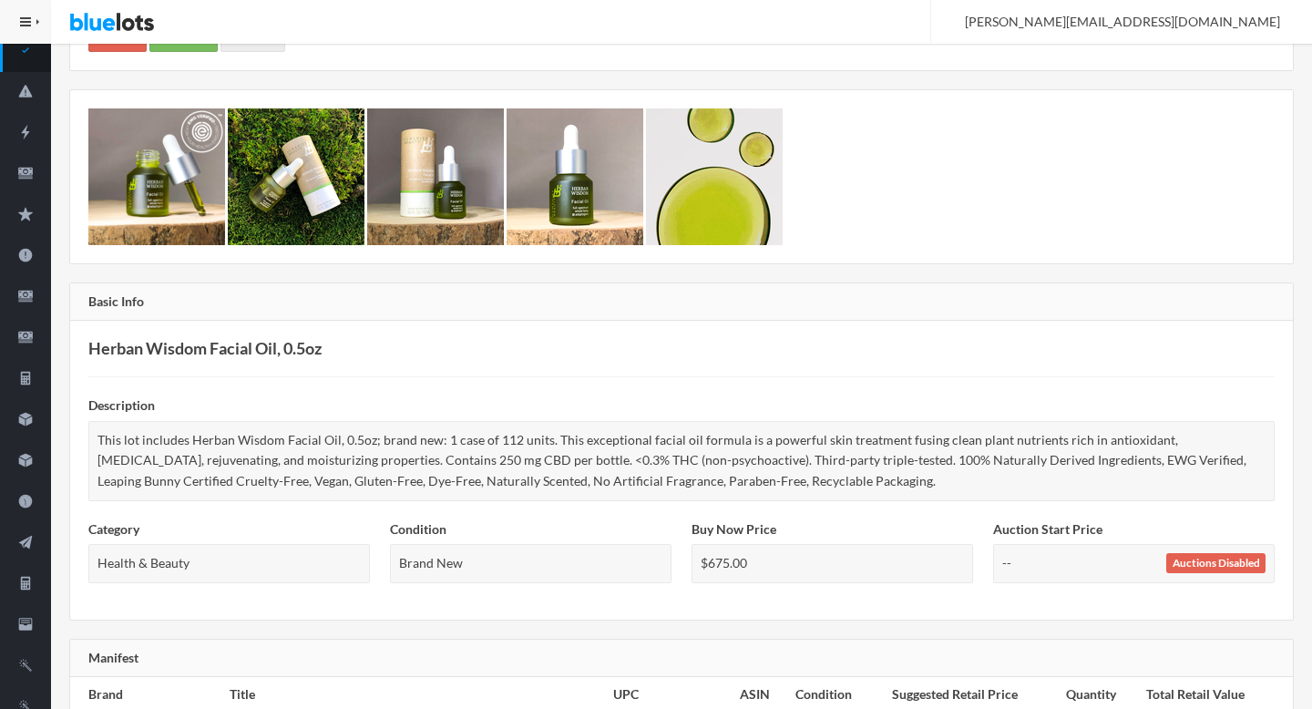
scroll to position [67, 0]
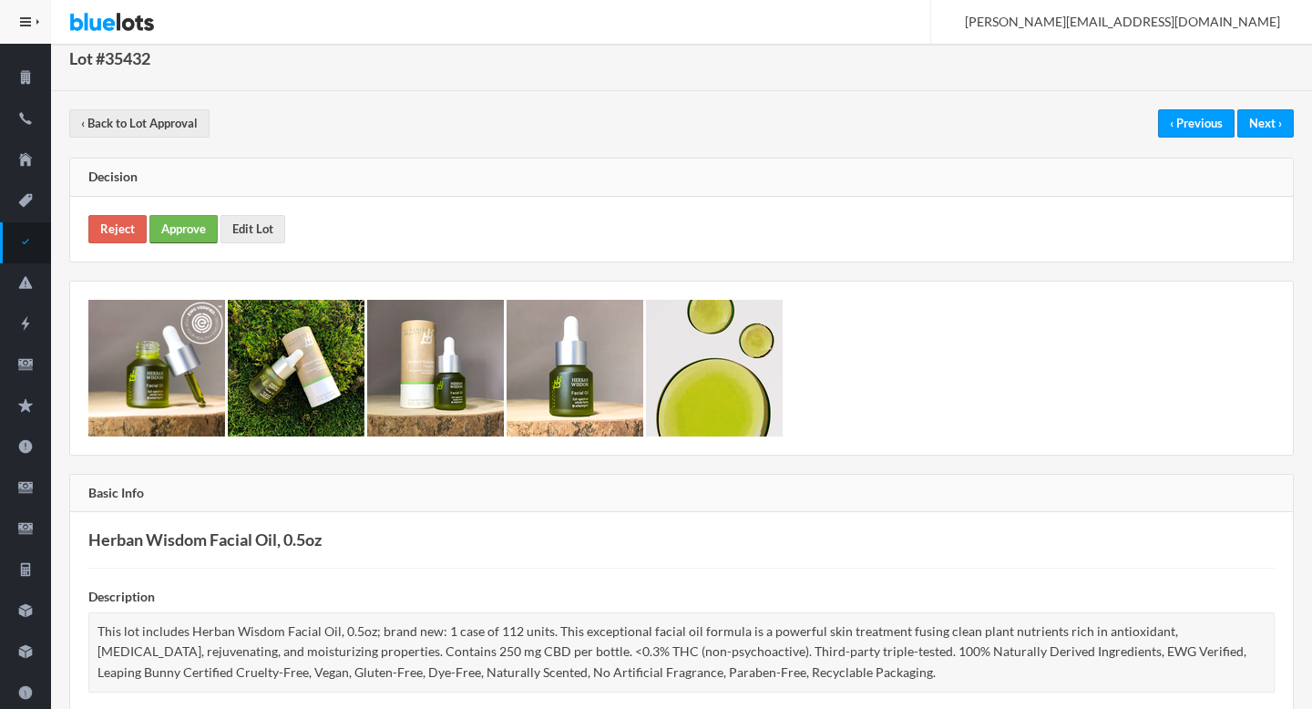
click at [188, 228] on link "Approve" at bounding box center [183, 229] width 68 height 28
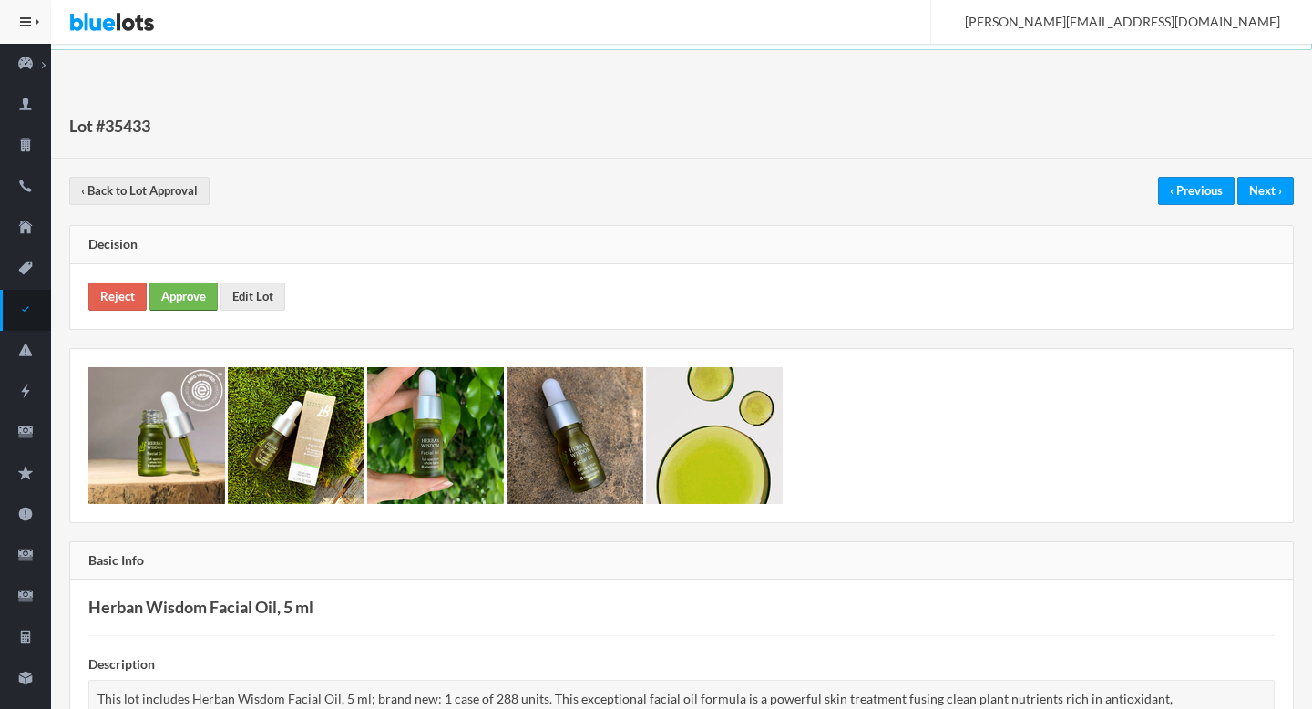
click at [173, 302] on link "Approve" at bounding box center [183, 296] width 68 height 28
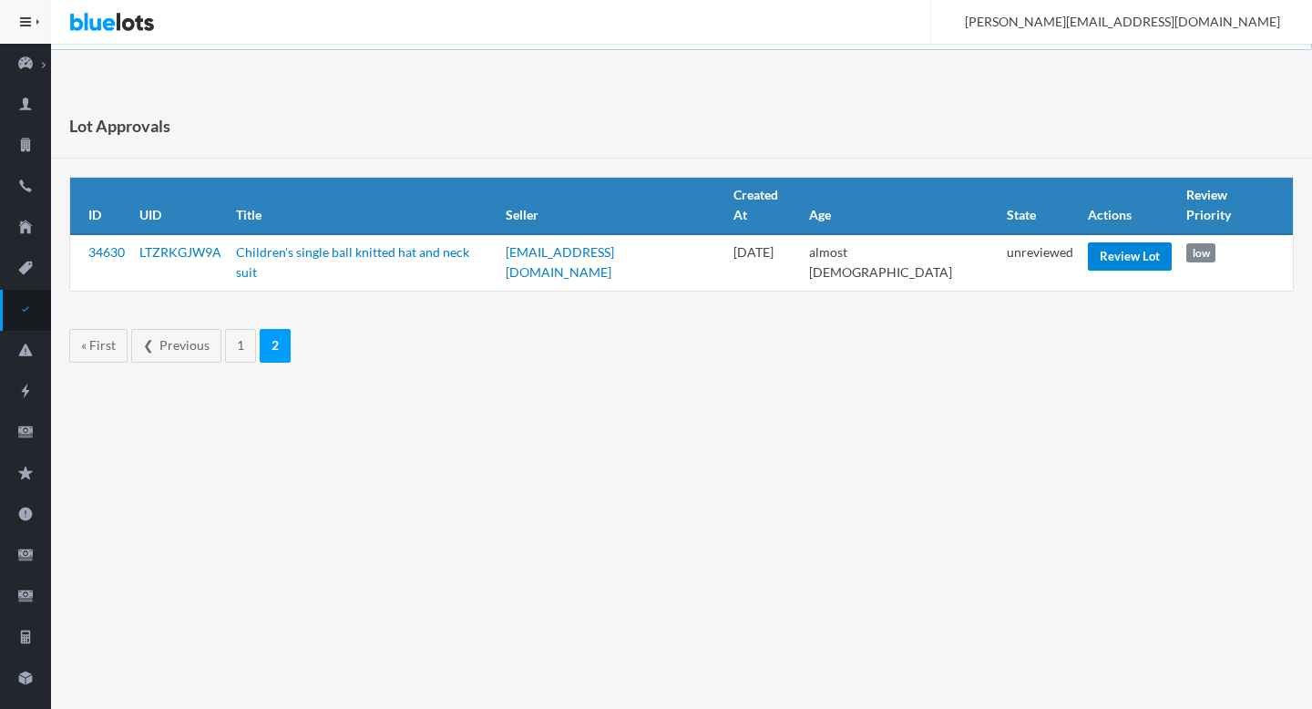
click at [1093, 242] on link "Review Lot" at bounding box center [1130, 256] width 84 height 28
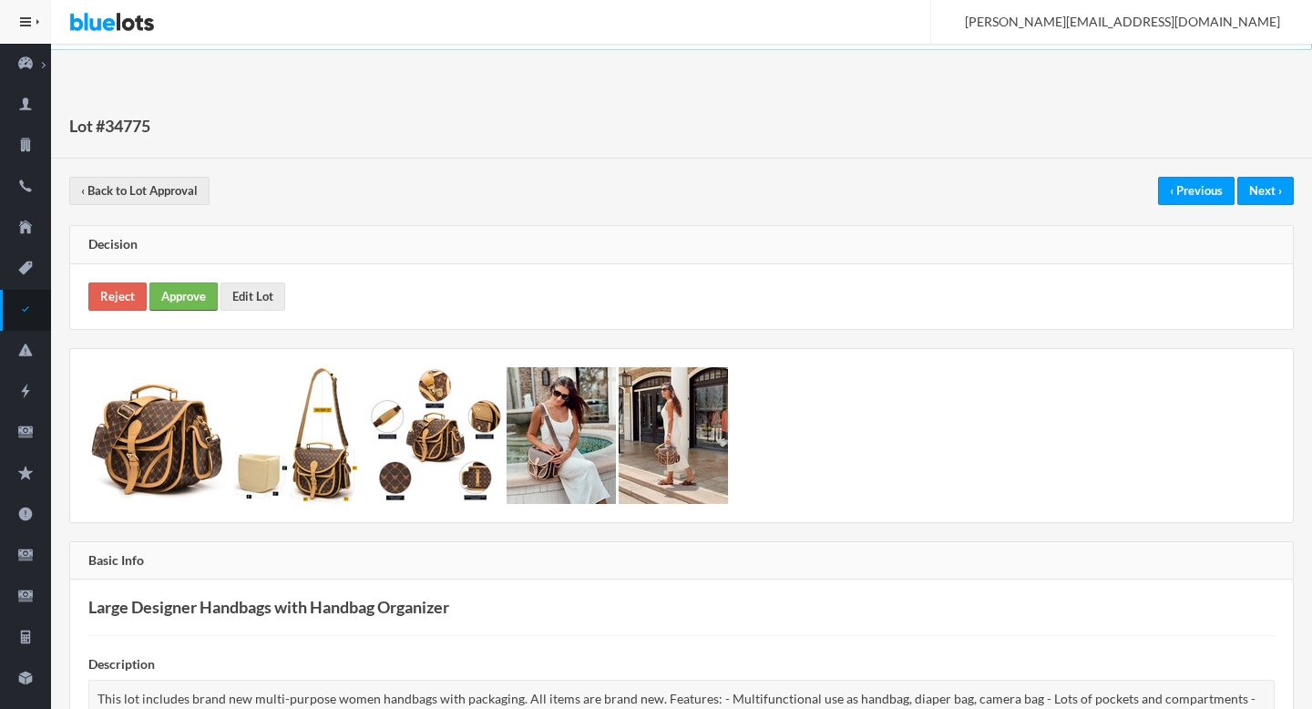
click at [200, 286] on link "Approve" at bounding box center [183, 296] width 68 height 28
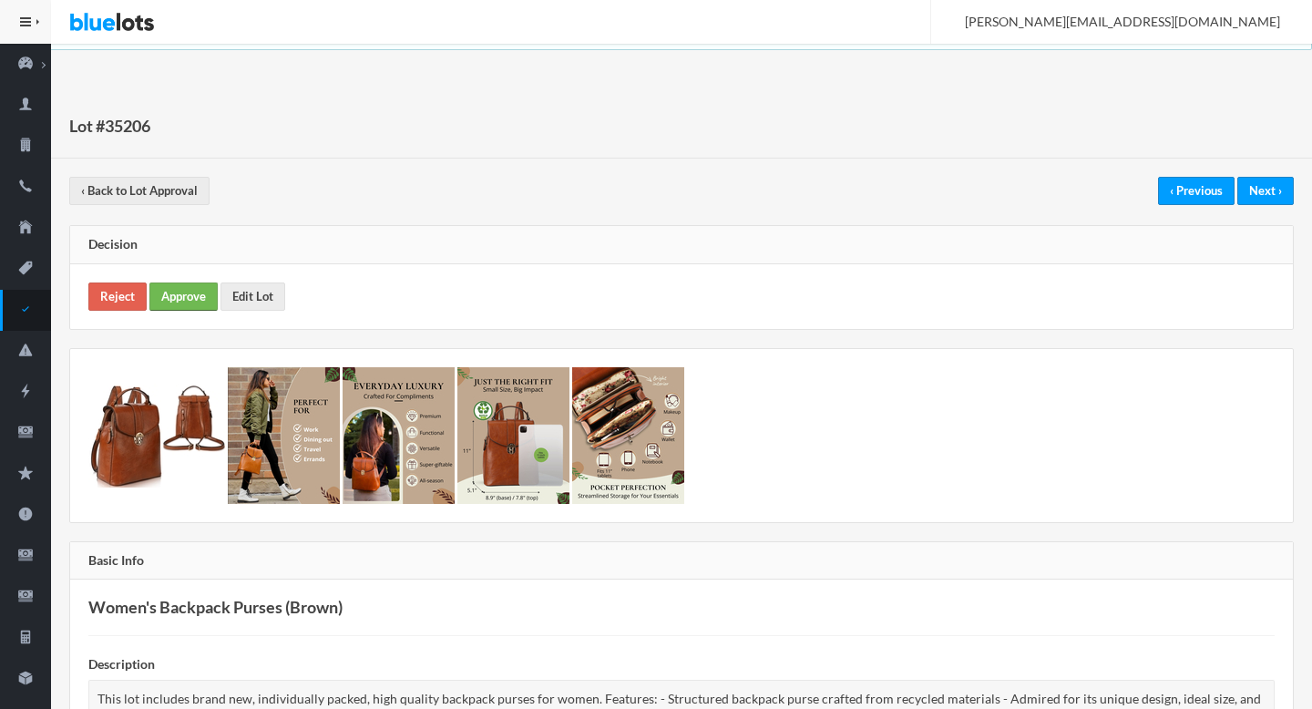
click at [195, 293] on link "Approve" at bounding box center [183, 296] width 68 height 28
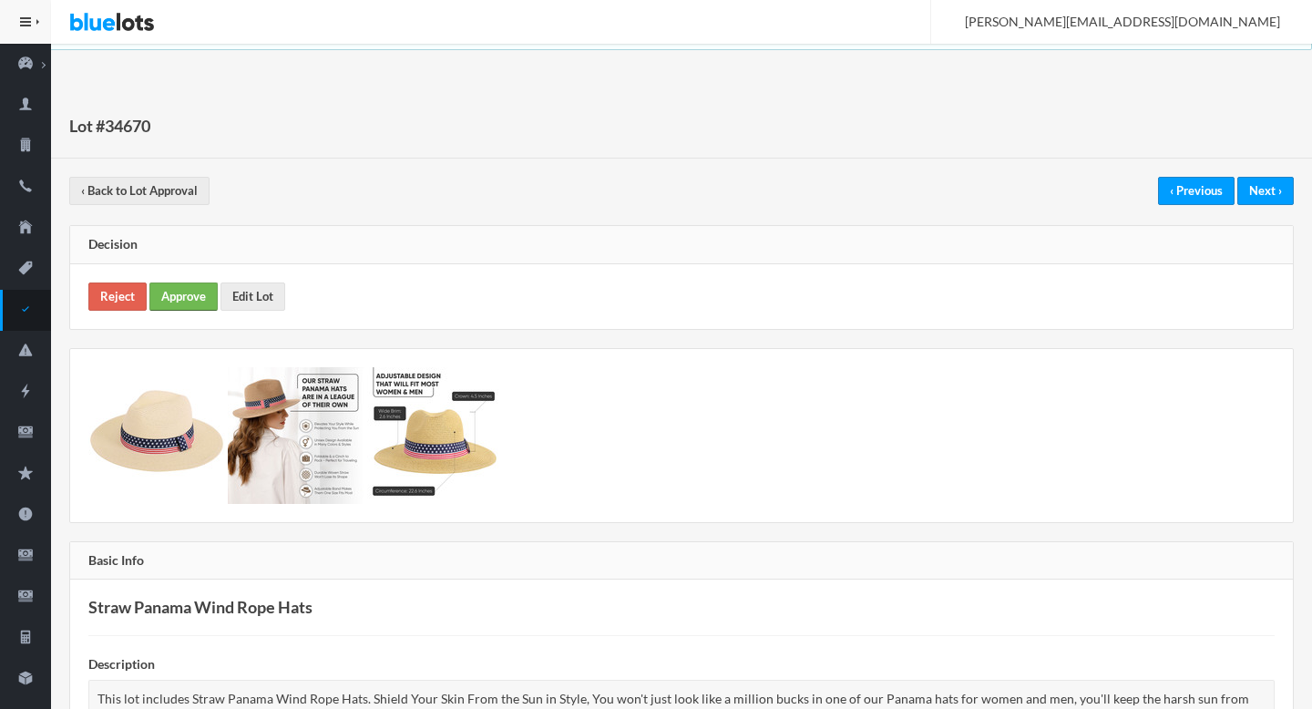
click at [200, 291] on link "Approve" at bounding box center [183, 296] width 68 height 28
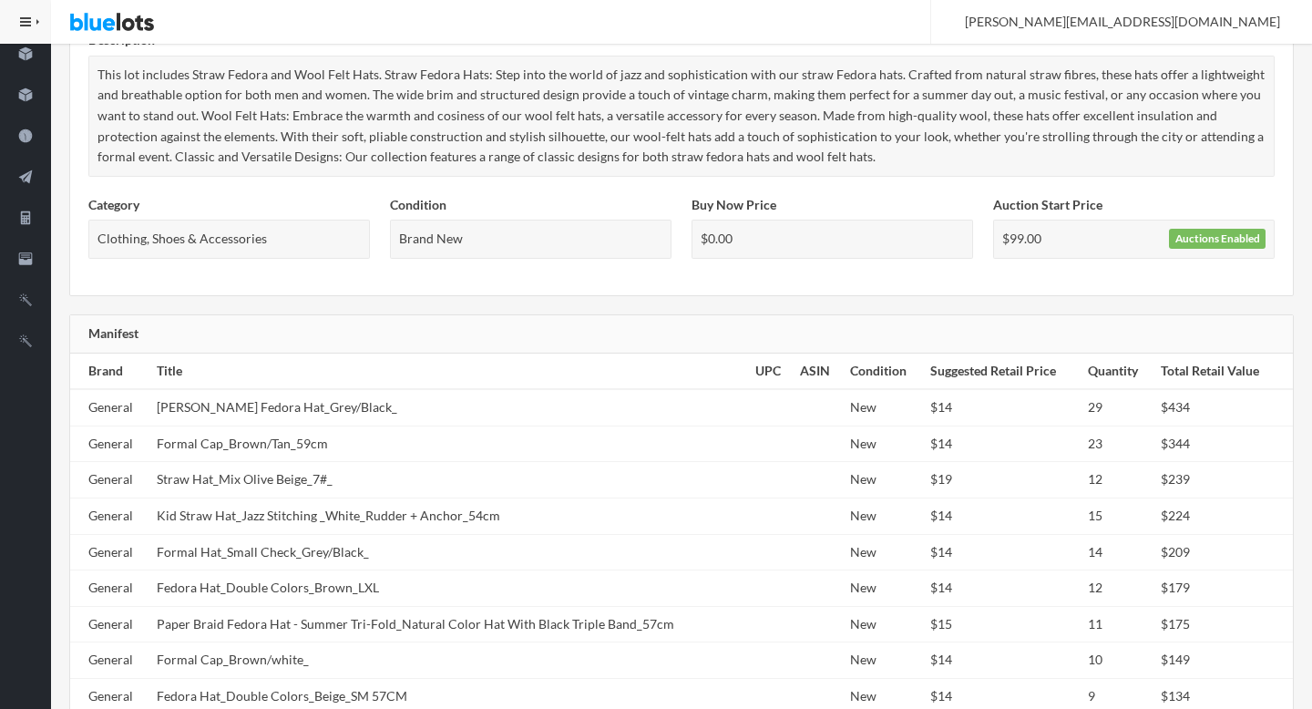
scroll to position [161, 0]
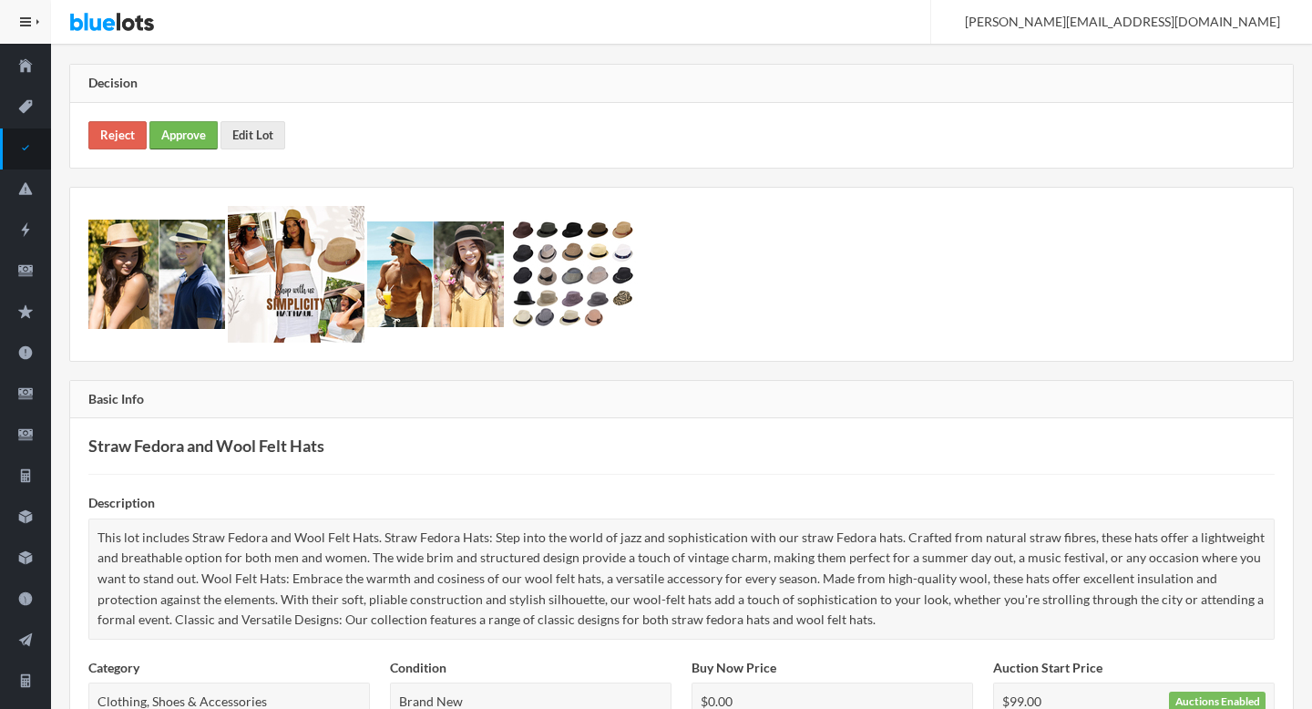
click at [203, 128] on link "Approve" at bounding box center [183, 135] width 68 height 28
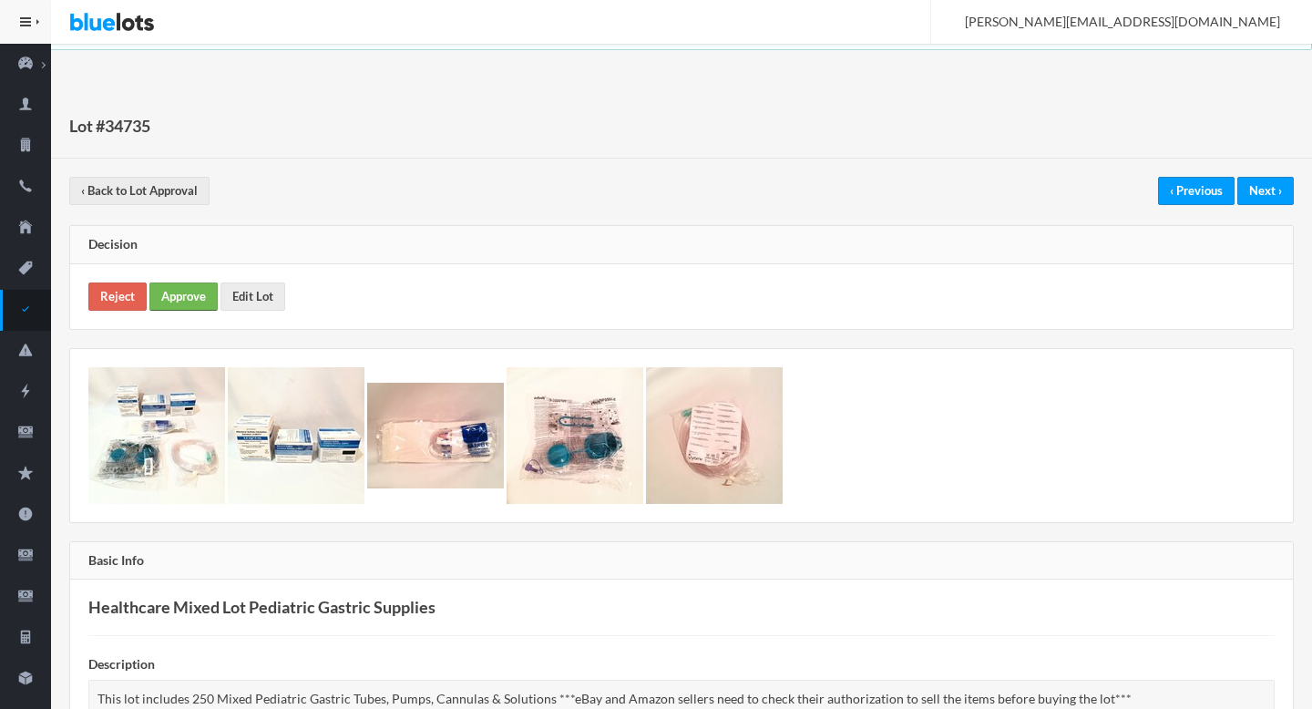
click at [186, 295] on link "Approve" at bounding box center [183, 296] width 68 height 28
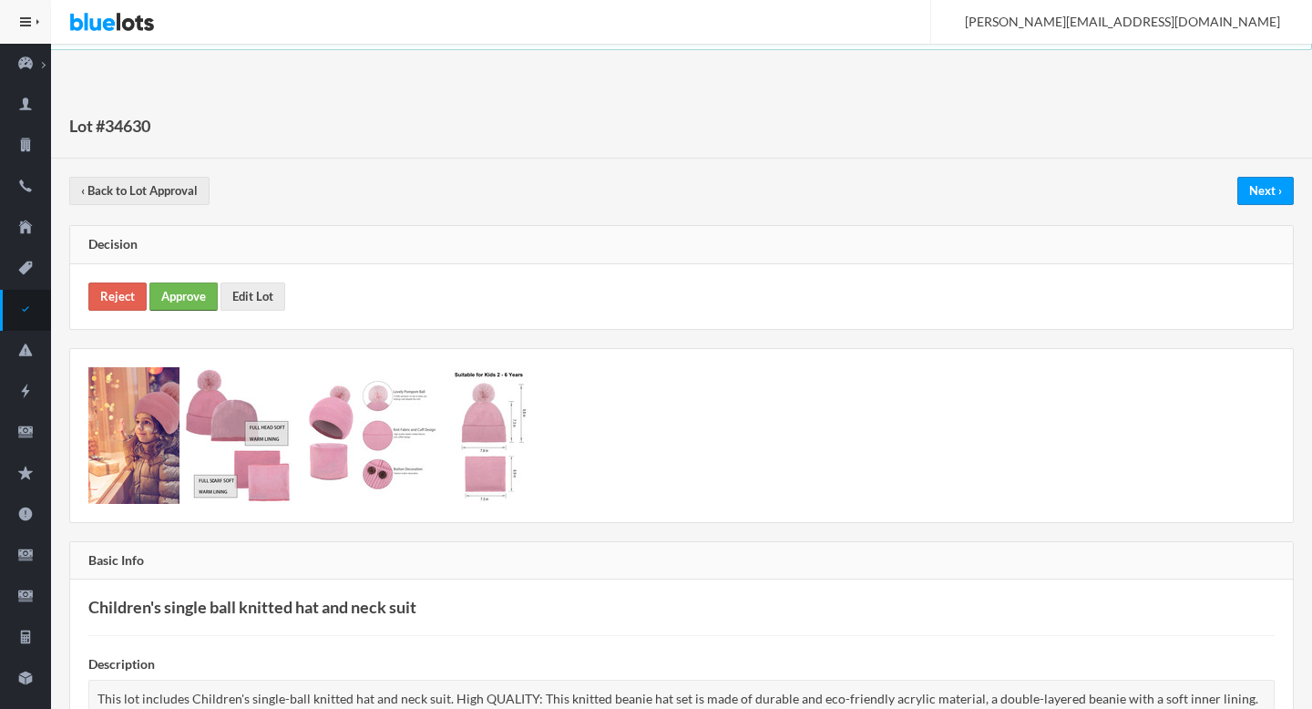
click at [168, 297] on link "Approve" at bounding box center [183, 296] width 68 height 28
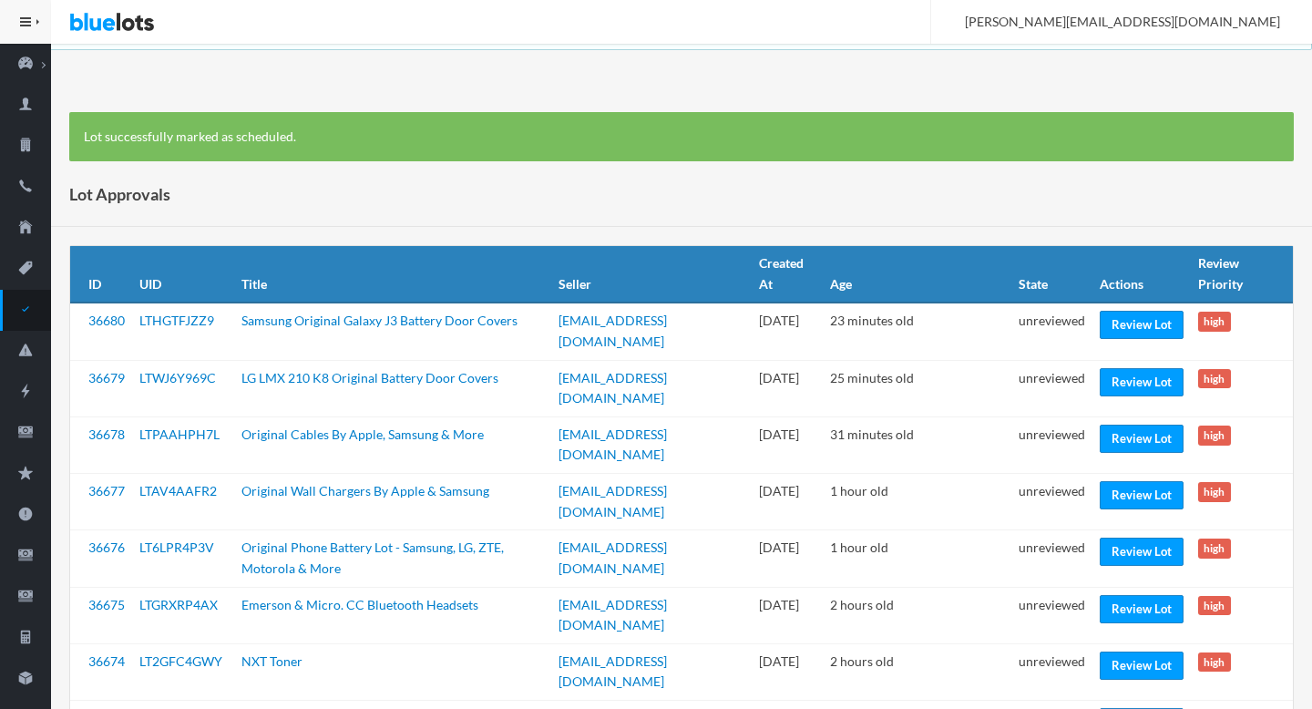
click at [688, 219] on div "Lot Approvals" at bounding box center [681, 194] width 1261 height 65
